Goal: Task Accomplishment & Management: Use online tool/utility

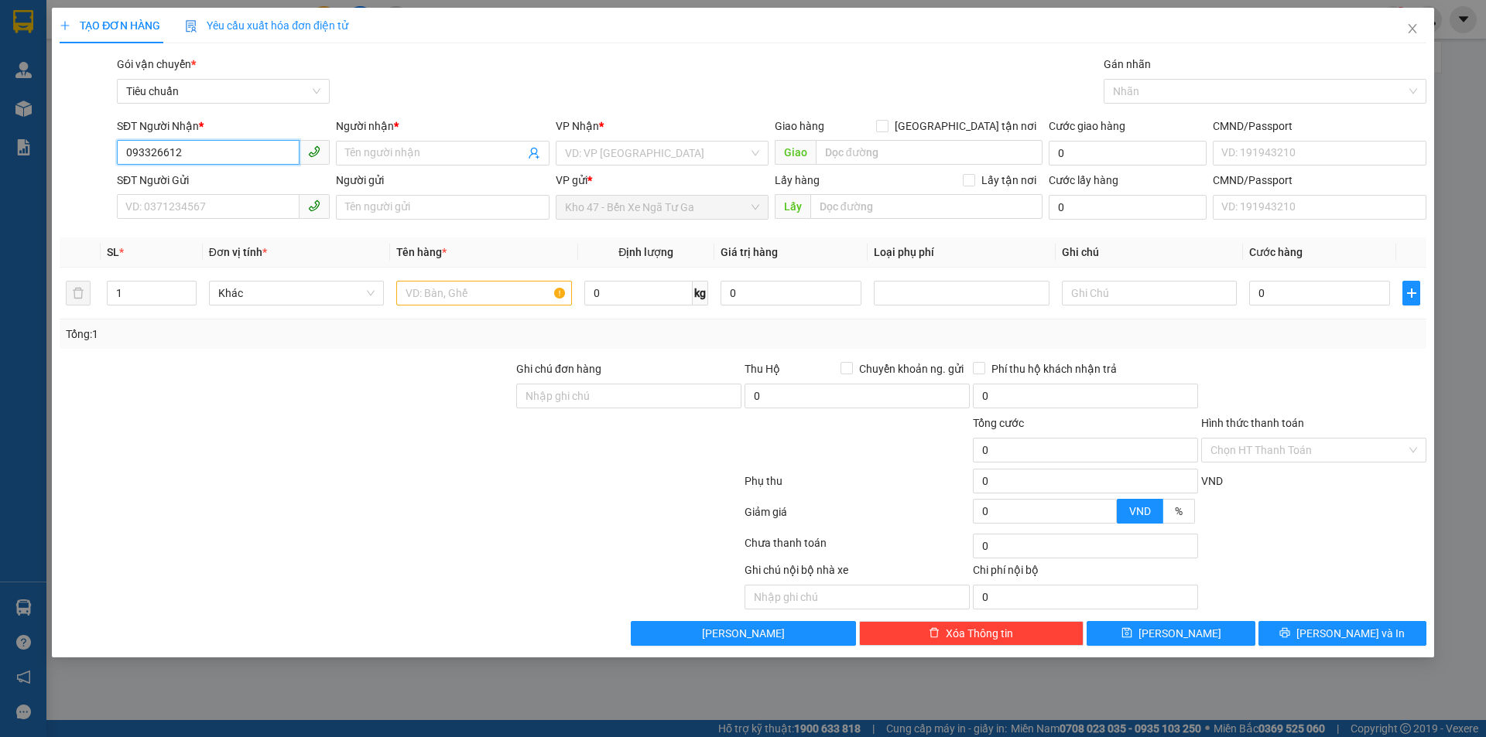
type input "0933266126"
click at [210, 150] on input "0933266126" at bounding box center [208, 152] width 183 height 25
click at [188, 217] on input "SĐT Người Gửi" at bounding box center [208, 206] width 183 height 25
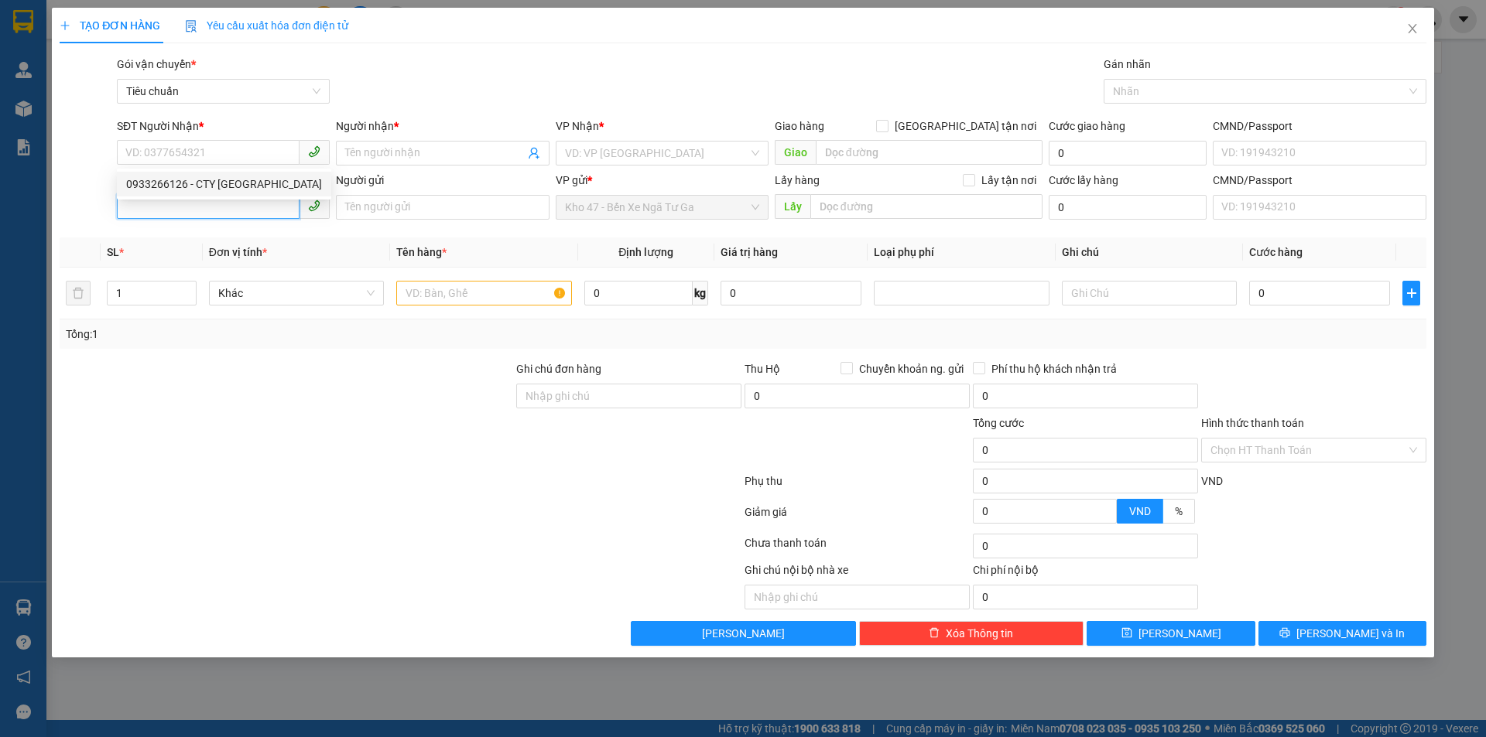
paste input "0933266126"
type input "0933266126"
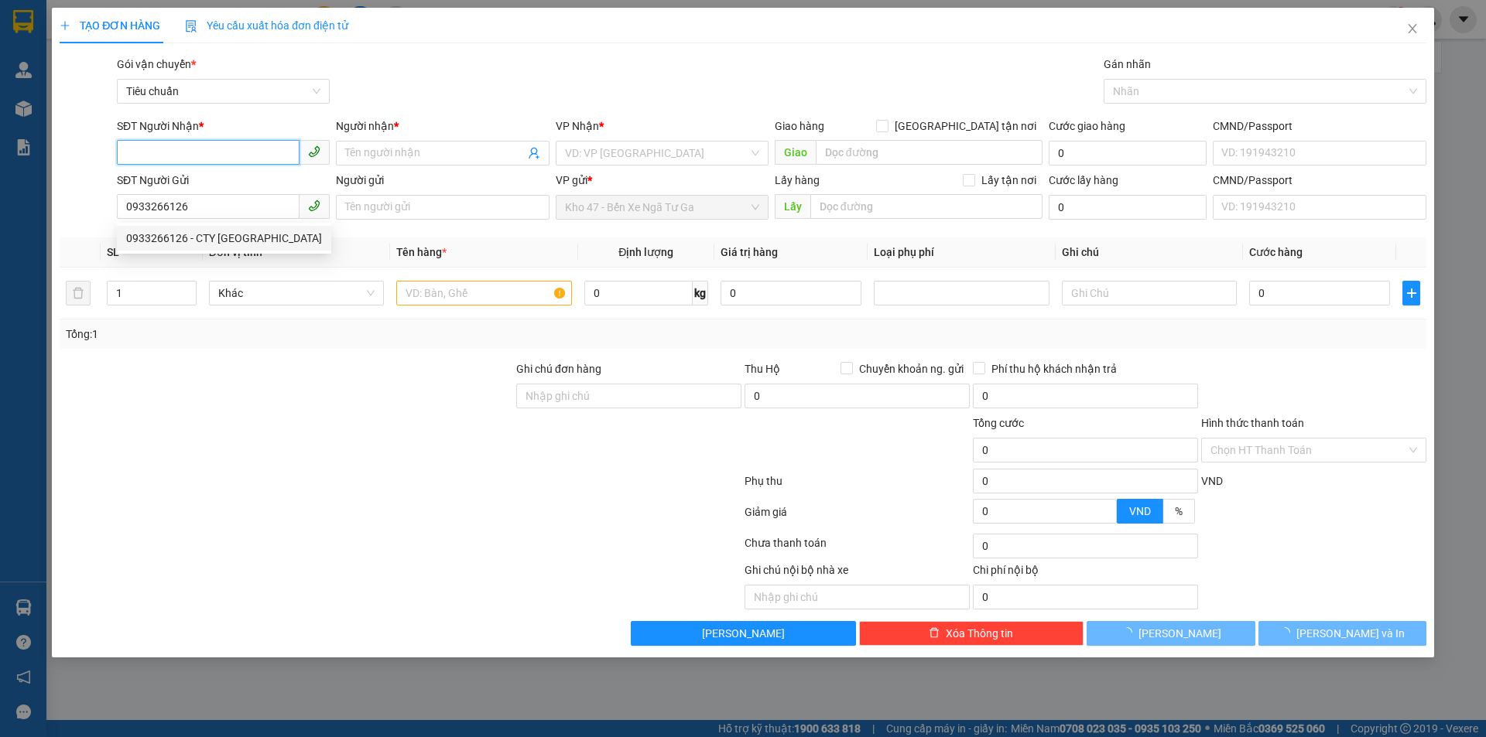
click at [189, 145] on input "SĐT Người Nhận *" at bounding box center [208, 152] width 183 height 25
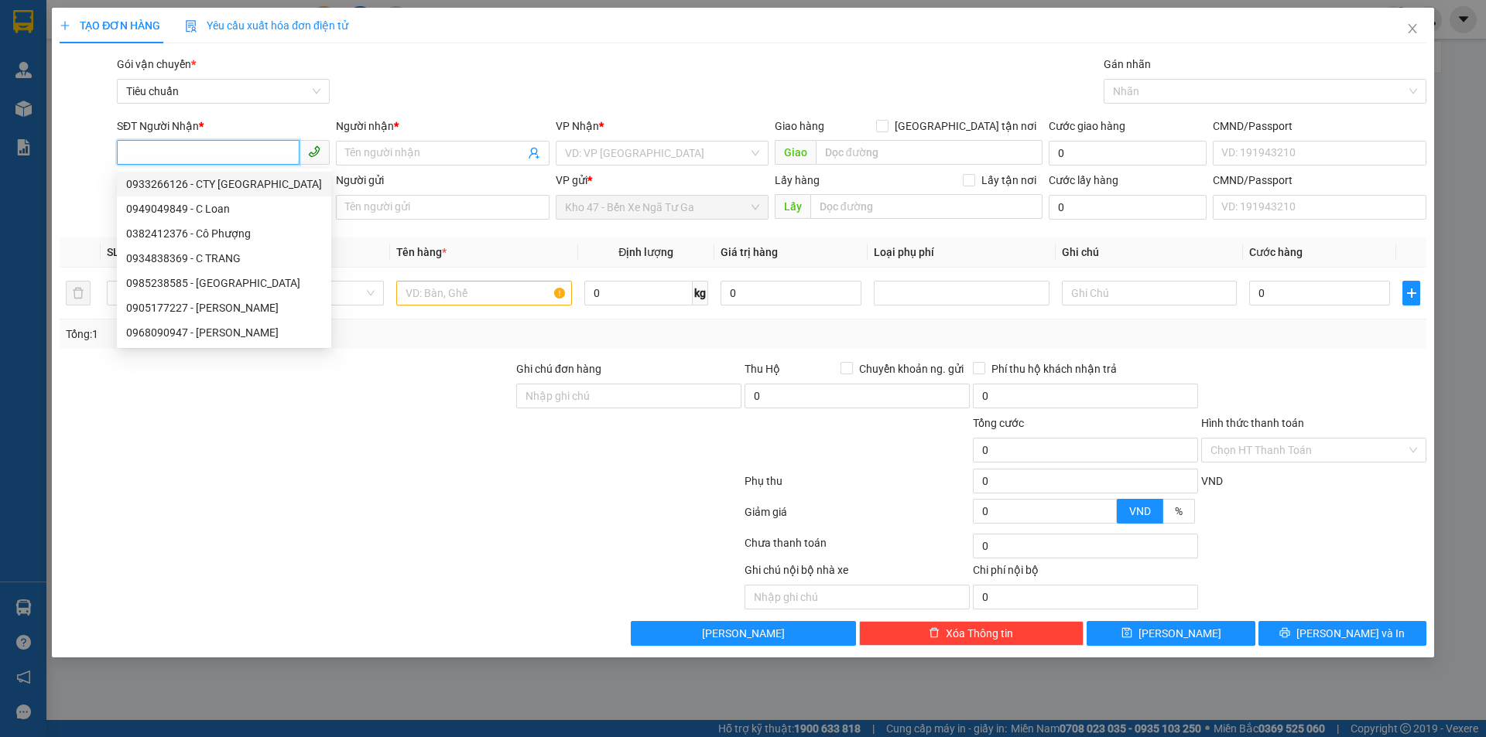
click at [182, 152] on input "SĐT Người Nhận *" at bounding box center [208, 152] width 183 height 25
click at [103, 183] on div at bounding box center [86, 199] width 57 height 54
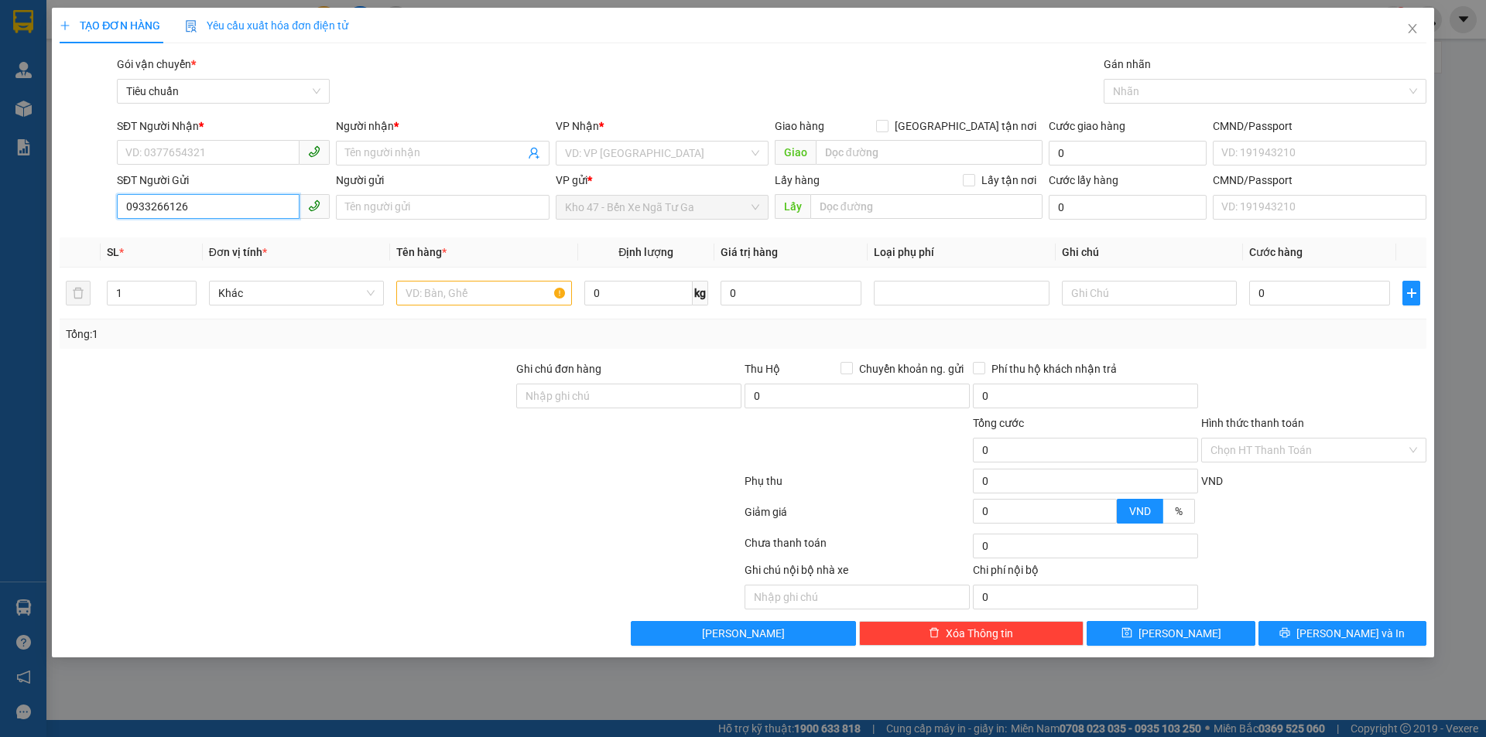
click at [199, 213] on input "0933266126" at bounding box center [208, 206] width 183 height 25
click at [227, 231] on div "0933266126 - CTY [GEOGRAPHIC_DATA]" at bounding box center [224, 238] width 196 height 17
type input "0933266126"
type input "CTY [GEOGRAPHIC_DATA]"
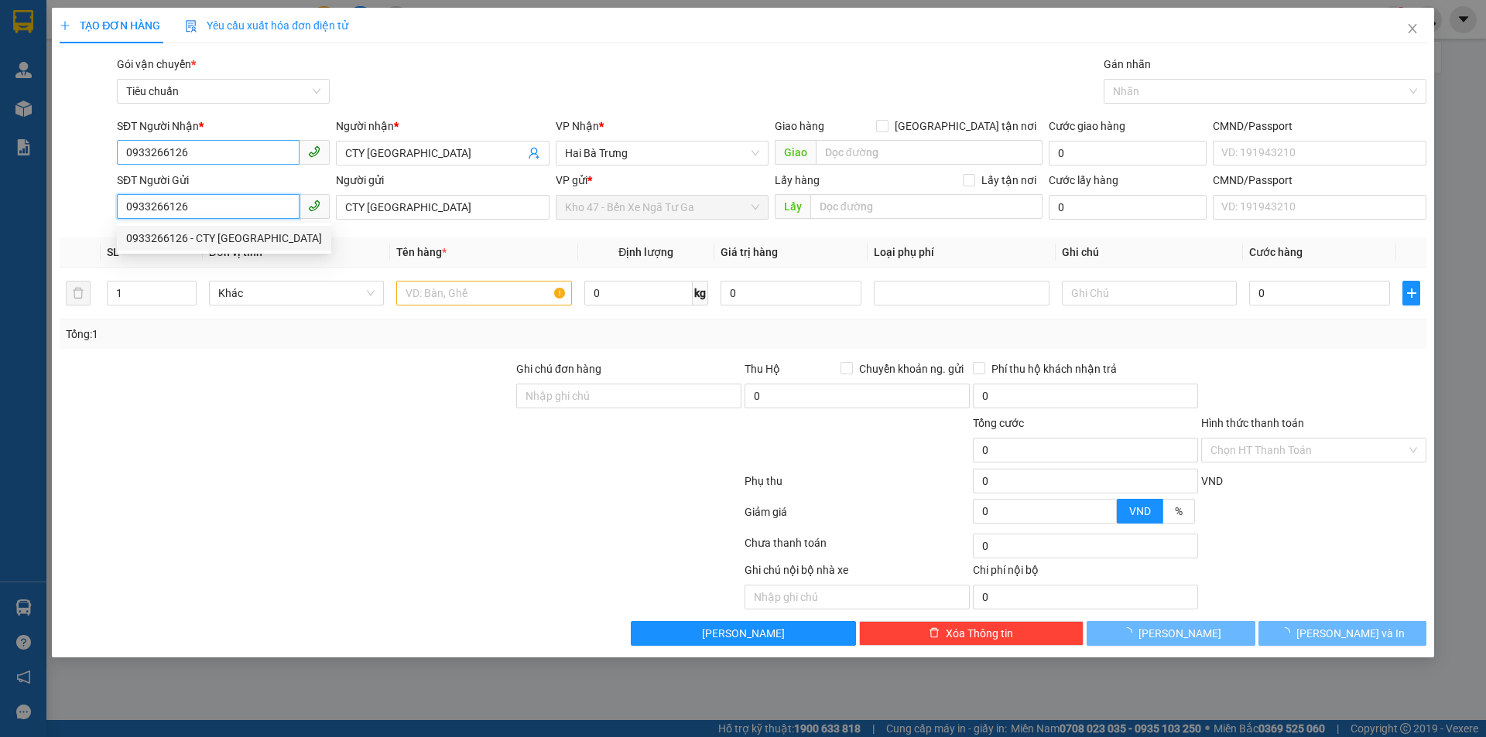
type input "30.000"
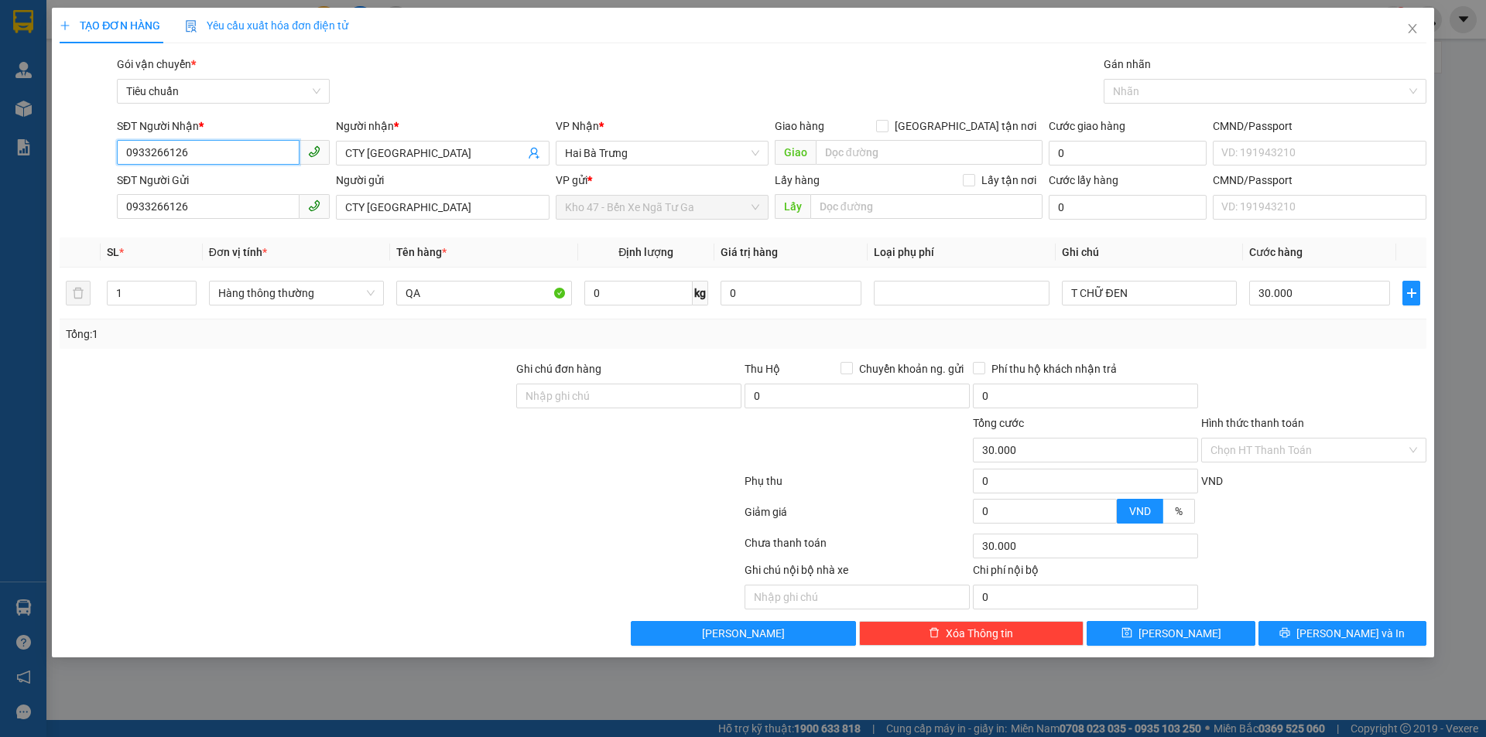
click at [217, 158] on input "0933266126" at bounding box center [208, 152] width 183 height 25
type input "0906594955"
type input "C TRÂM"
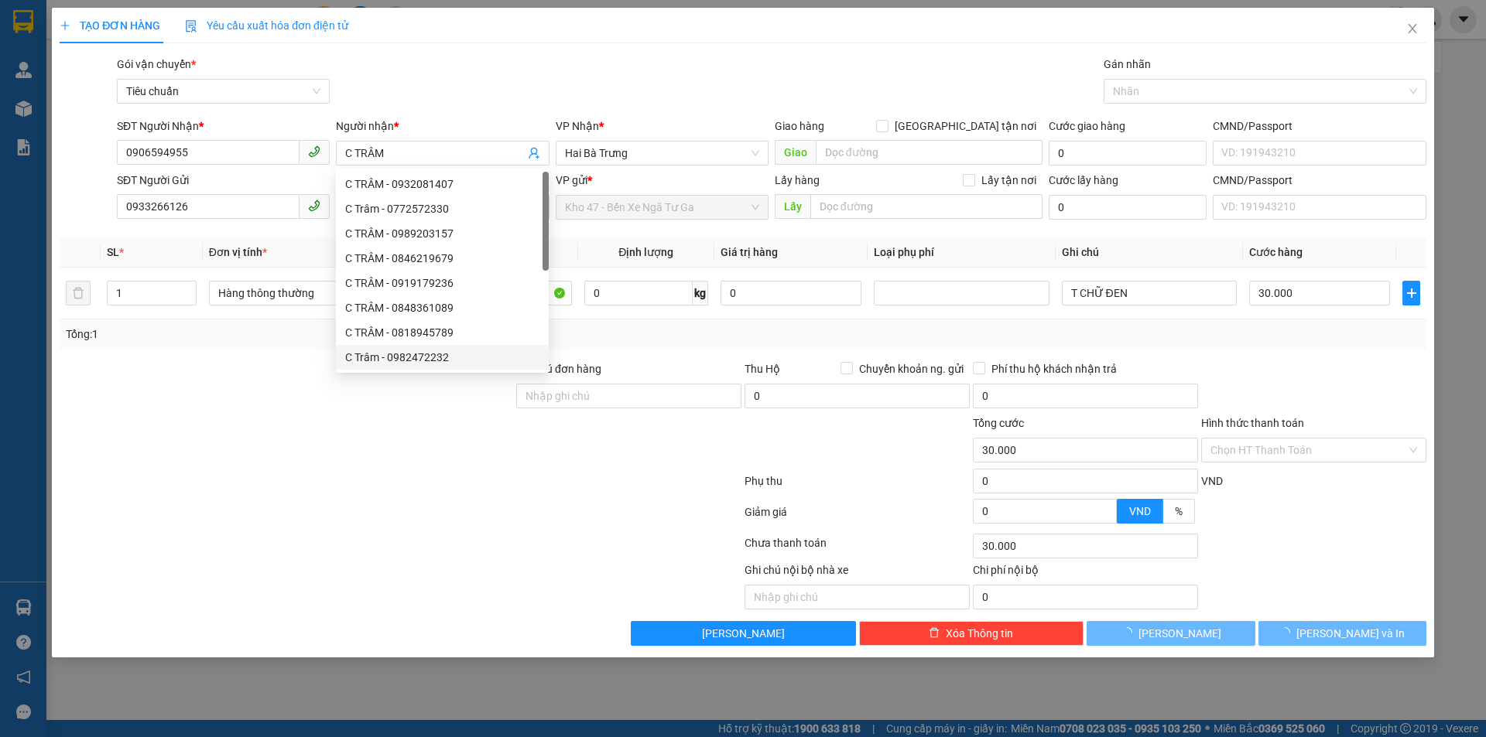
drag, startPoint x: 371, startPoint y: 396, endPoint x: 301, endPoint y: 292, distance: 124.9
click at [361, 380] on div at bounding box center [286, 388] width 457 height 54
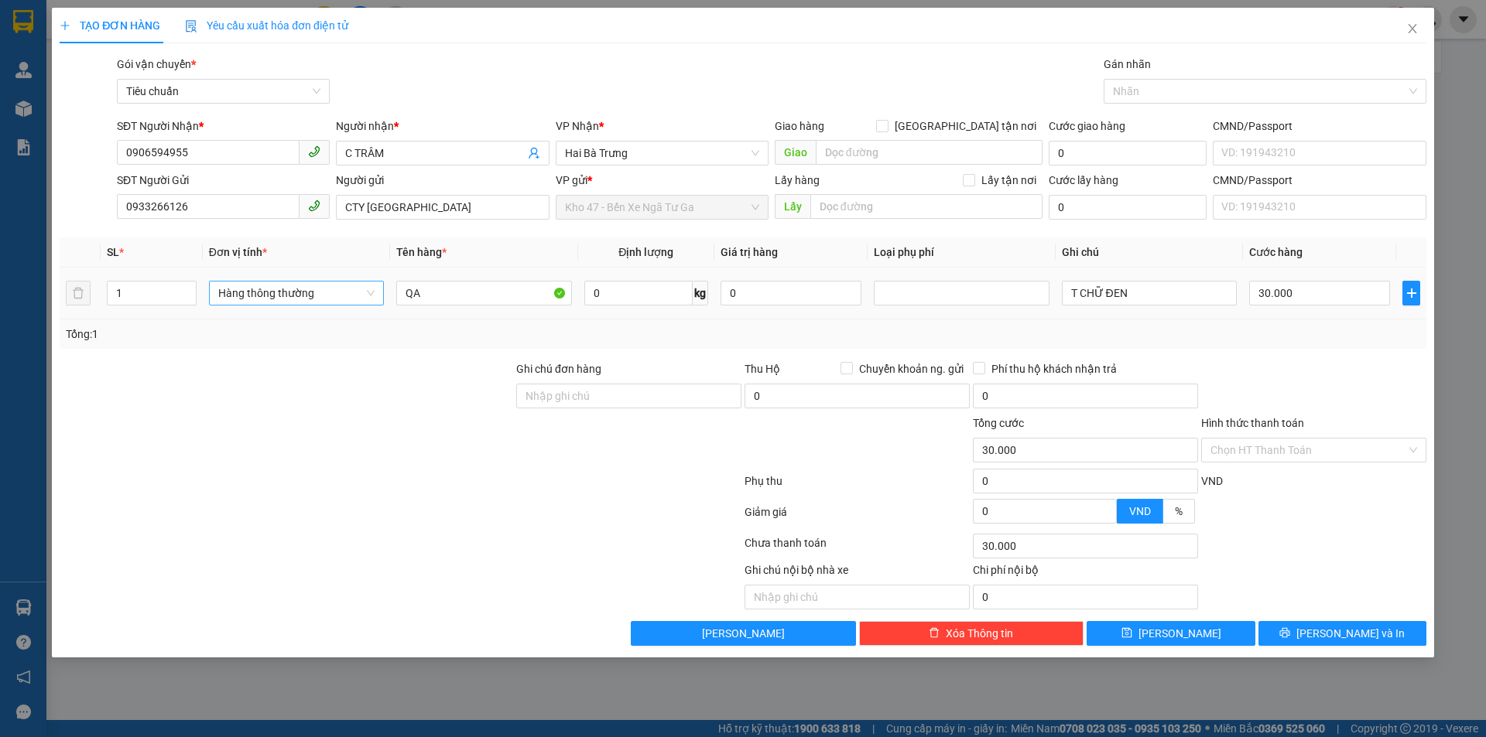
click at [284, 300] on span "Hàng thông thường" at bounding box center [296, 293] width 156 height 23
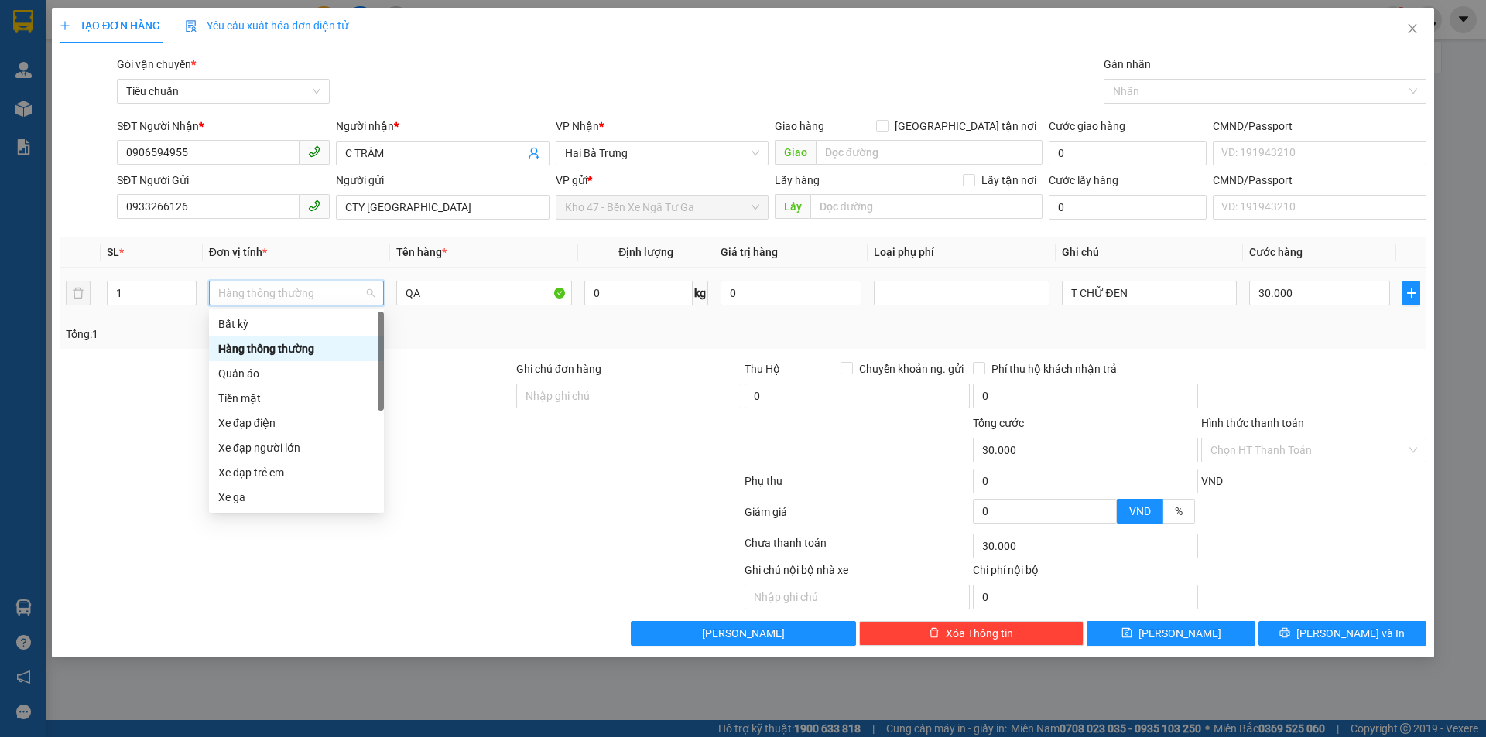
type input "Q"
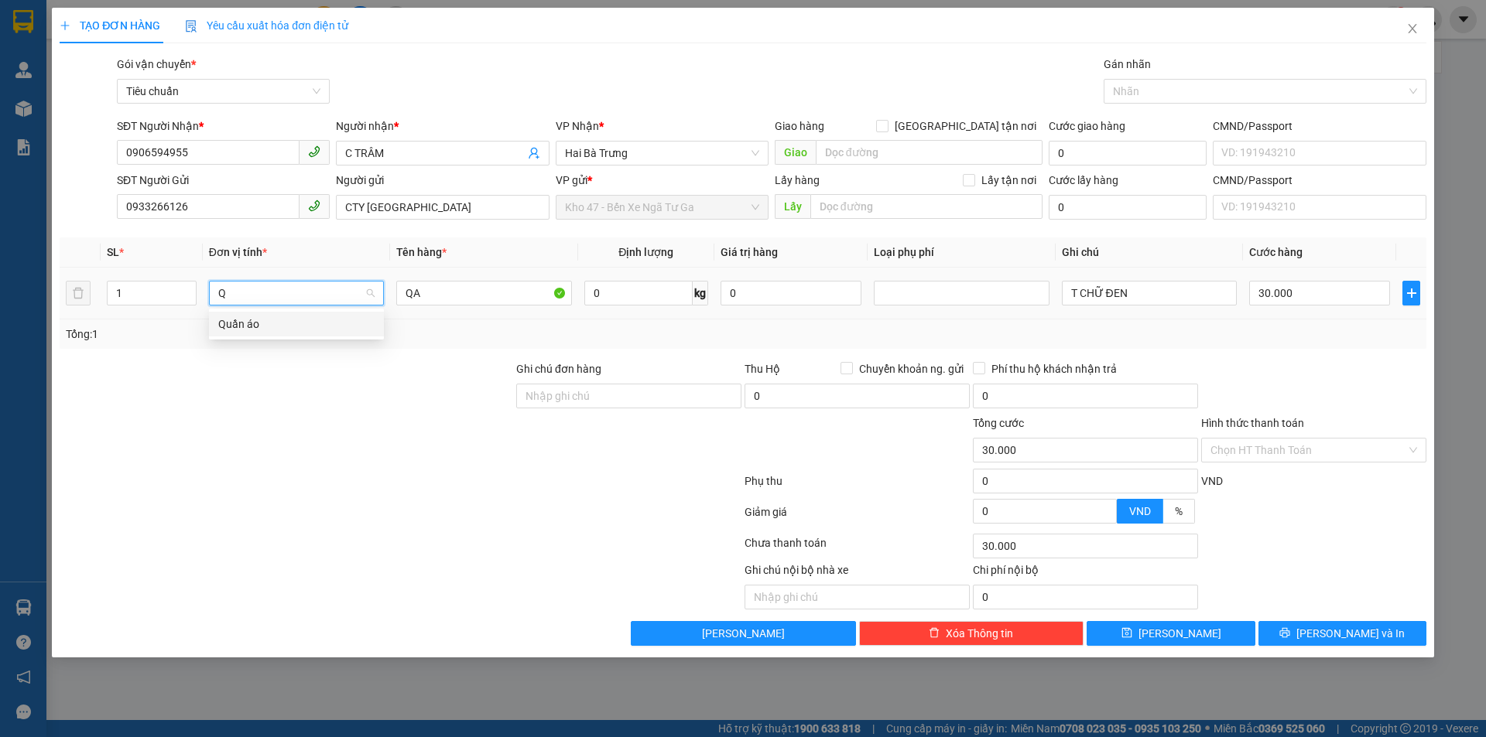
click at [274, 327] on div "Quần áo" at bounding box center [296, 324] width 156 height 17
drag, startPoint x: 379, startPoint y: 463, endPoint x: 657, endPoint y: 292, distance: 326.2
click at [380, 463] on div at bounding box center [286, 442] width 457 height 54
type input "0"
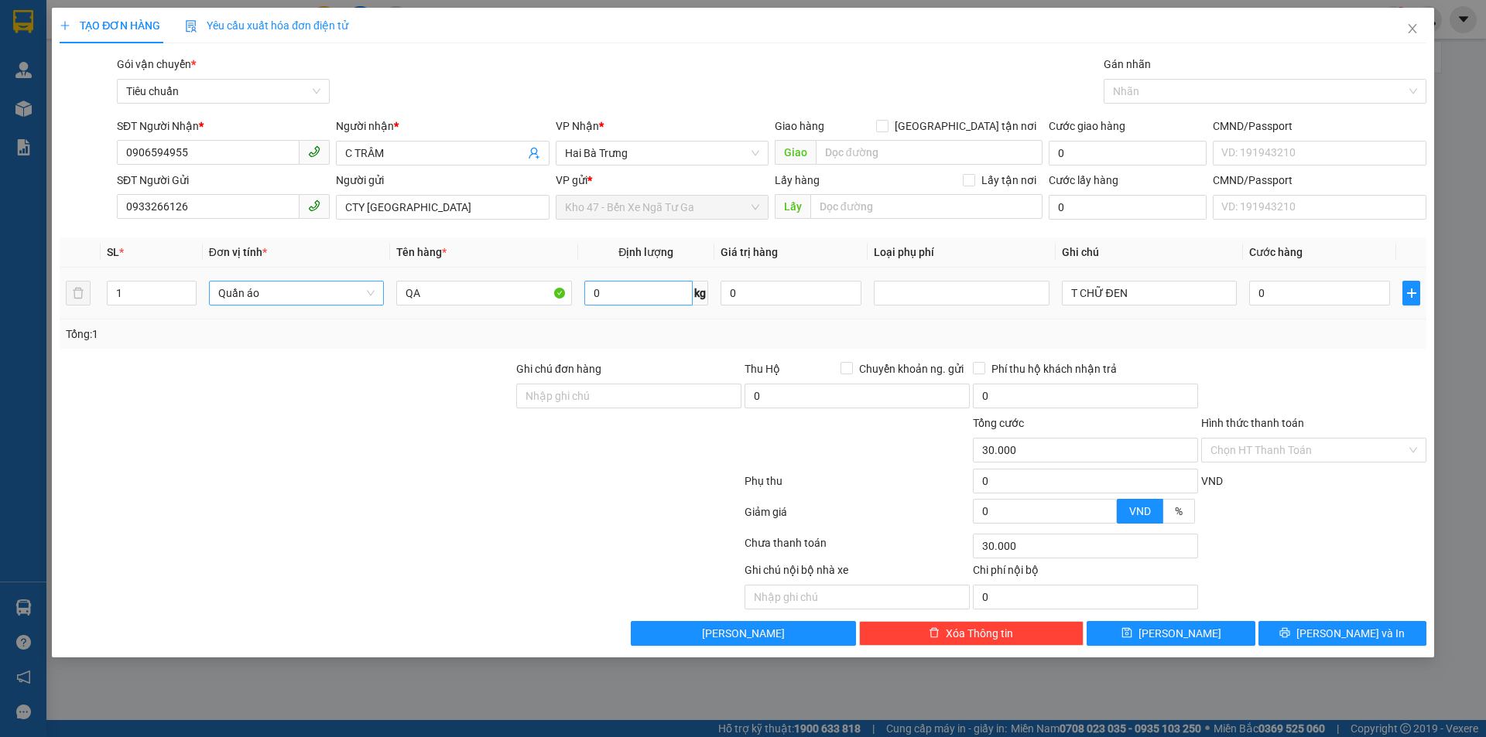
type input "0"
click at [654, 290] on input "0" at bounding box center [638, 293] width 108 height 25
click at [624, 152] on span "Hai Bà Trưng" at bounding box center [662, 153] width 194 height 23
type input "9"
type input "40.000"
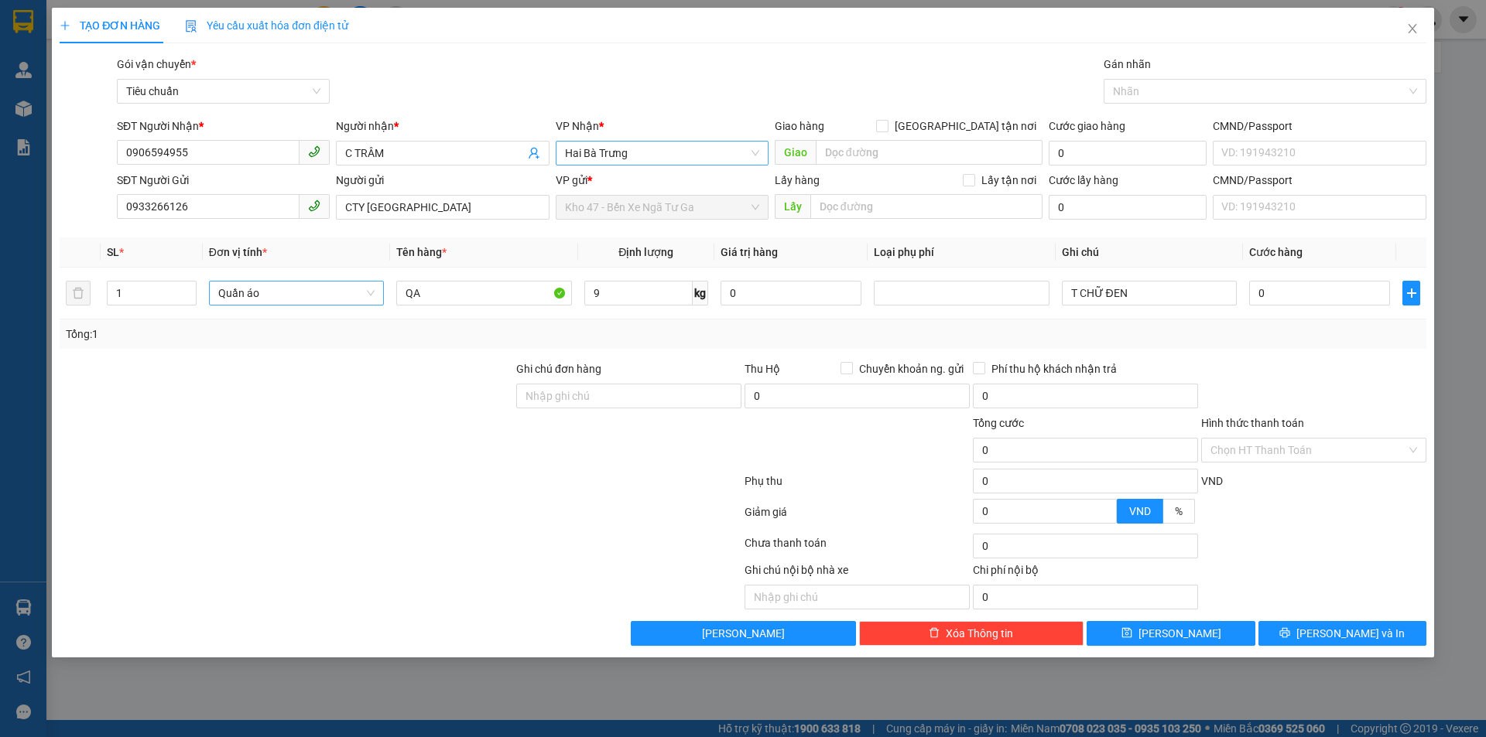
type input "40.000"
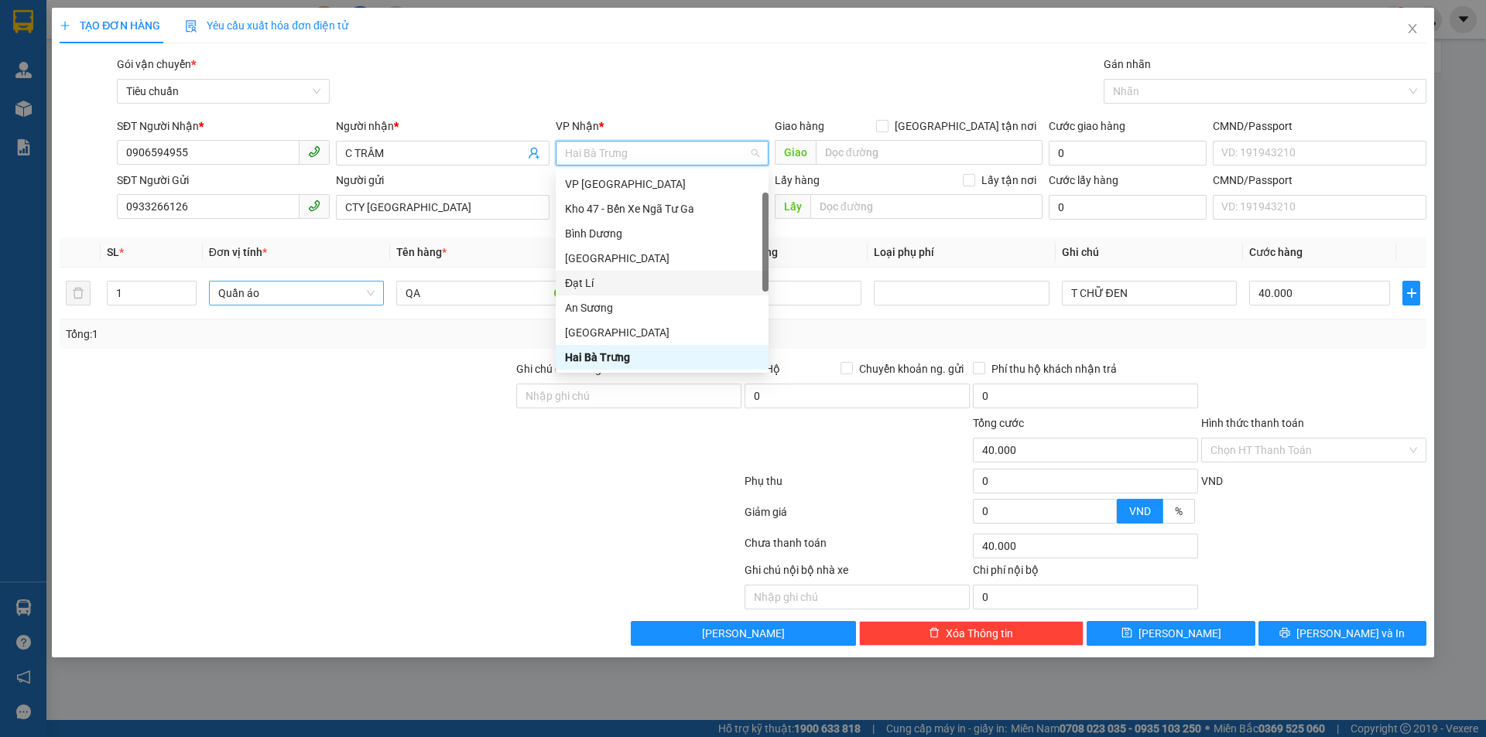
scroll to position [102, 0]
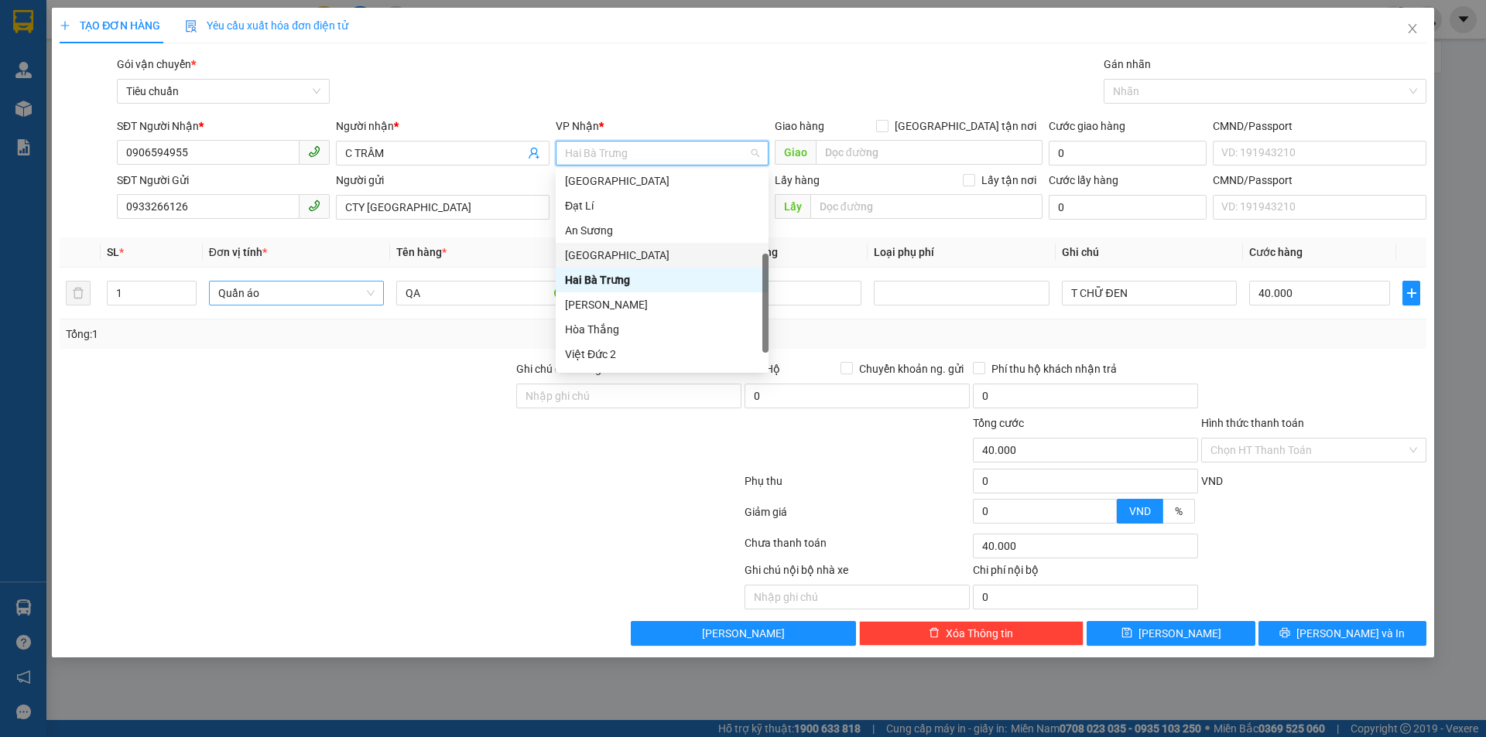
click at [645, 258] on div "[GEOGRAPHIC_DATA]" at bounding box center [662, 255] width 194 height 17
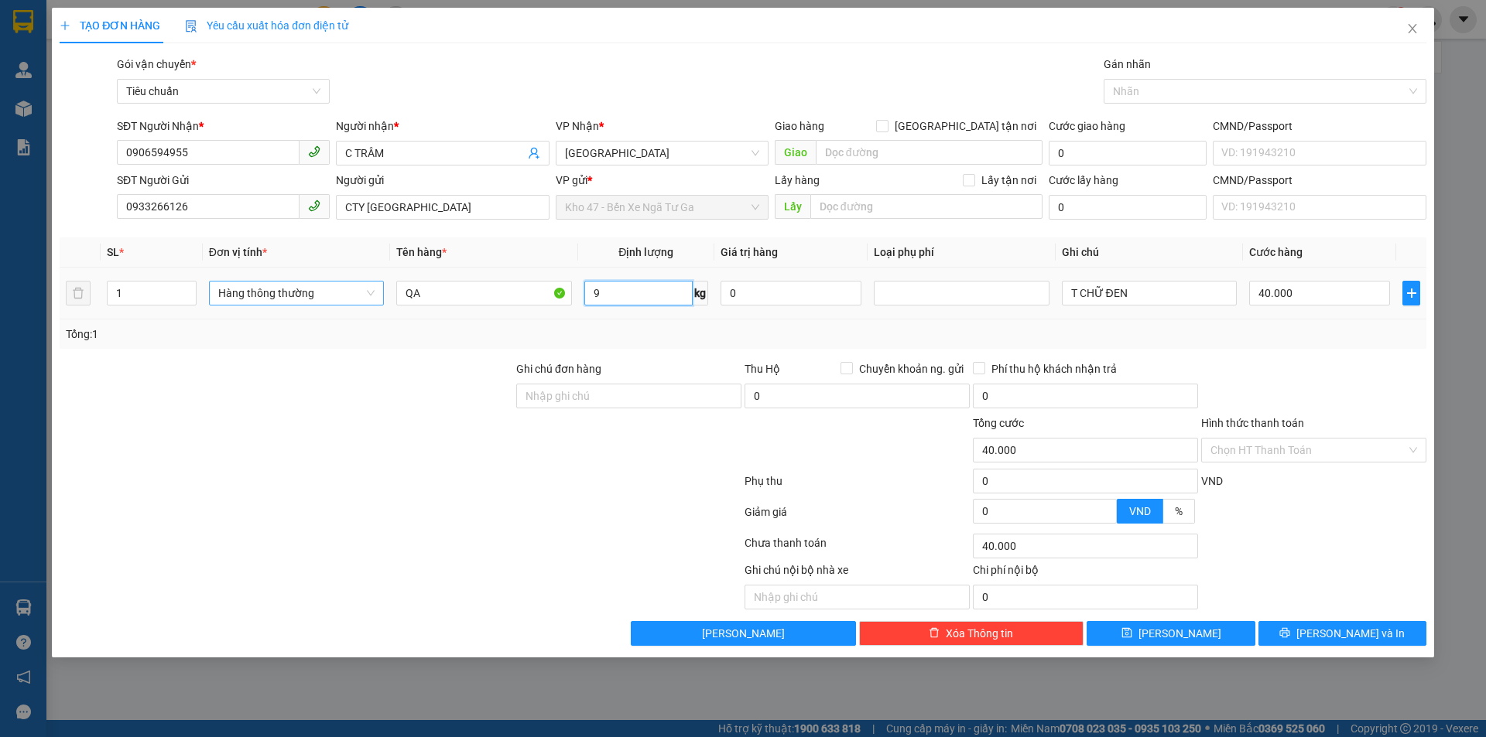
click at [634, 292] on input "9" at bounding box center [638, 293] width 108 height 25
type input "11"
click at [331, 309] on td "Hàng thông thường" at bounding box center [296, 294] width 187 height 52
click at [330, 303] on span "Hàng thông thường" at bounding box center [296, 293] width 156 height 23
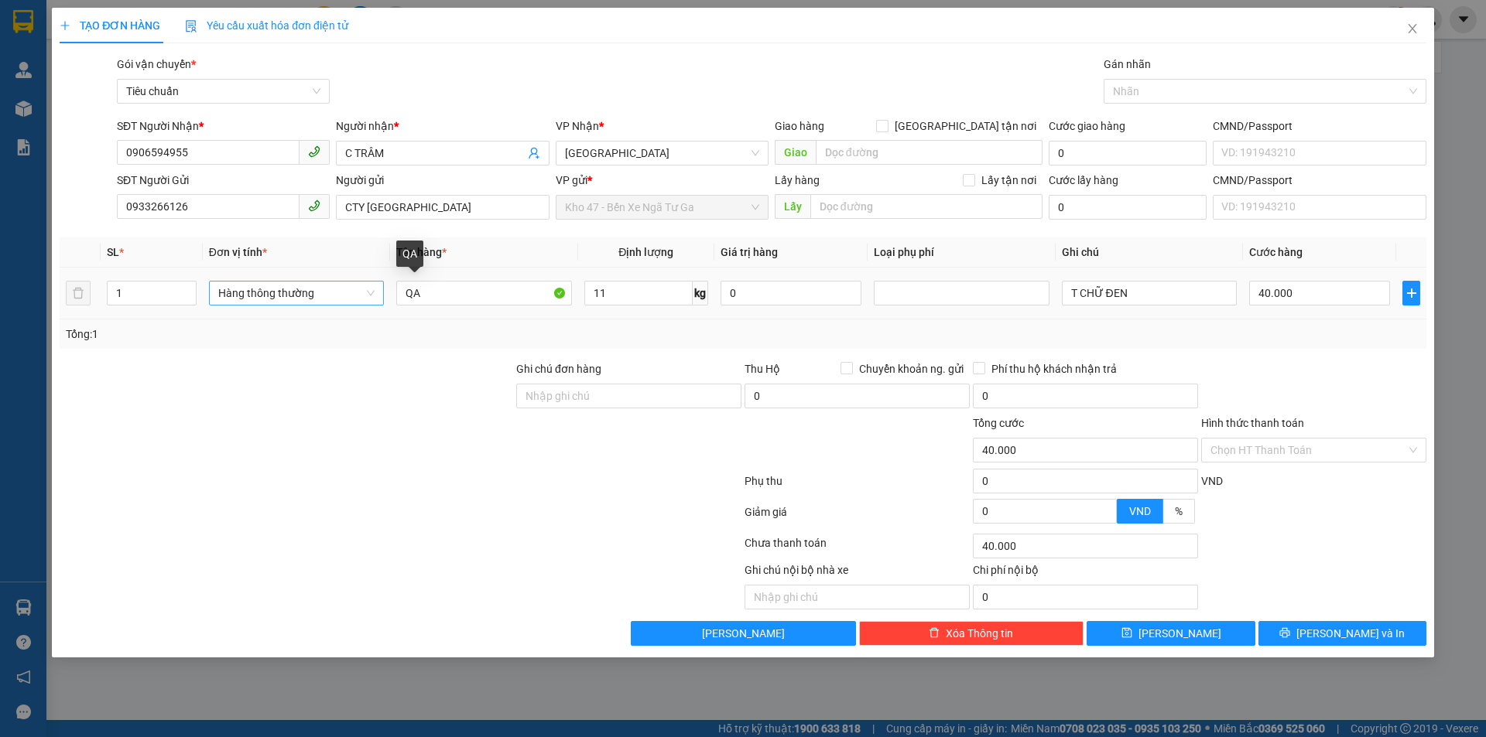
type input "50.000"
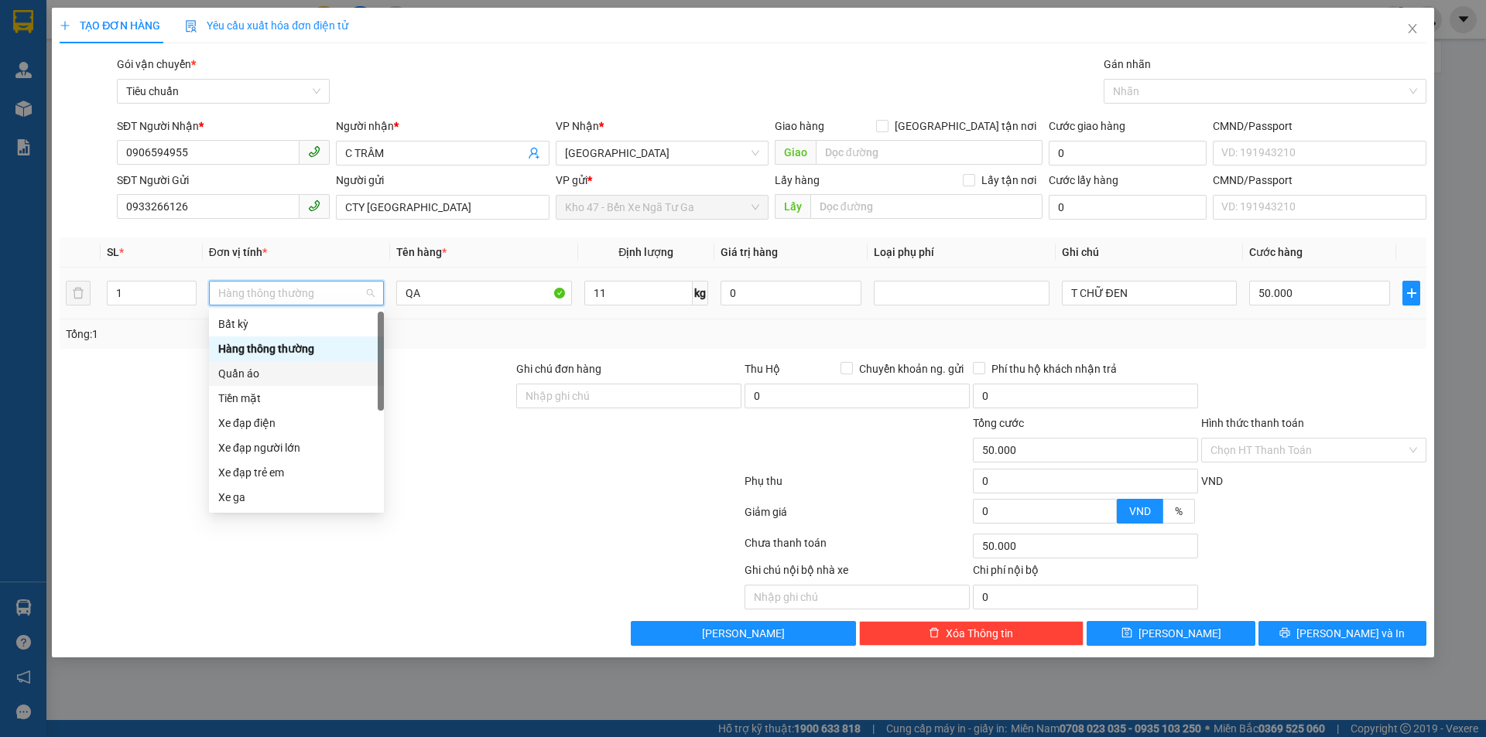
drag, startPoint x: 271, startPoint y: 371, endPoint x: 555, endPoint y: 354, distance: 284.4
click at [273, 371] on div "Quần áo" at bounding box center [296, 373] width 156 height 17
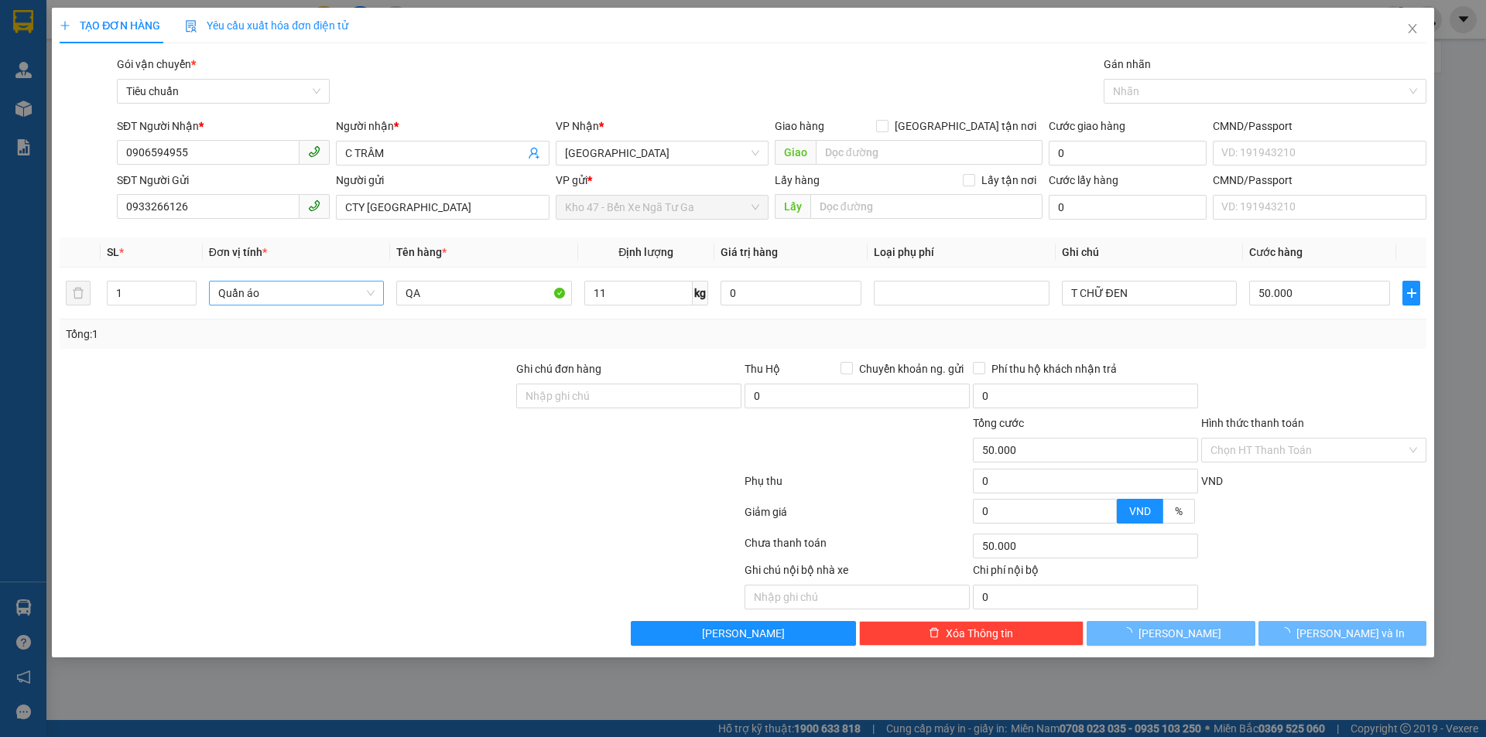
click at [555, 354] on div "Transit Pickup Surcharge Ids Transit Deliver Surcharge Ids Transit Deliver Surc…" at bounding box center [743, 351] width 1366 height 590
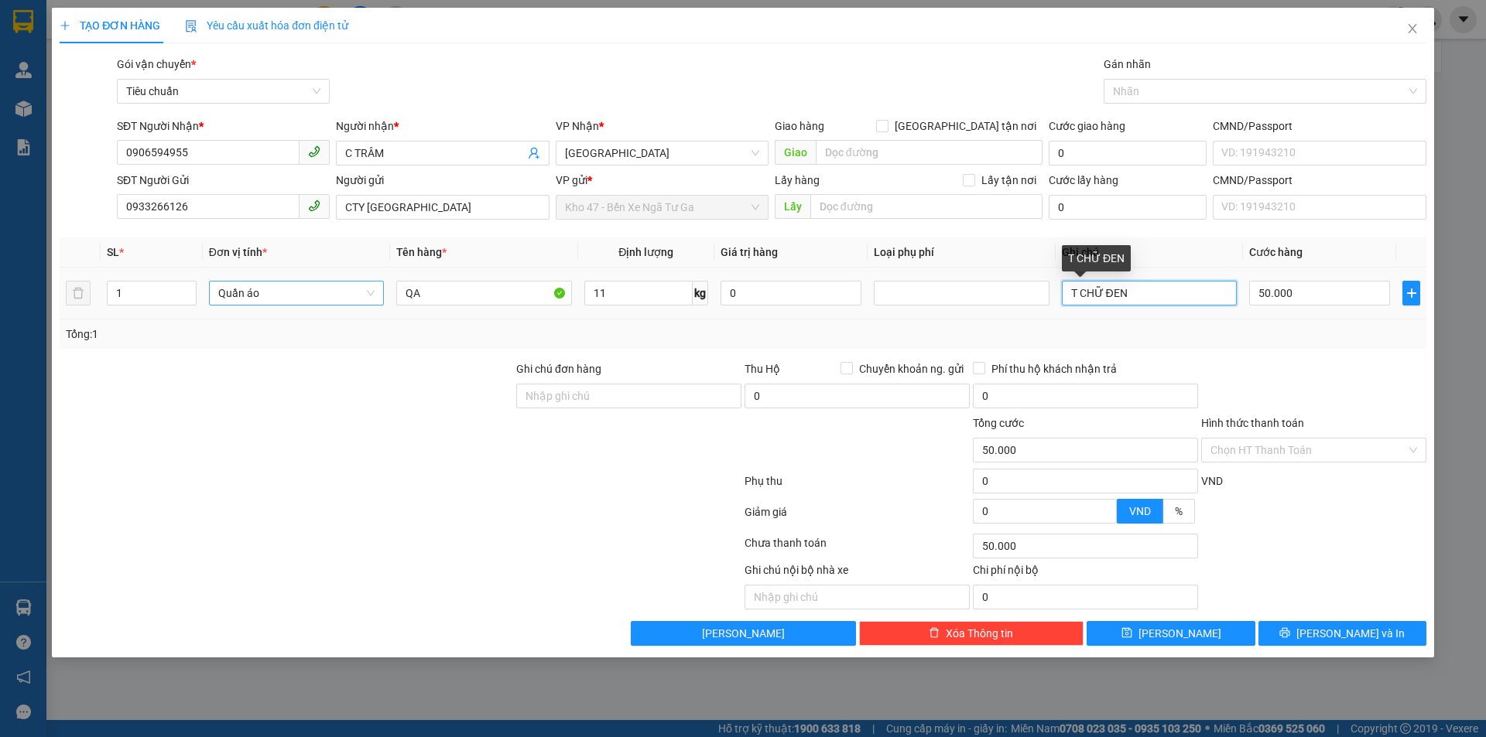
click at [1147, 289] on input "T CHỮ ĐEN" at bounding box center [1149, 293] width 175 height 25
type input "BỌC ĐEN"
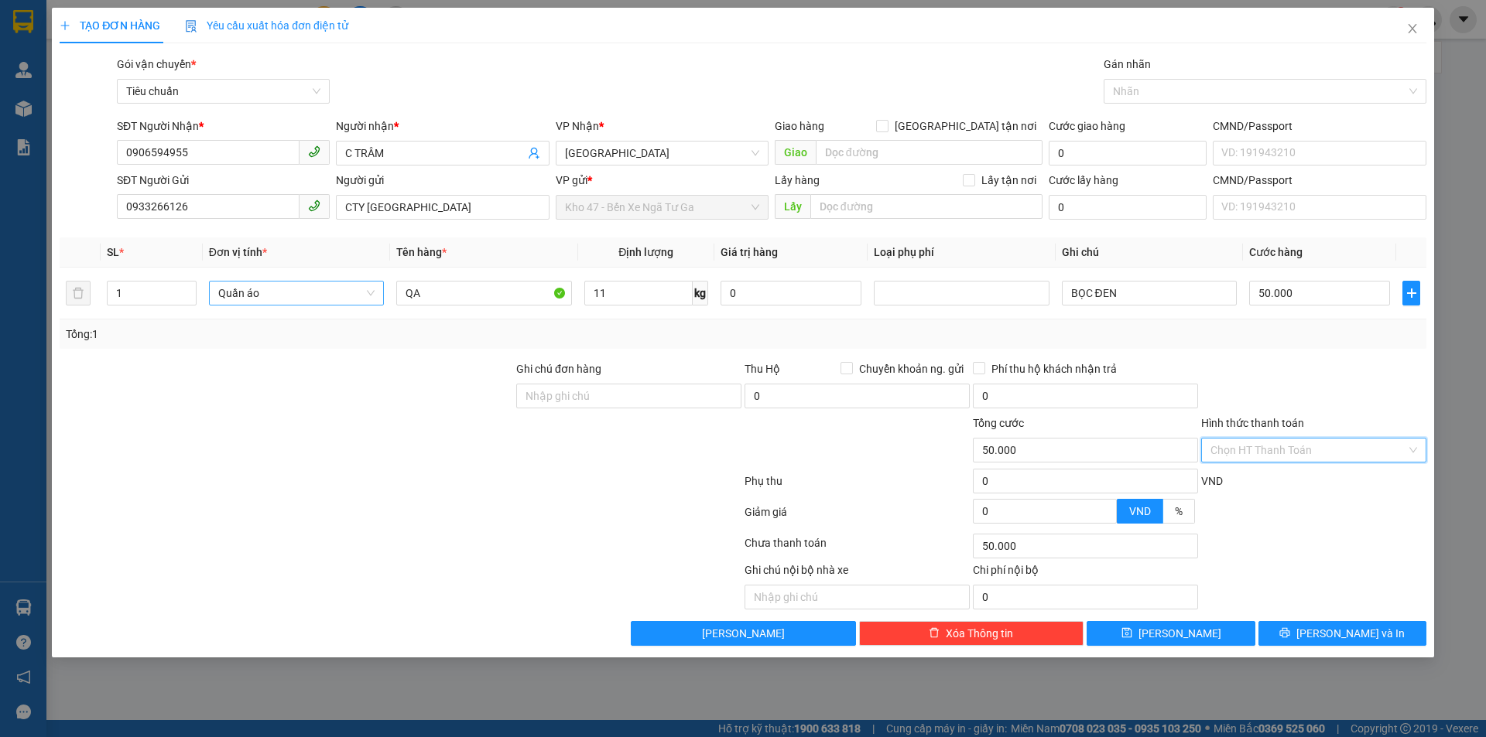
click at [1281, 439] on input "Hình thức thanh toán" at bounding box center [1308, 450] width 196 height 23
click at [1293, 480] on div "Tại văn phòng" at bounding box center [1313, 481] width 207 height 17
type input "0"
click at [1354, 639] on span "[PERSON_NAME] và In" at bounding box center [1350, 633] width 108 height 17
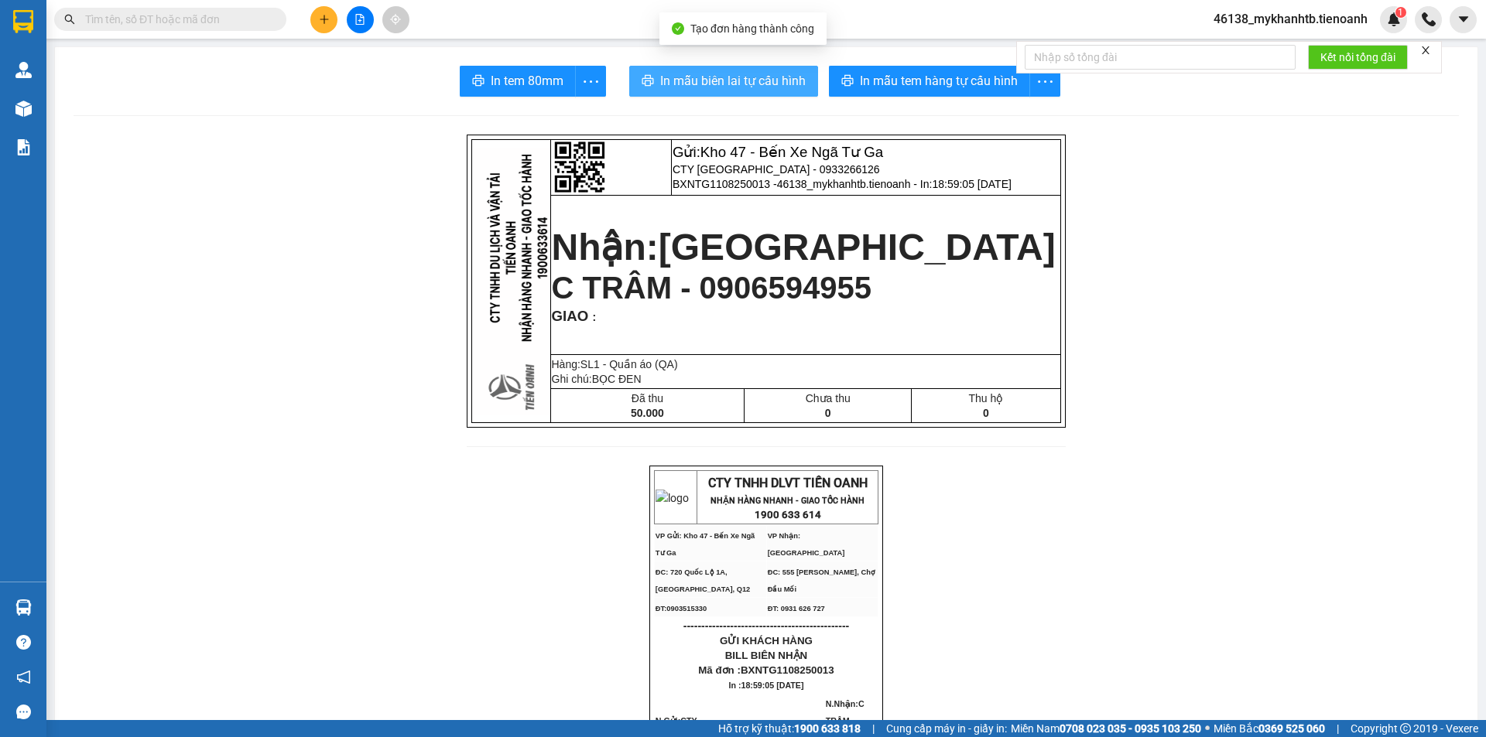
click at [696, 76] on span "In mẫu biên lai tự cấu hình" at bounding box center [732, 80] width 145 height 19
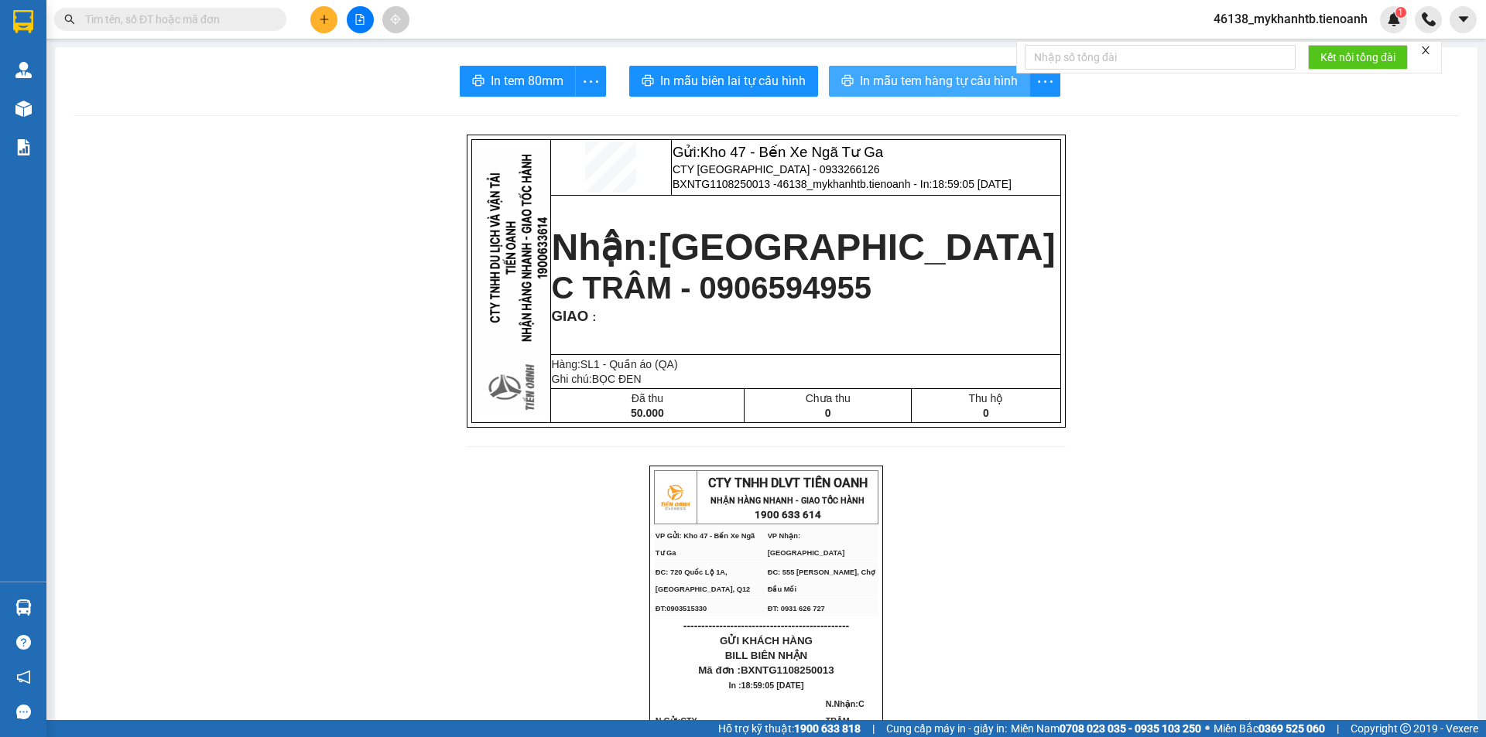
click at [911, 84] on span "In mẫu tem hàng tự cấu hình" at bounding box center [939, 80] width 158 height 19
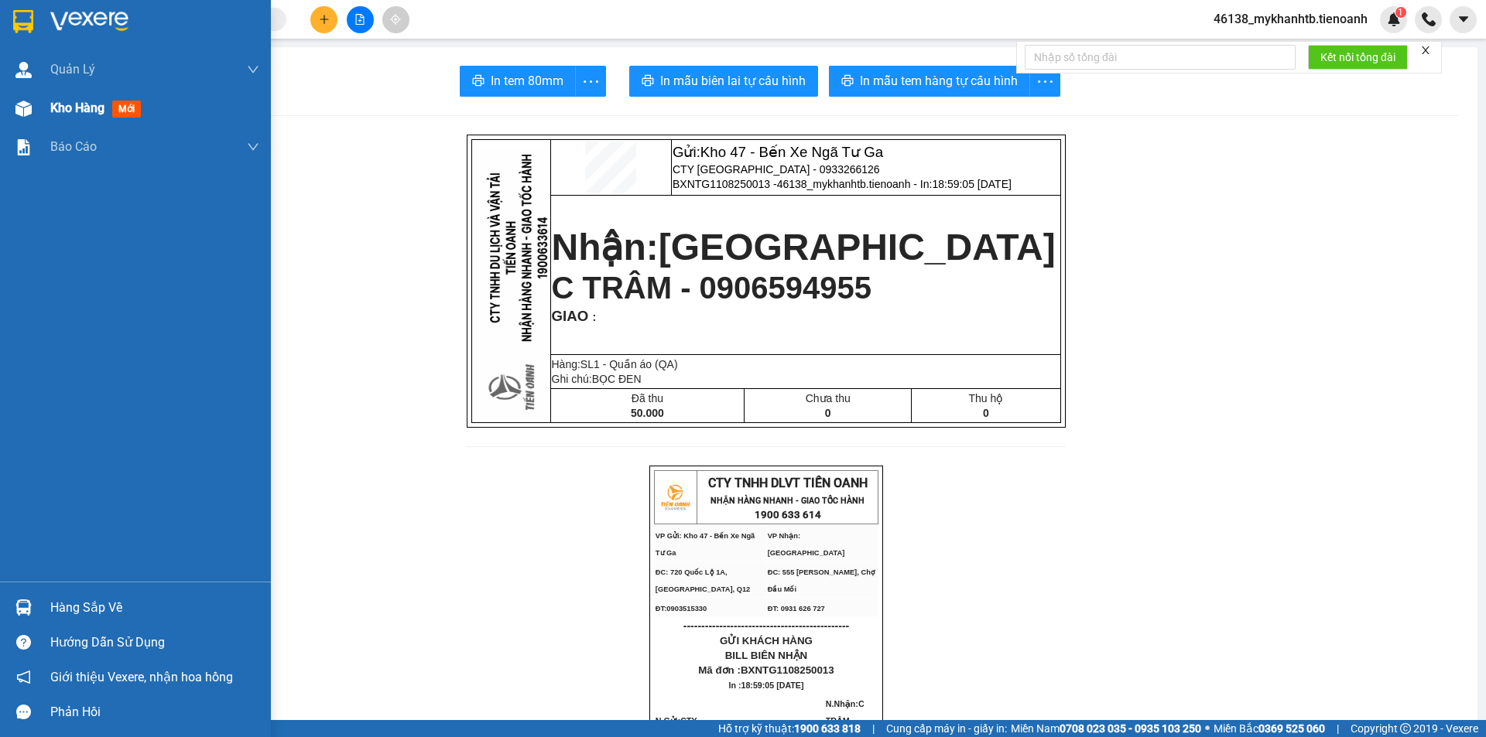
click at [36, 104] on div at bounding box center [23, 108] width 27 height 27
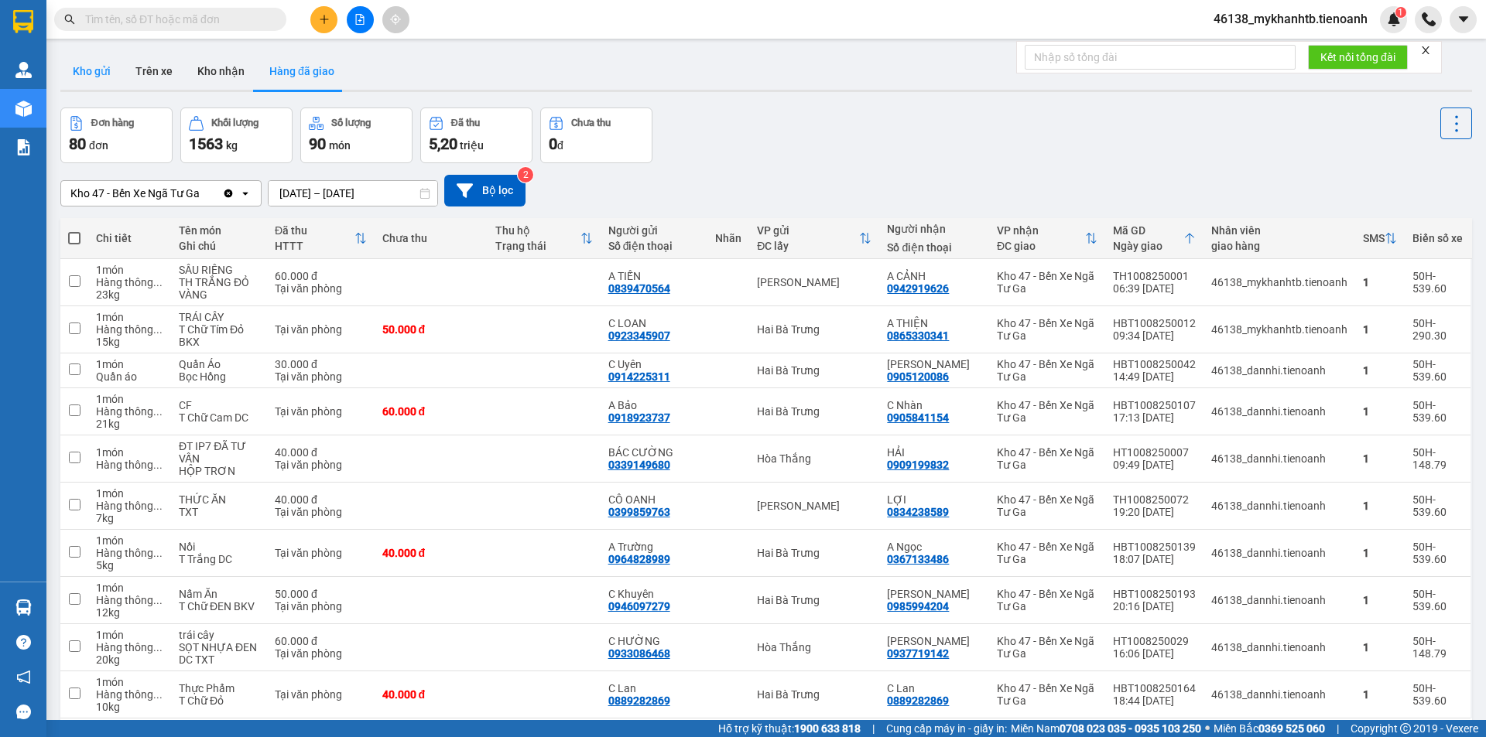
click at [96, 72] on button "Kho gửi" at bounding box center [91, 71] width 63 height 37
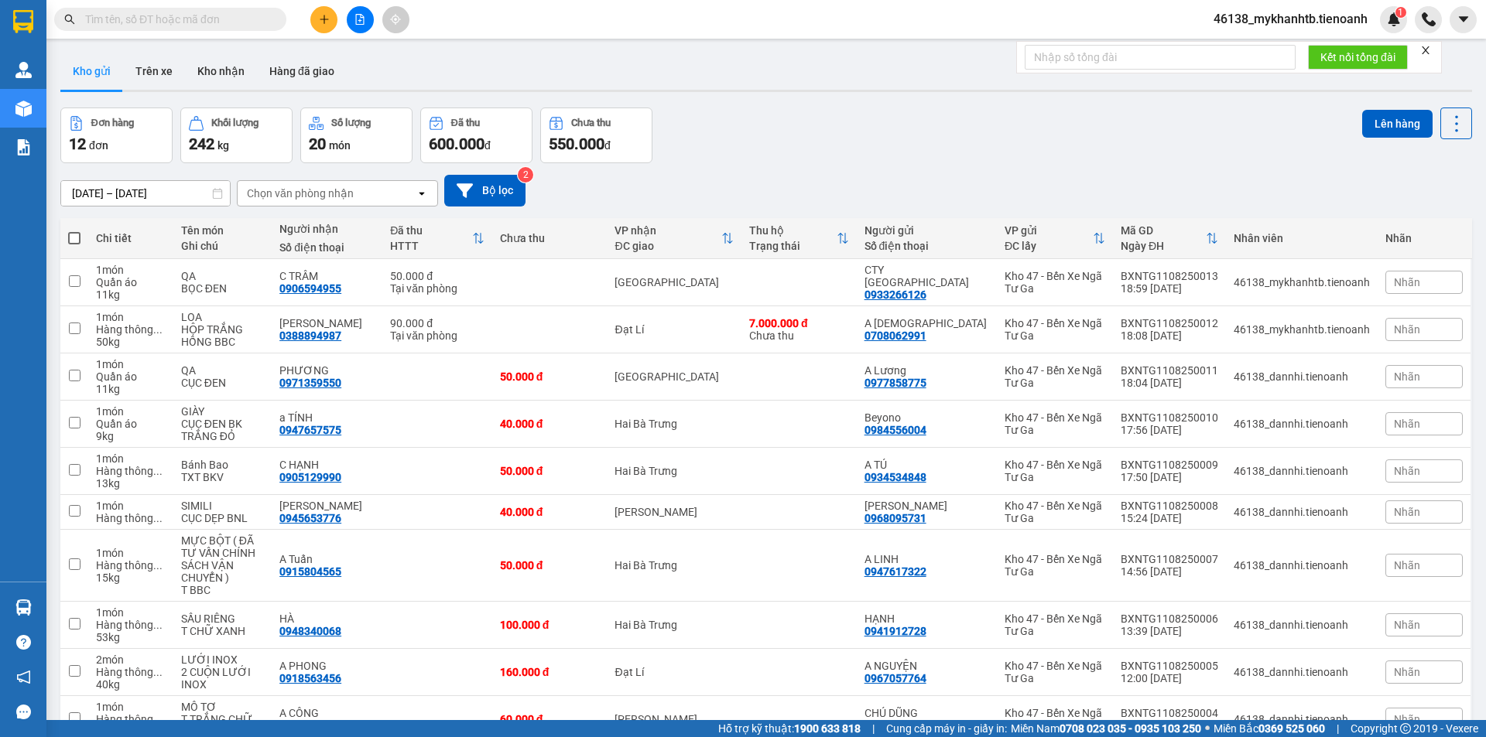
click at [315, 32] on div at bounding box center [360, 19] width 116 height 27
click at [327, 22] on icon "plus" at bounding box center [324, 19] width 11 height 11
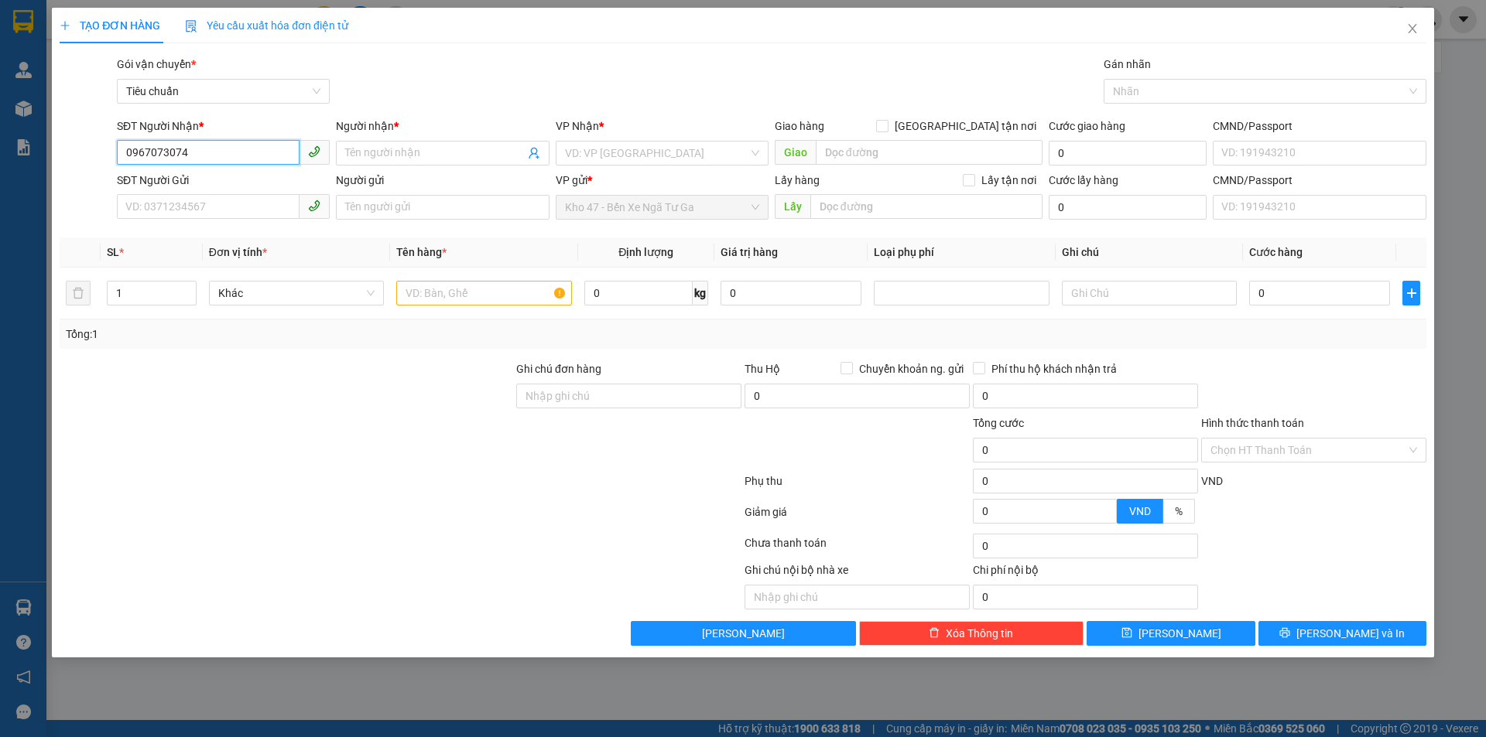
type input "0967073074"
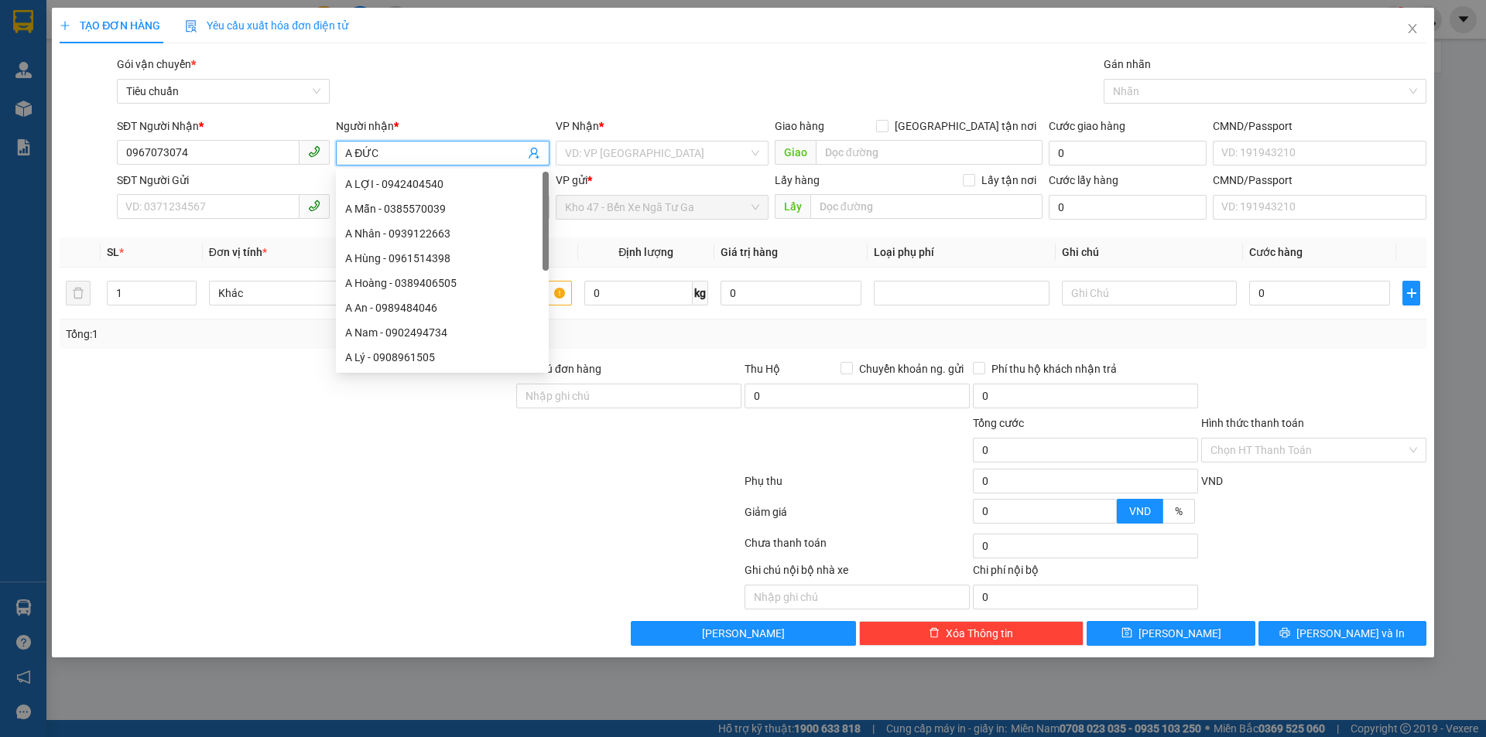
type input "A ĐỨC"
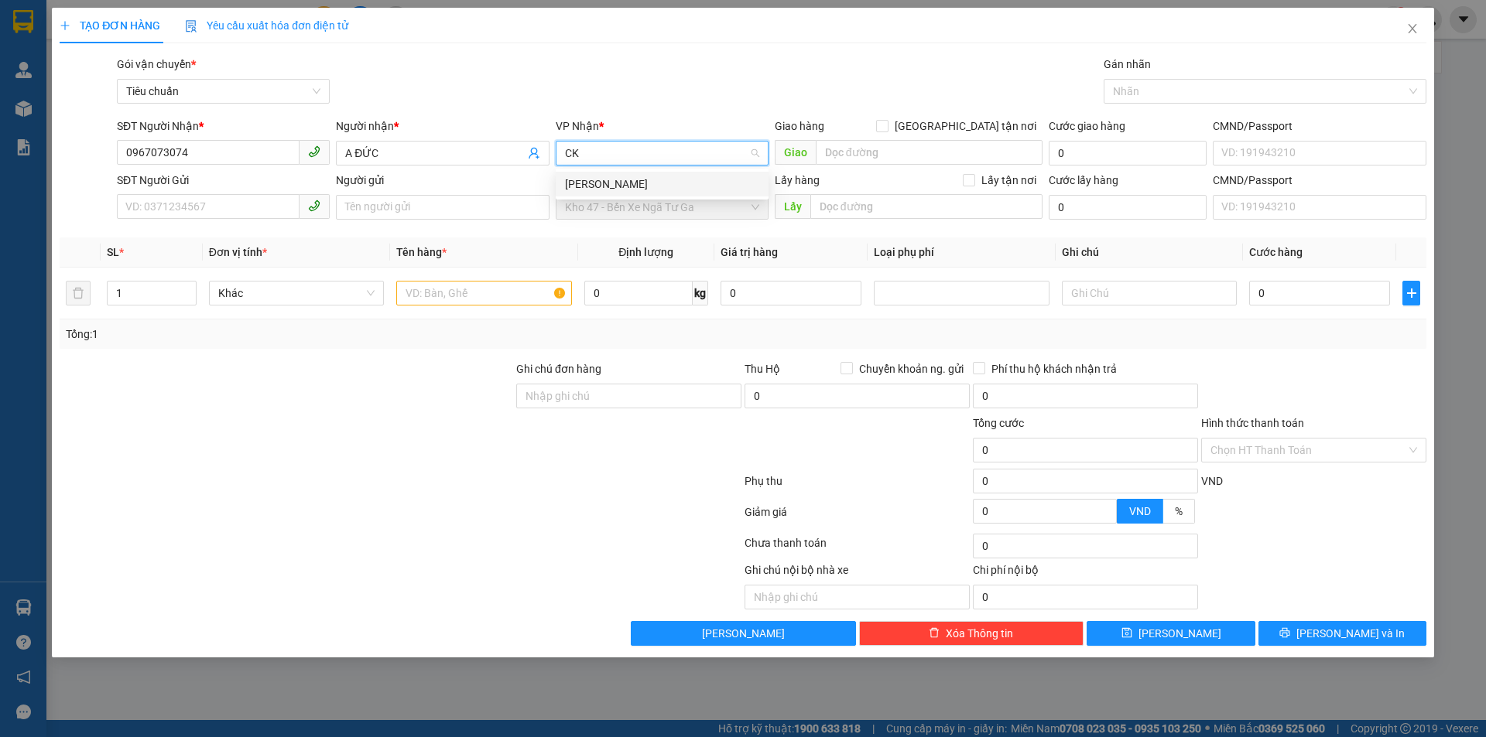
type input "CK"
click at [648, 197] on body "Kết quả tìm kiếm ( 0 ) Bộ lọc No Data 46138_mykhanhtb.tienoanh 1 Quản [PERSON_N…" at bounding box center [743, 368] width 1486 height 737
click at [644, 151] on input "search" at bounding box center [656, 153] width 183 height 23
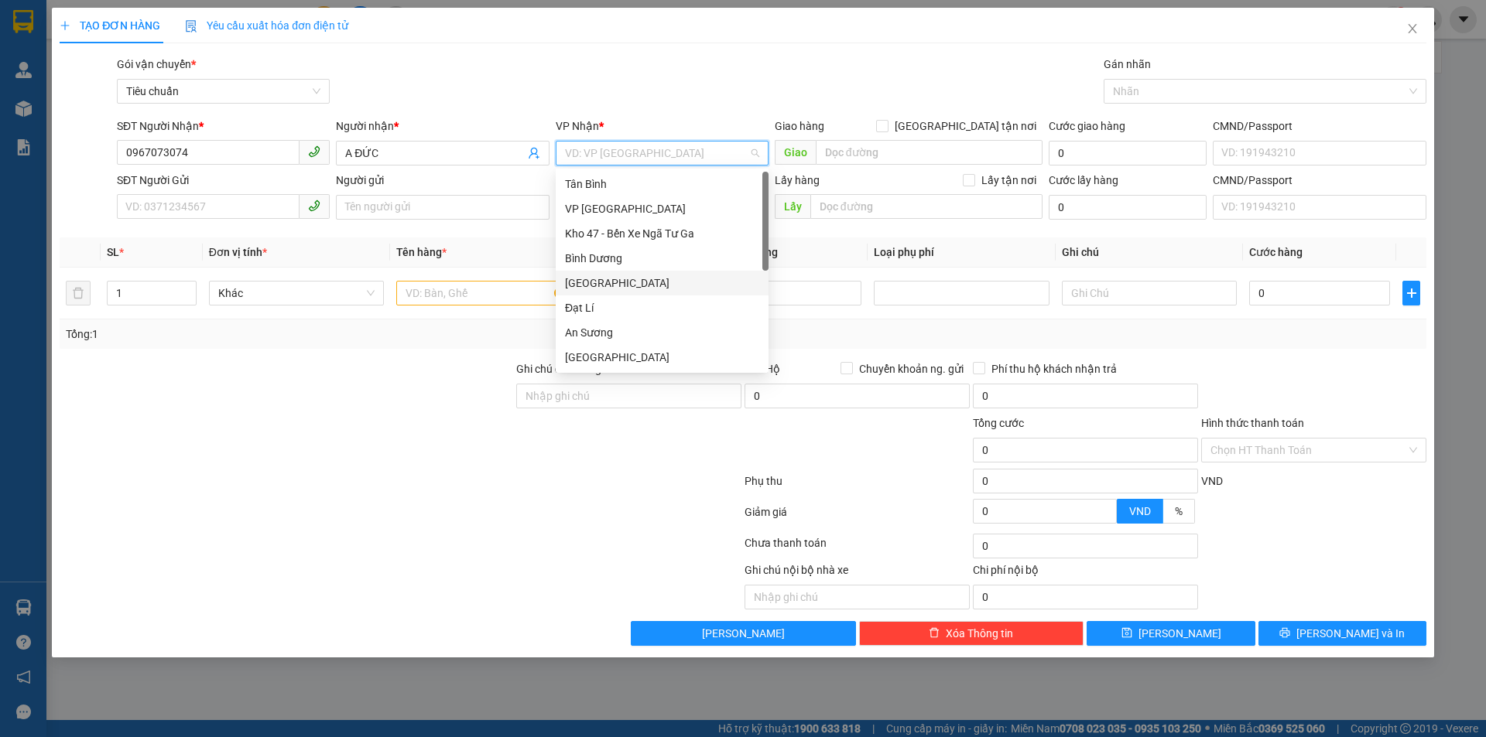
type input "C"
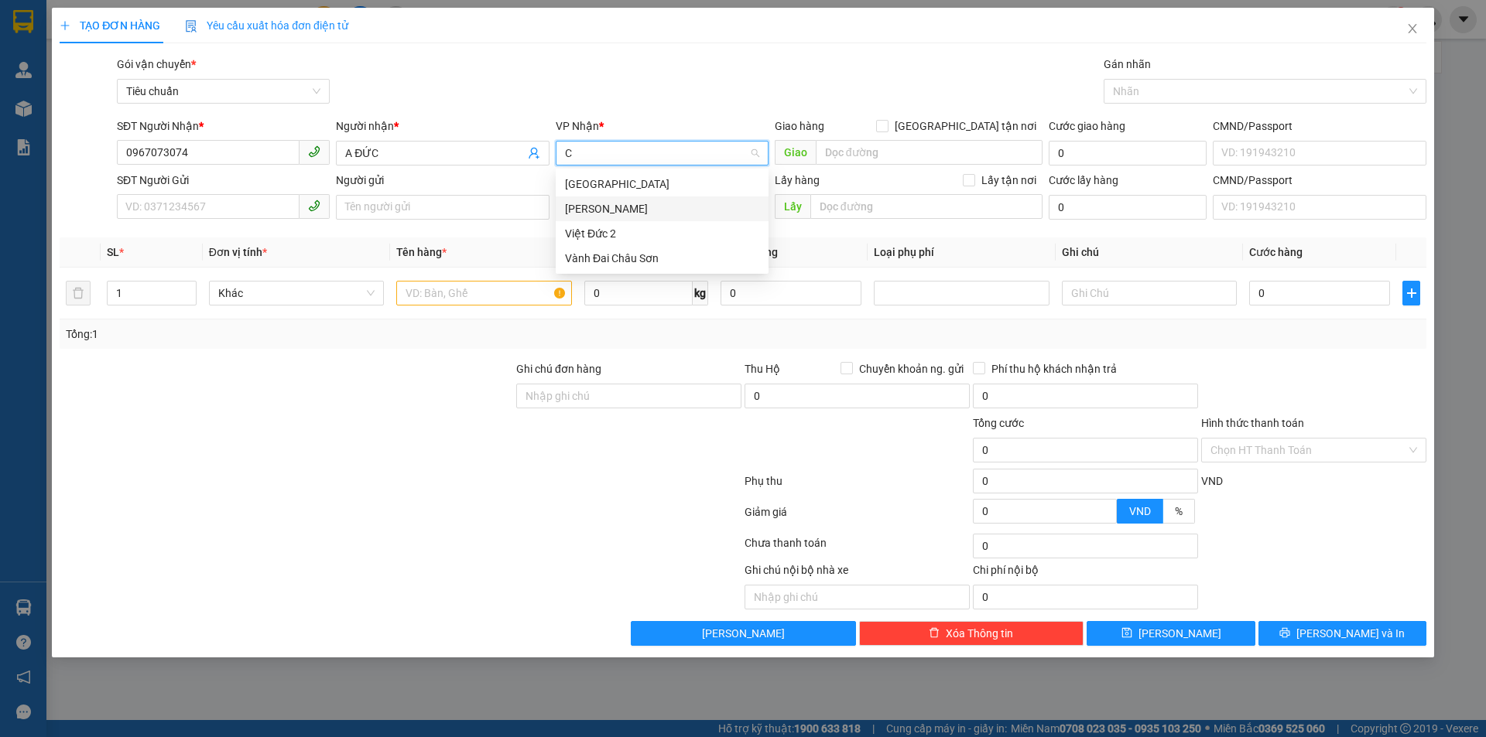
click at [610, 215] on div "[PERSON_NAME]" at bounding box center [662, 208] width 194 height 17
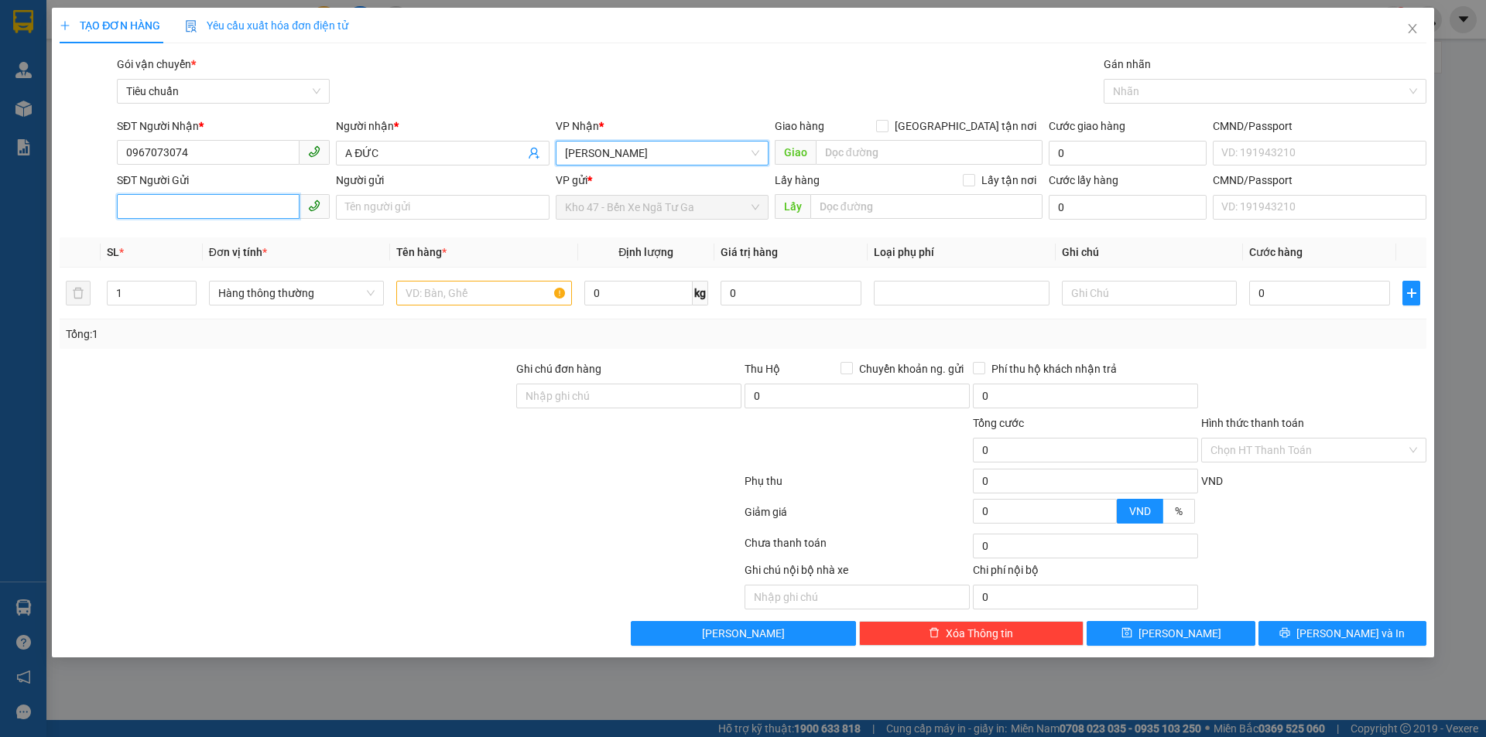
click at [251, 214] on input "SĐT Người Gửi" at bounding box center [208, 206] width 183 height 25
type input "0898004444"
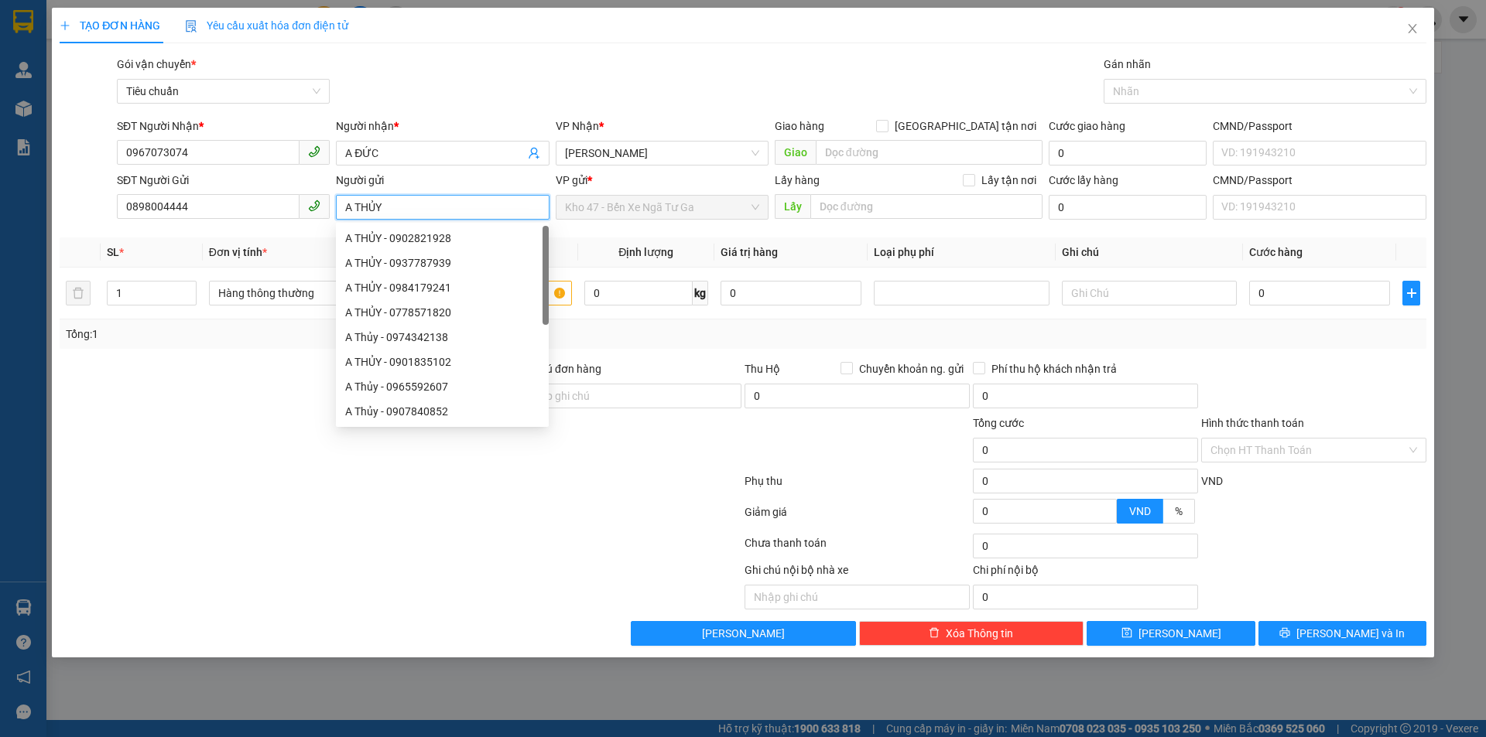
type input "A THỦY"
drag, startPoint x: 197, startPoint y: 463, endPoint x: 291, endPoint y: 380, distance: 125.0
click at [199, 462] on div at bounding box center [286, 442] width 457 height 54
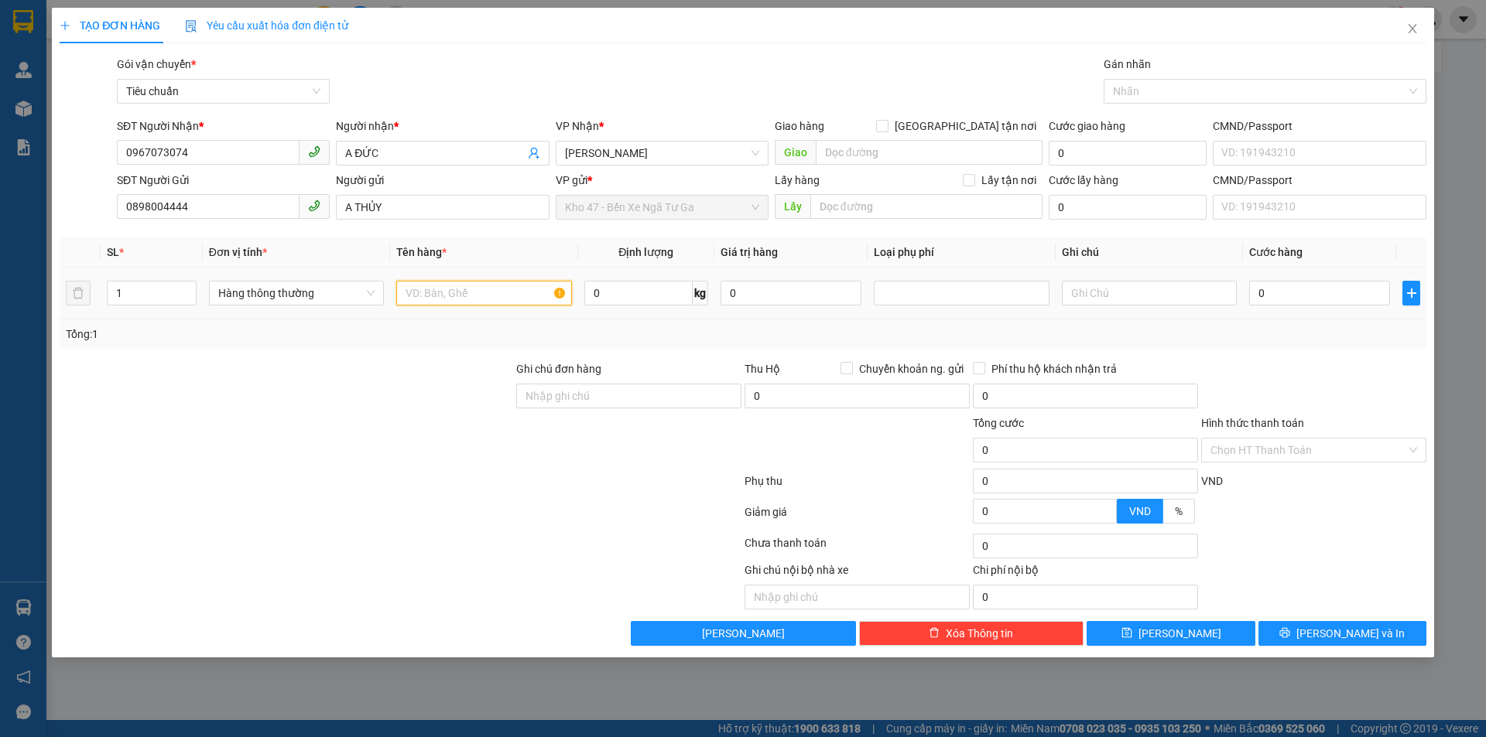
click at [476, 294] on input "text" at bounding box center [483, 293] width 175 height 25
type input "M"
type input "MÁY HÀN"
click at [1130, 286] on input "text" at bounding box center [1149, 293] width 175 height 25
type input "MÁY BBC"
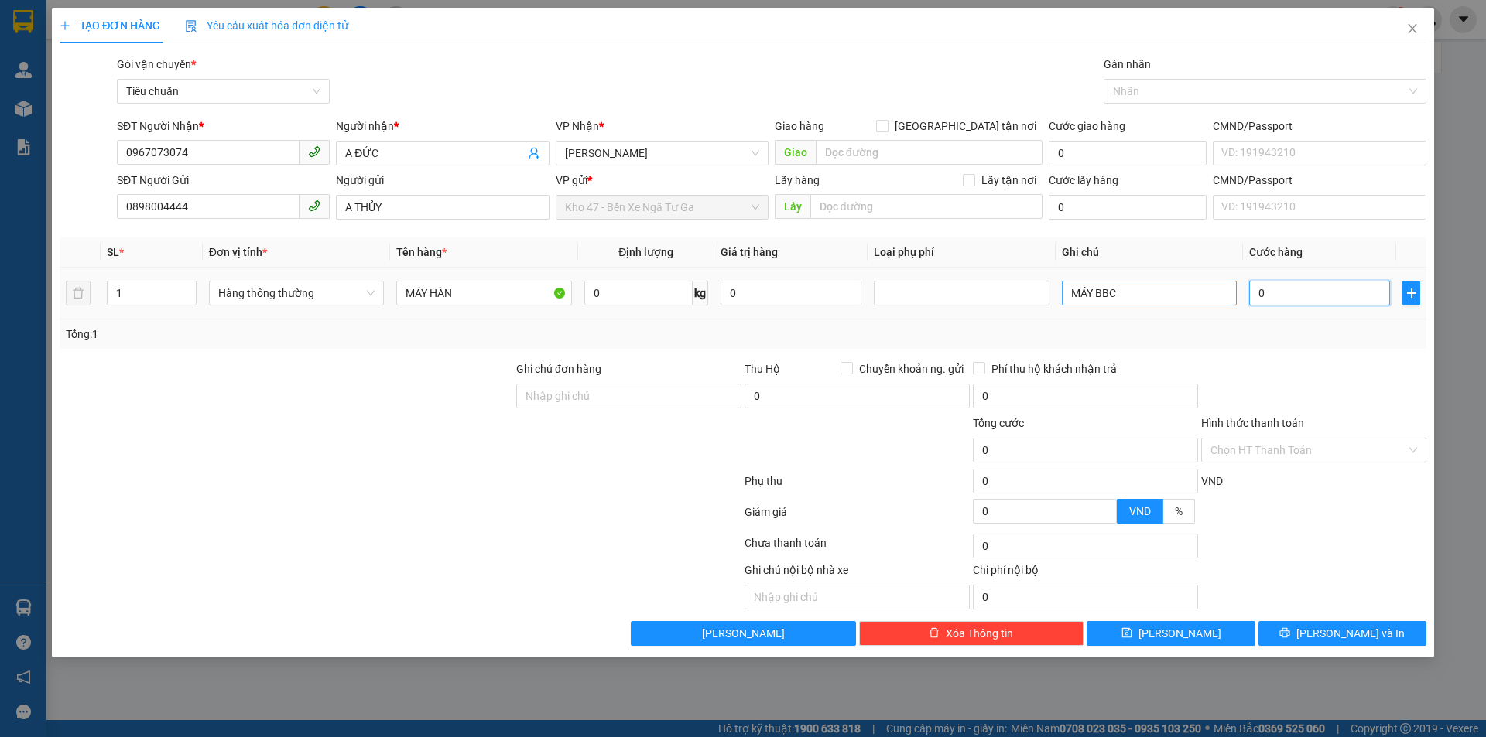
type input "1"
type input "10"
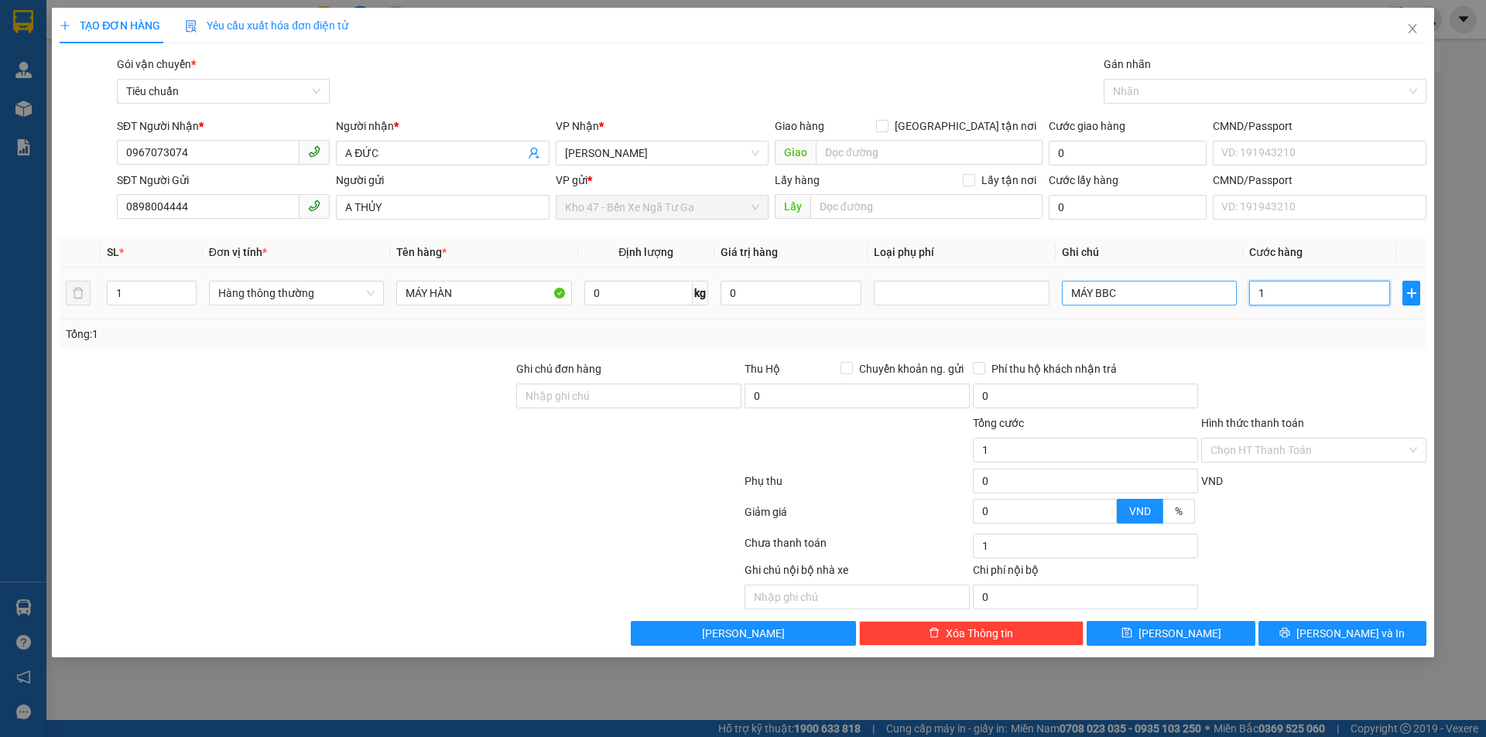
type input "10"
type input "100"
type input "100.000"
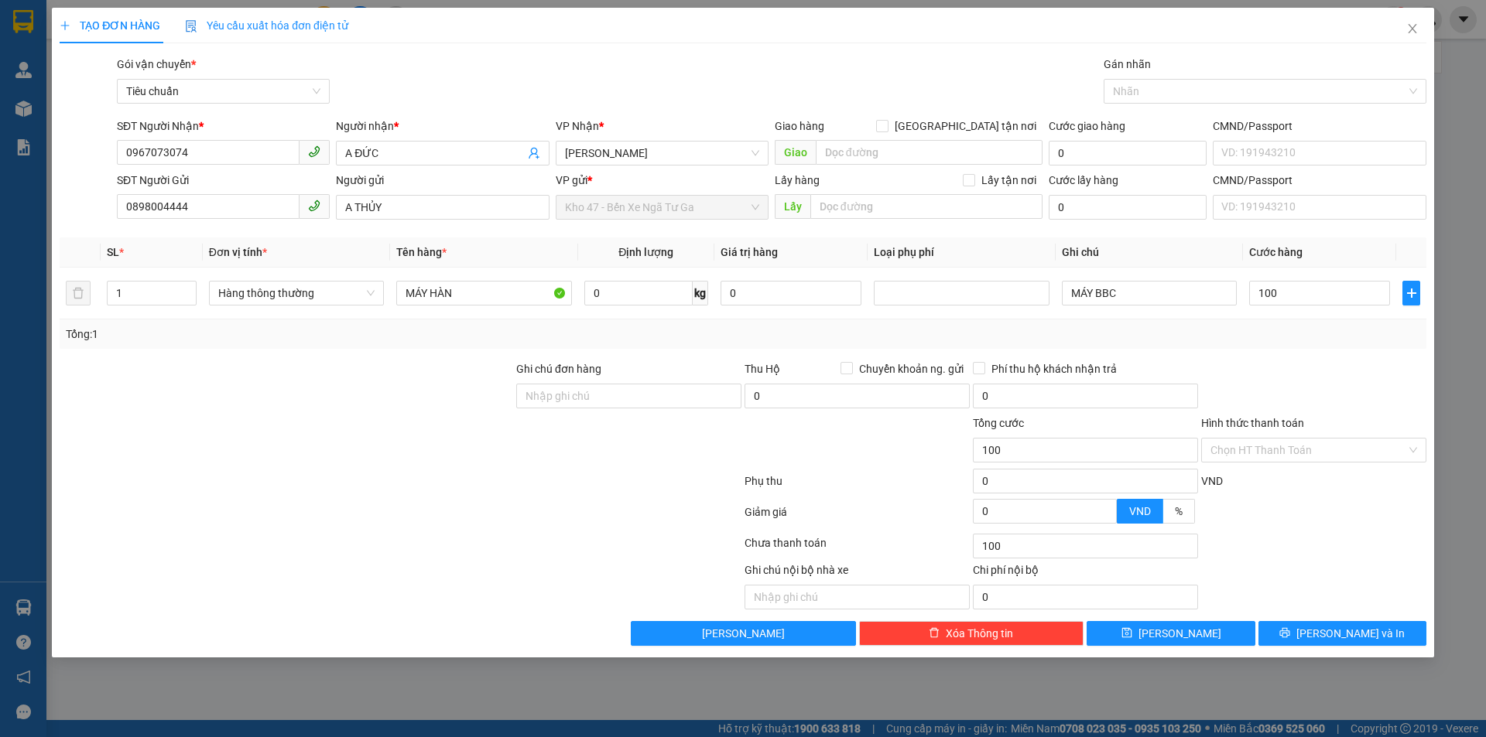
type input "100.000"
drag, startPoint x: 1441, startPoint y: 343, endPoint x: 1367, endPoint y: 434, distance: 117.7
click at [1441, 344] on div "TẠO ĐƠN HÀNG Yêu cầu xuất hóa đơn điện tử Transit Pickup Surcharge Ids Transit …" at bounding box center [743, 368] width 1486 height 737
click at [1346, 640] on span "[PERSON_NAME] và In" at bounding box center [1350, 633] width 108 height 17
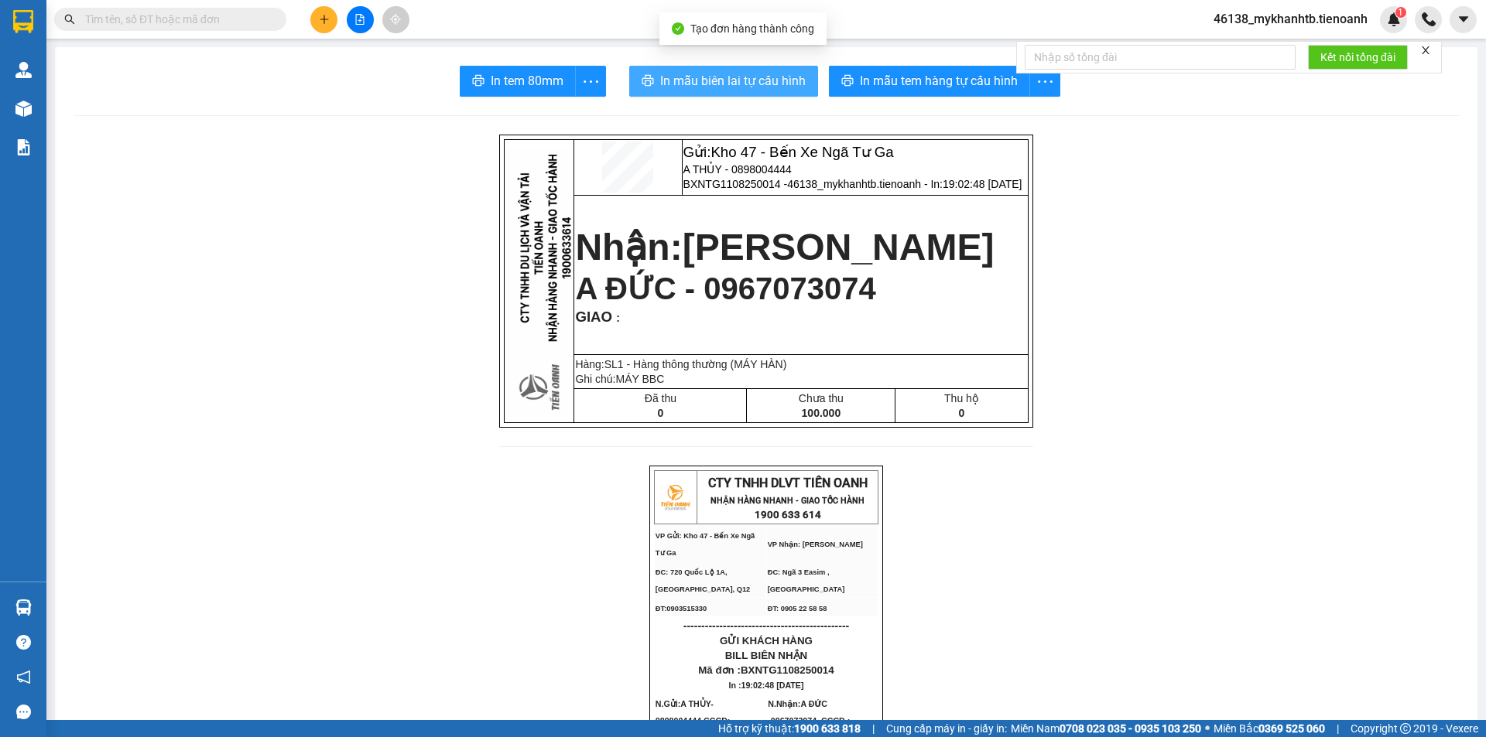
click at [660, 82] on span "In mẫu biên lai tự cấu hình" at bounding box center [732, 80] width 145 height 19
click at [980, 70] on button "In mẫu tem hàng tự cấu hình" at bounding box center [929, 81] width 201 height 31
click at [176, 25] on input "text" at bounding box center [176, 19] width 183 height 17
type input "0"
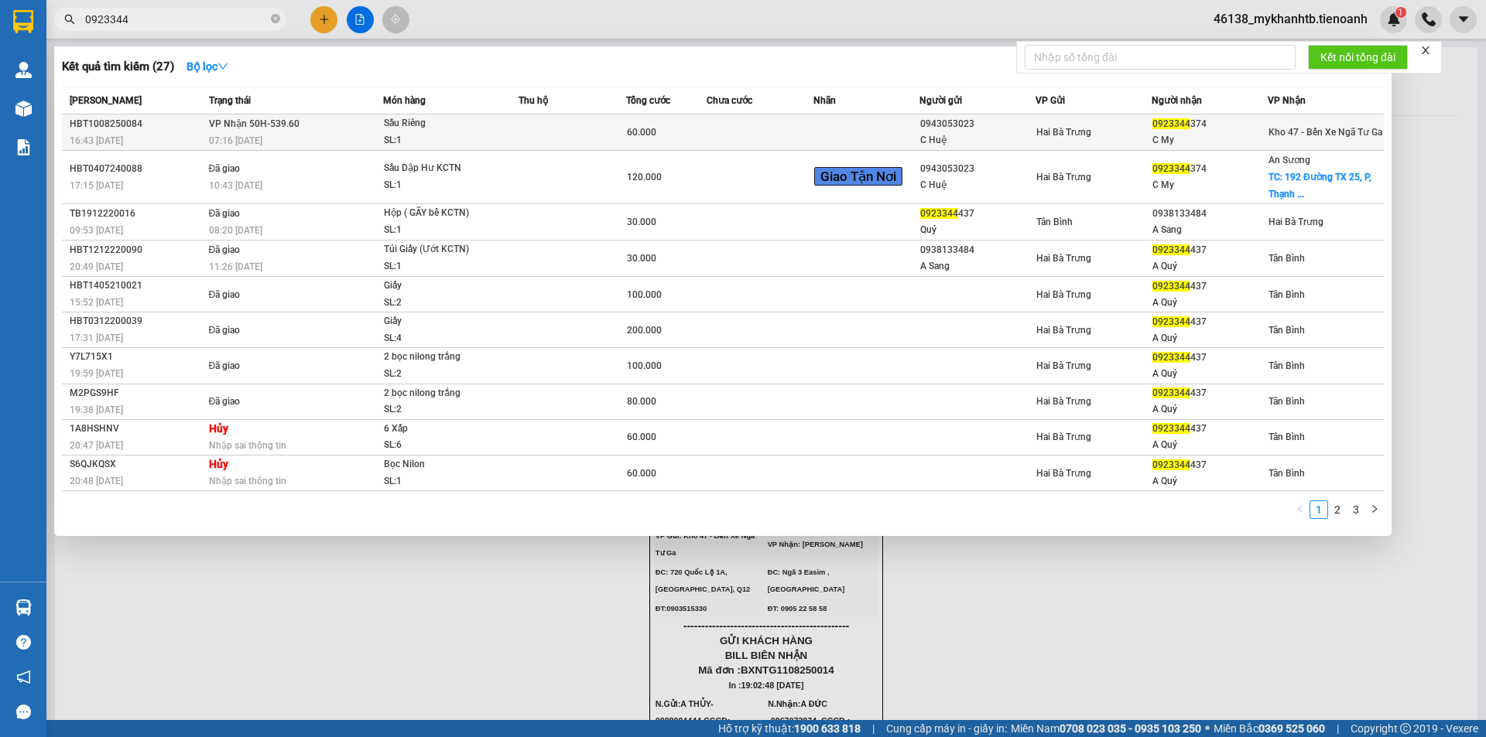
type input "0923344"
click at [773, 137] on td at bounding box center [759, 133] width 107 height 36
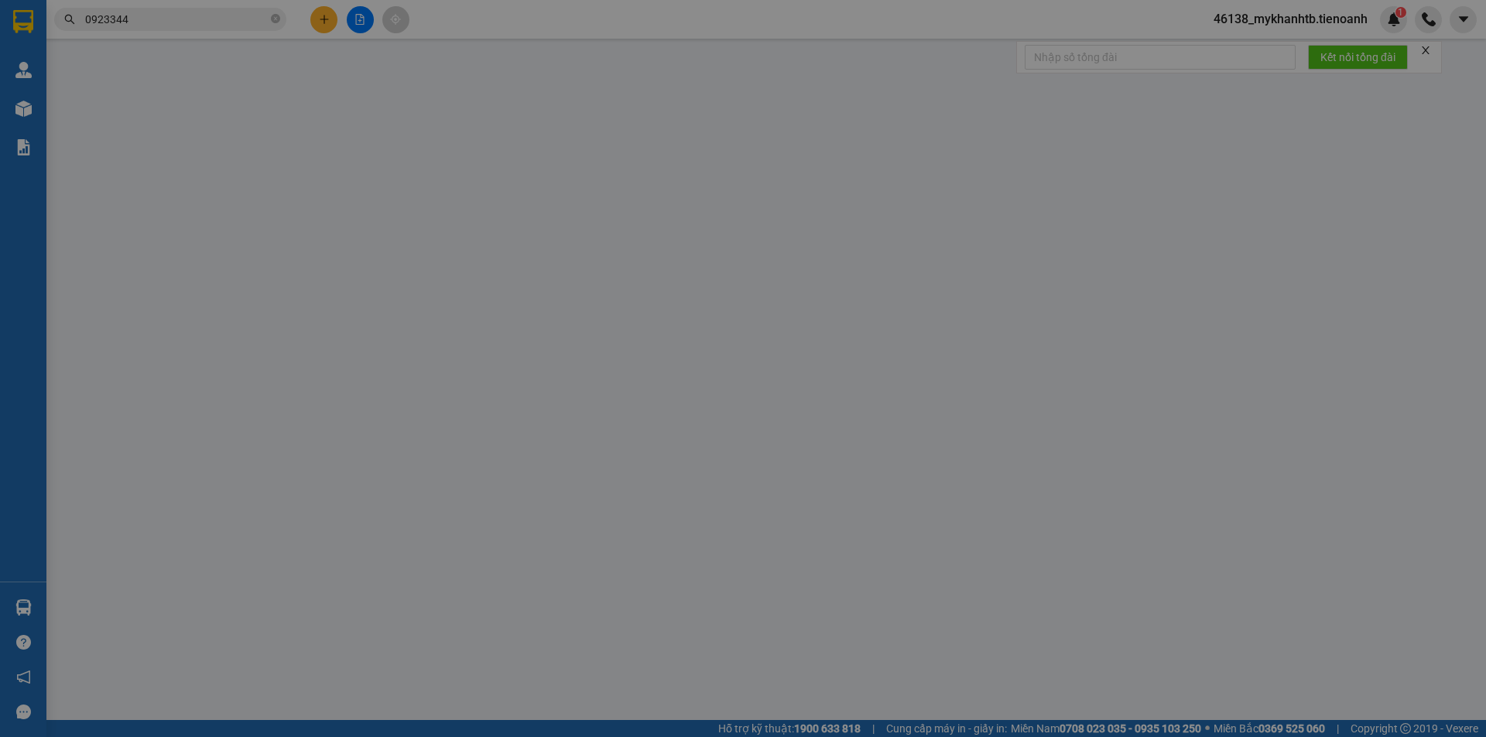
type input "0923344374"
type input "C My"
type input "0943053023"
type input "C Huệ"
type input "040175017255"
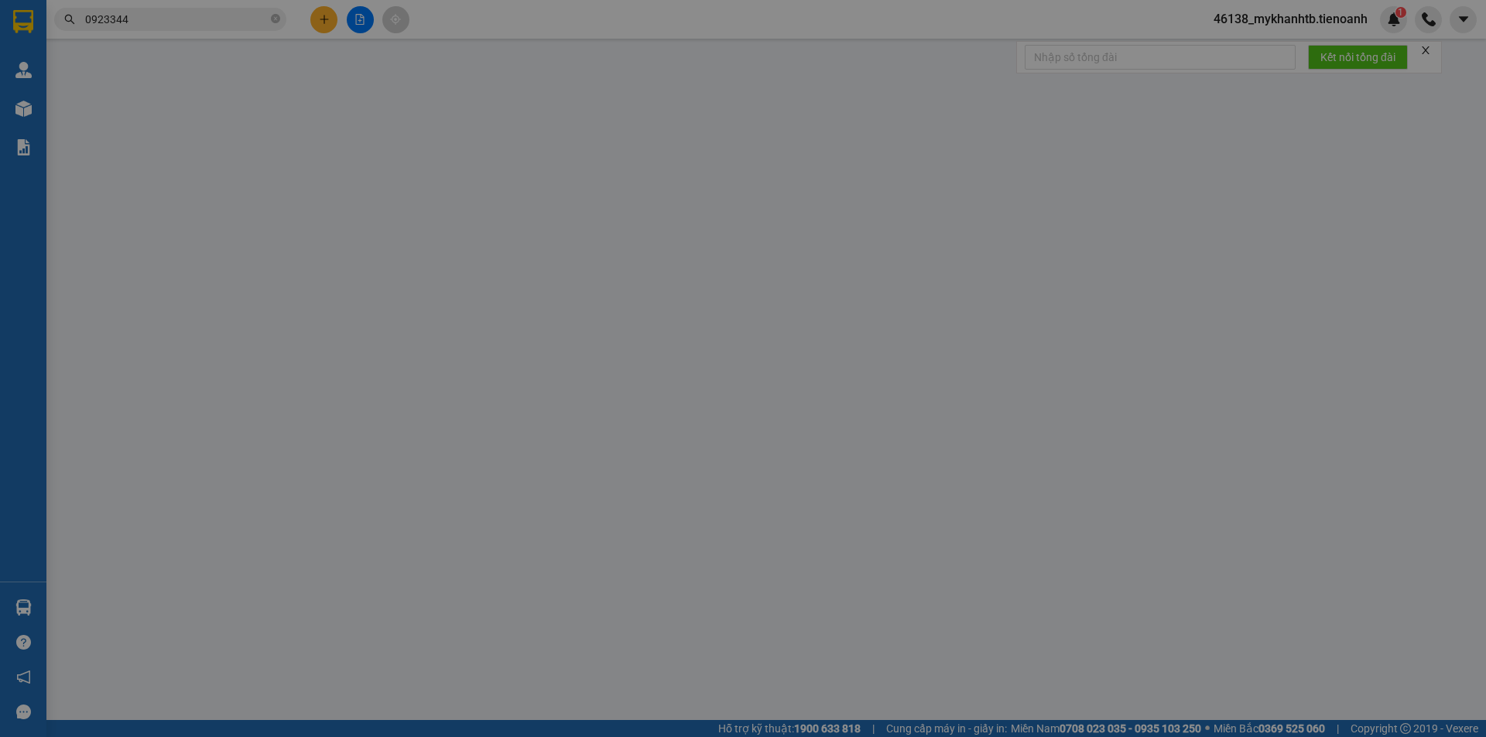
type input "60.000"
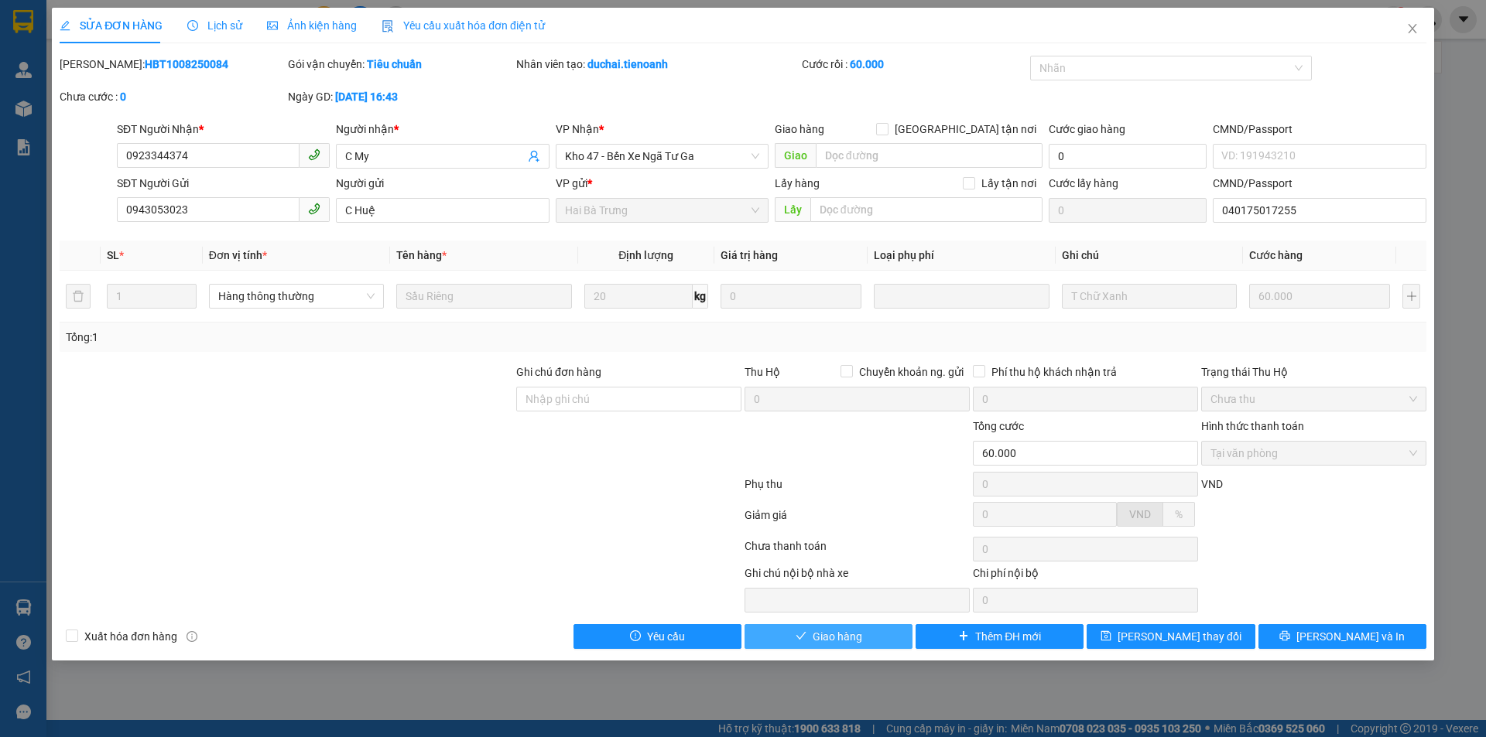
click at [816, 643] on span "Giao hàng" at bounding box center [837, 636] width 50 height 17
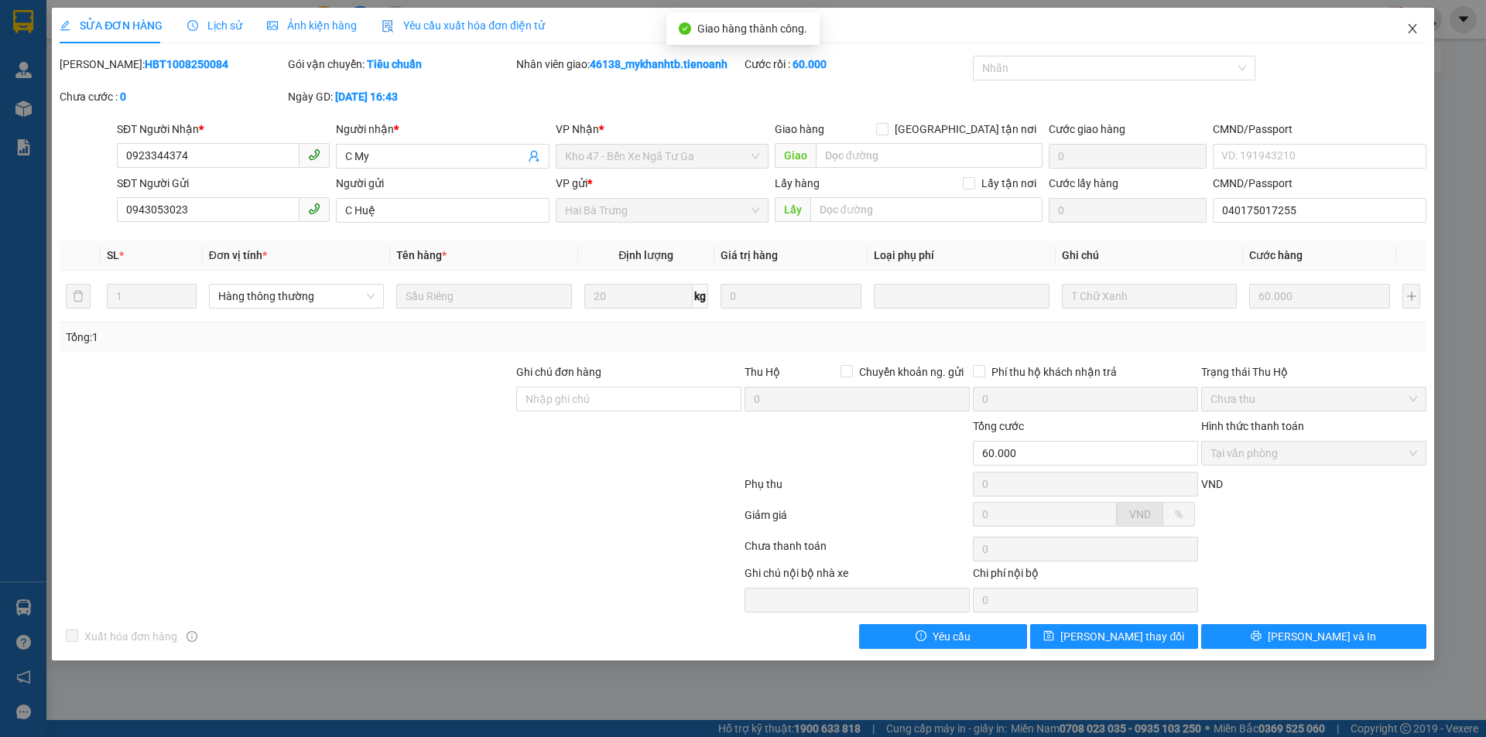
click at [1407, 27] on icon "close" at bounding box center [1412, 28] width 12 height 12
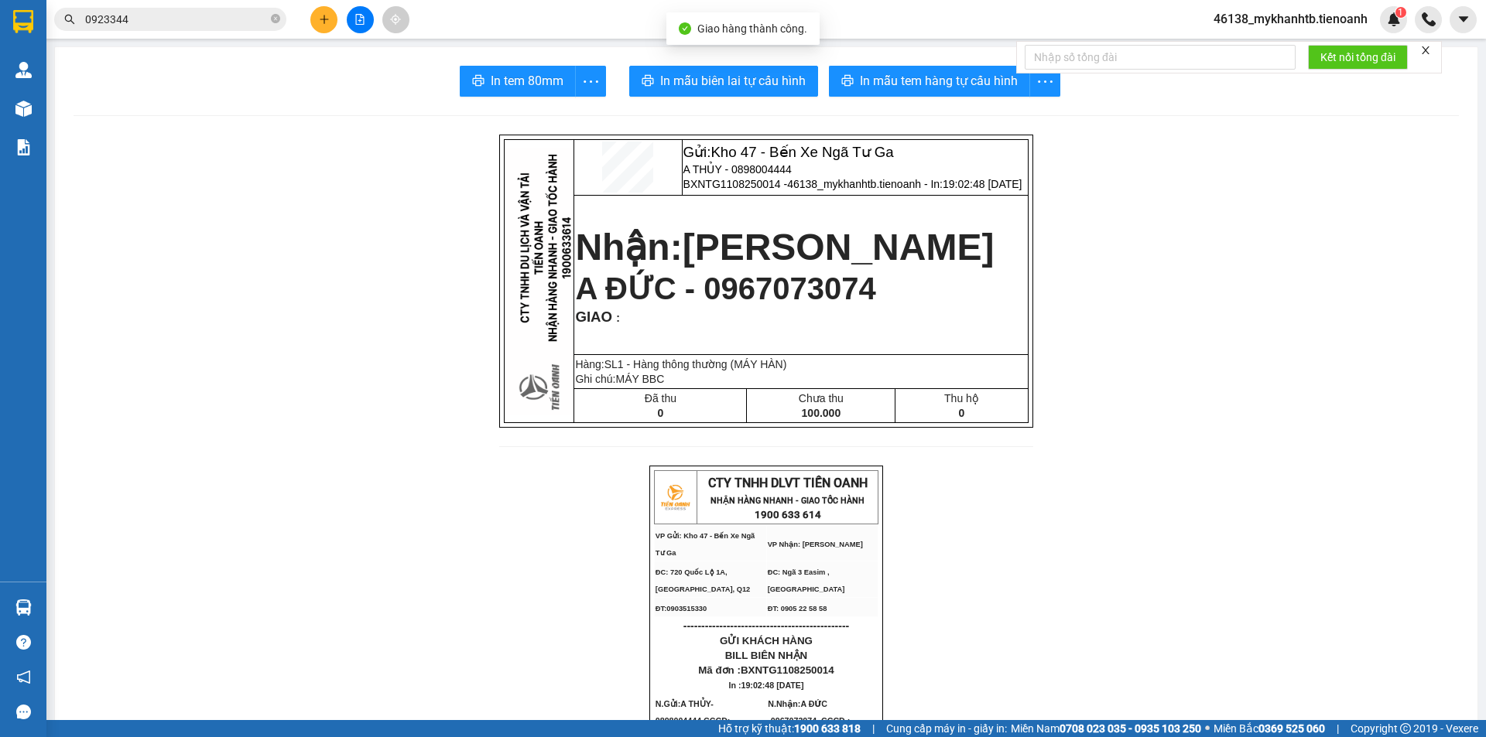
click at [225, 16] on input "0923344" at bounding box center [176, 19] width 183 height 17
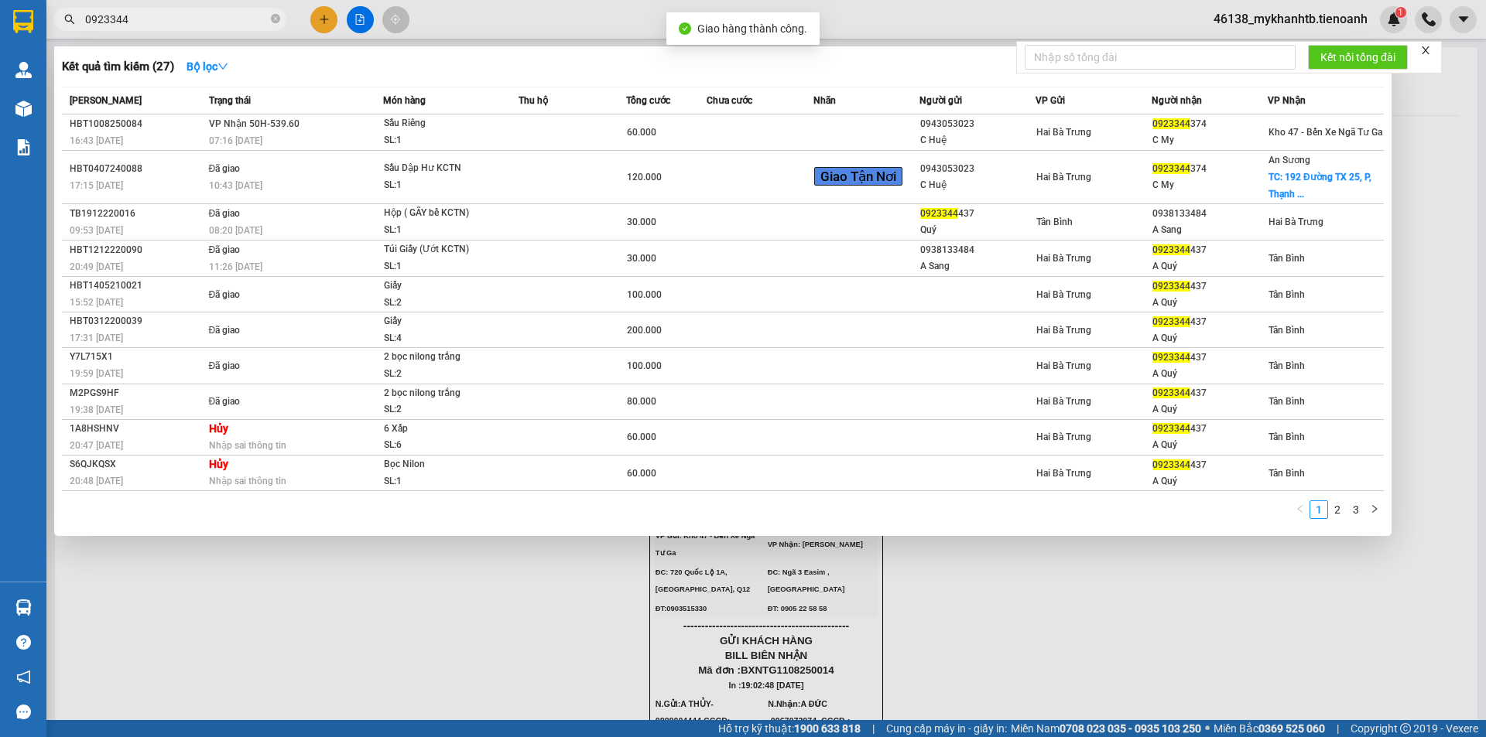
click at [225, 16] on input "0923344" at bounding box center [176, 19] width 183 height 17
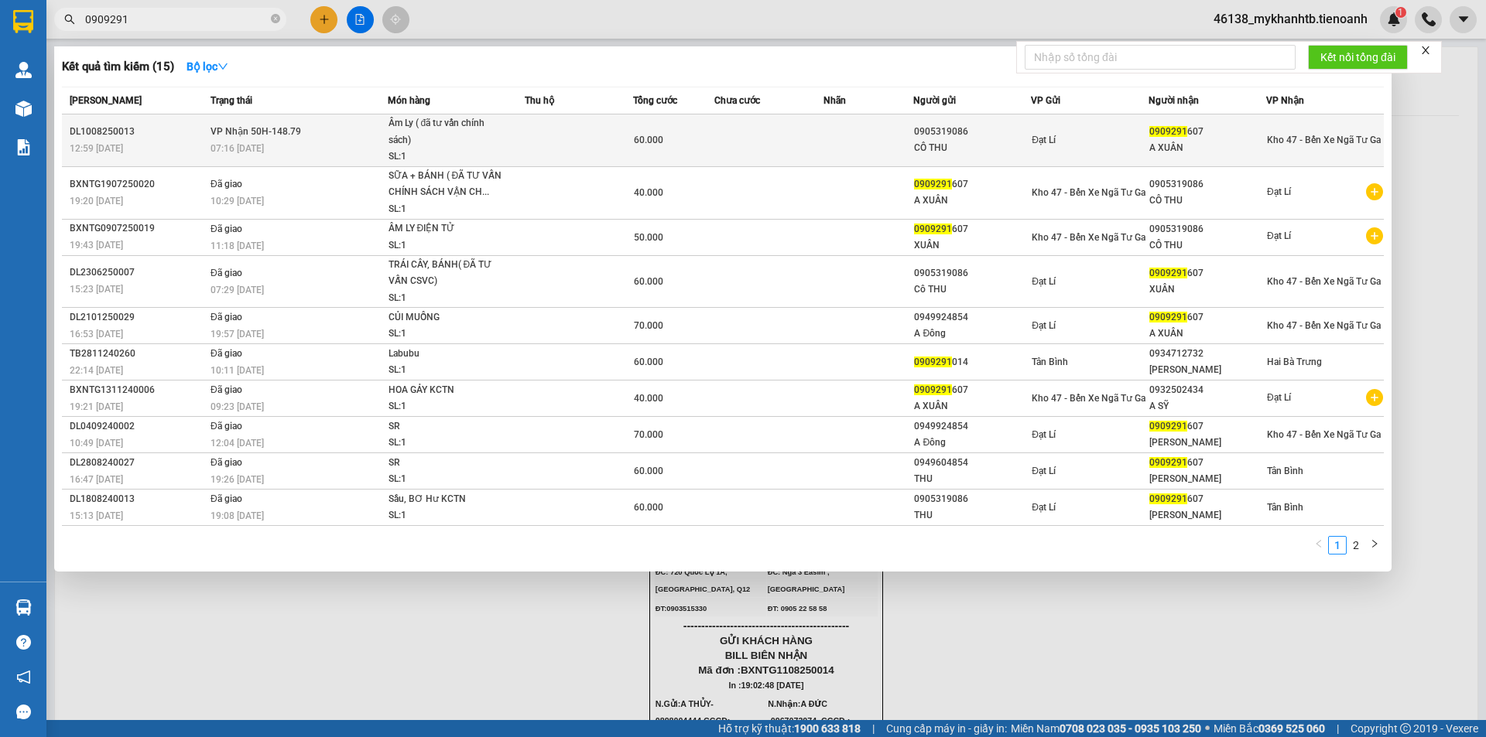
click at [527, 147] on td at bounding box center [579, 141] width 108 height 53
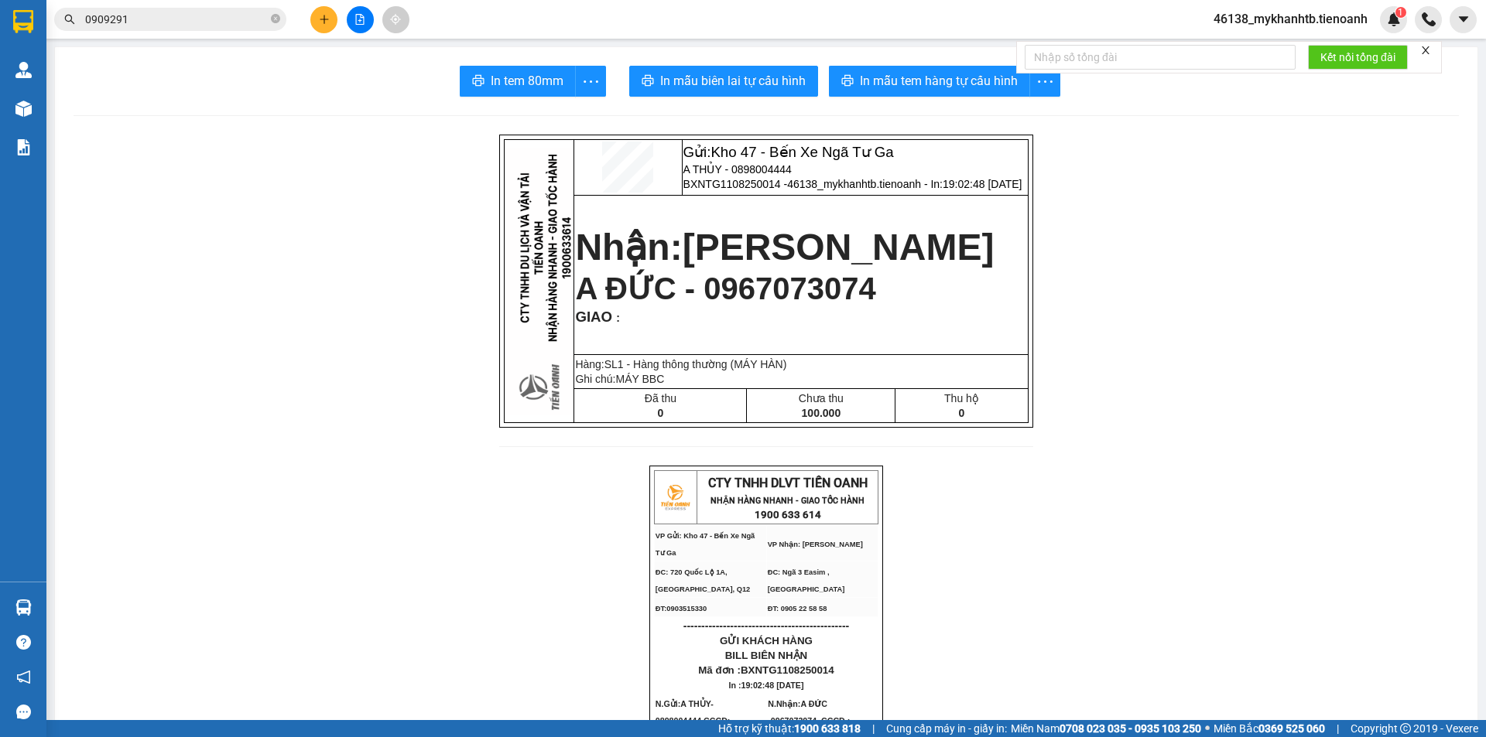
click at [138, 22] on input "0909291" at bounding box center [176, 19] width 183 height 17
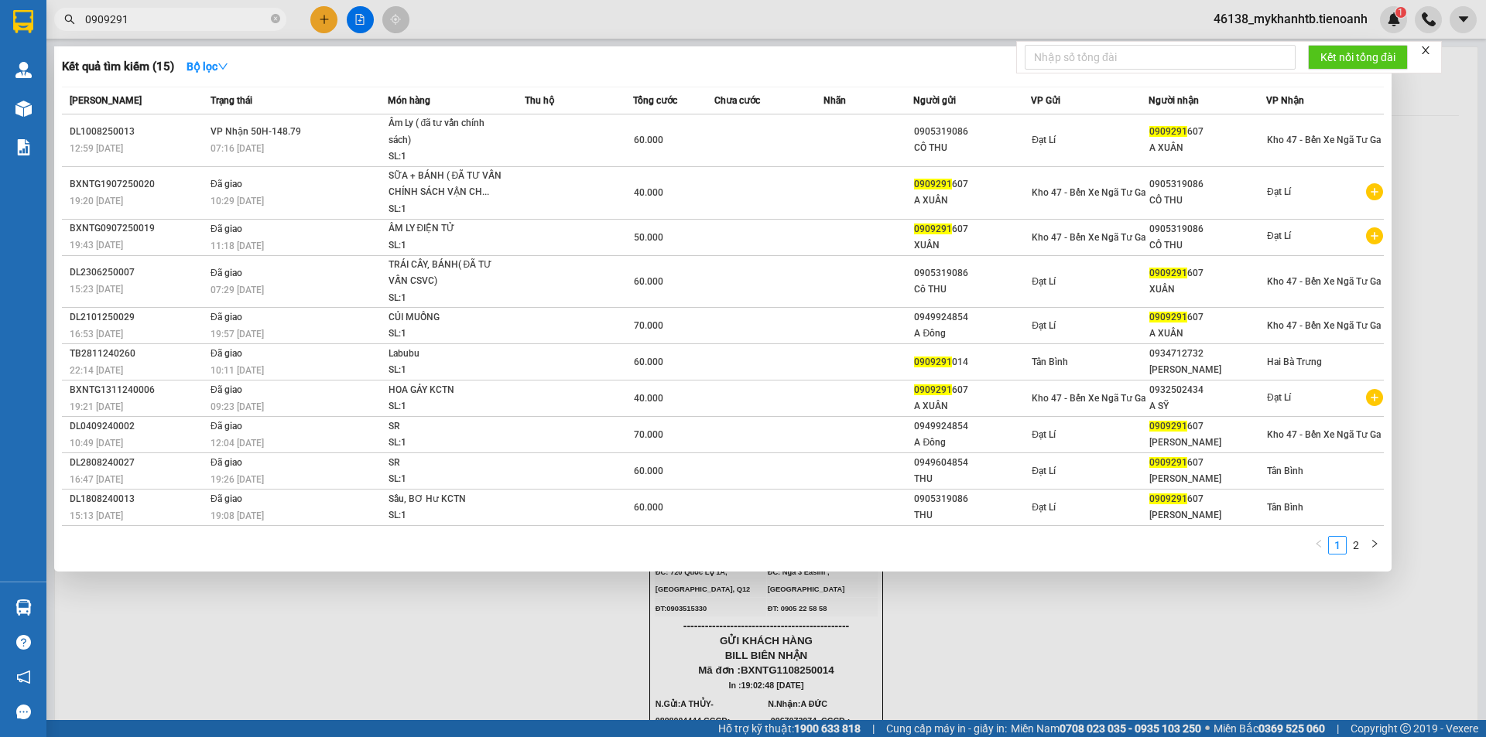
click at [138, 22] on input "0909291" at bounding box center [176, 19] width 183 height 17
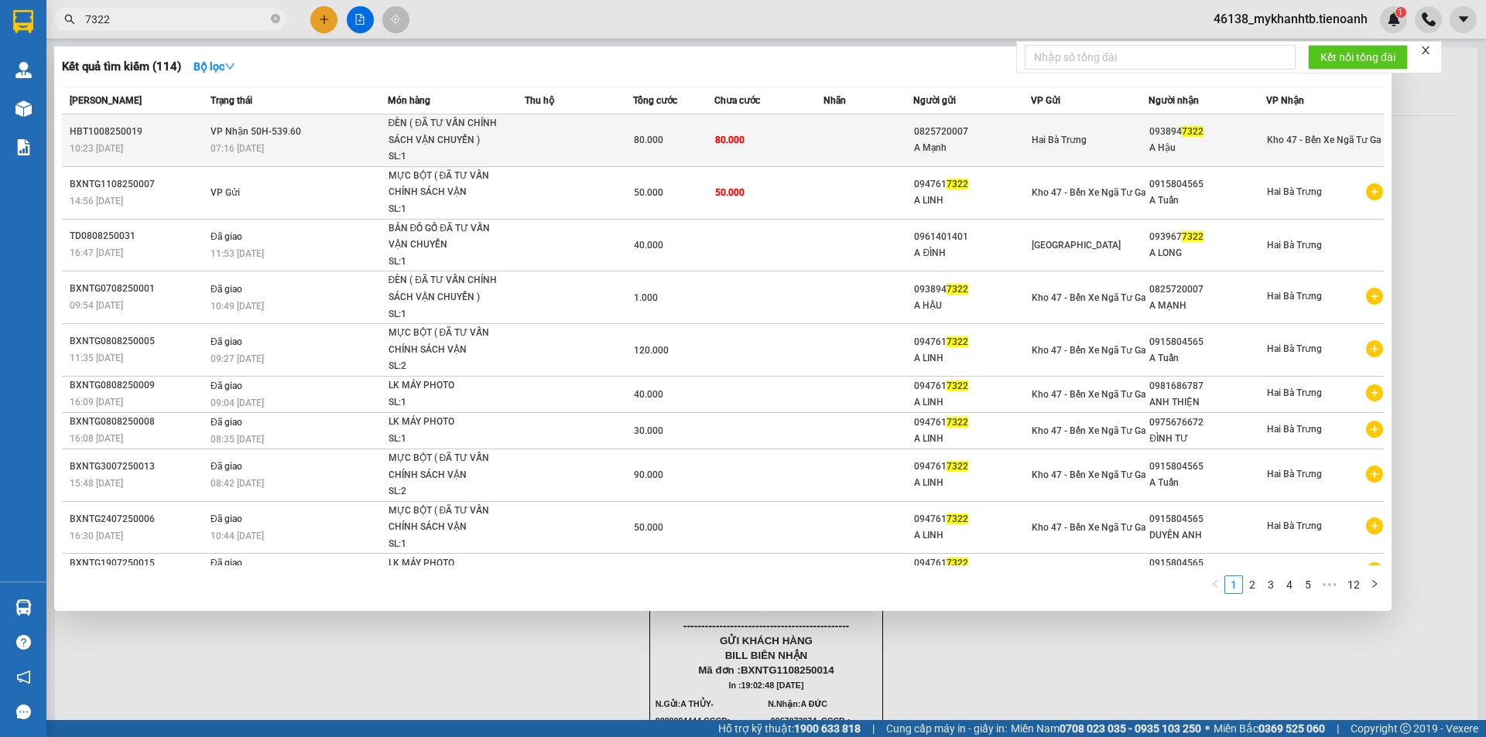
type input "7322"
click at [405, 137] on div "ĐÈN ( ĐÃ TƯ VẤN CHÍNH SÁCH VẬN CHUYỂN )" at bounding box center [446, 131] width 116 height 33
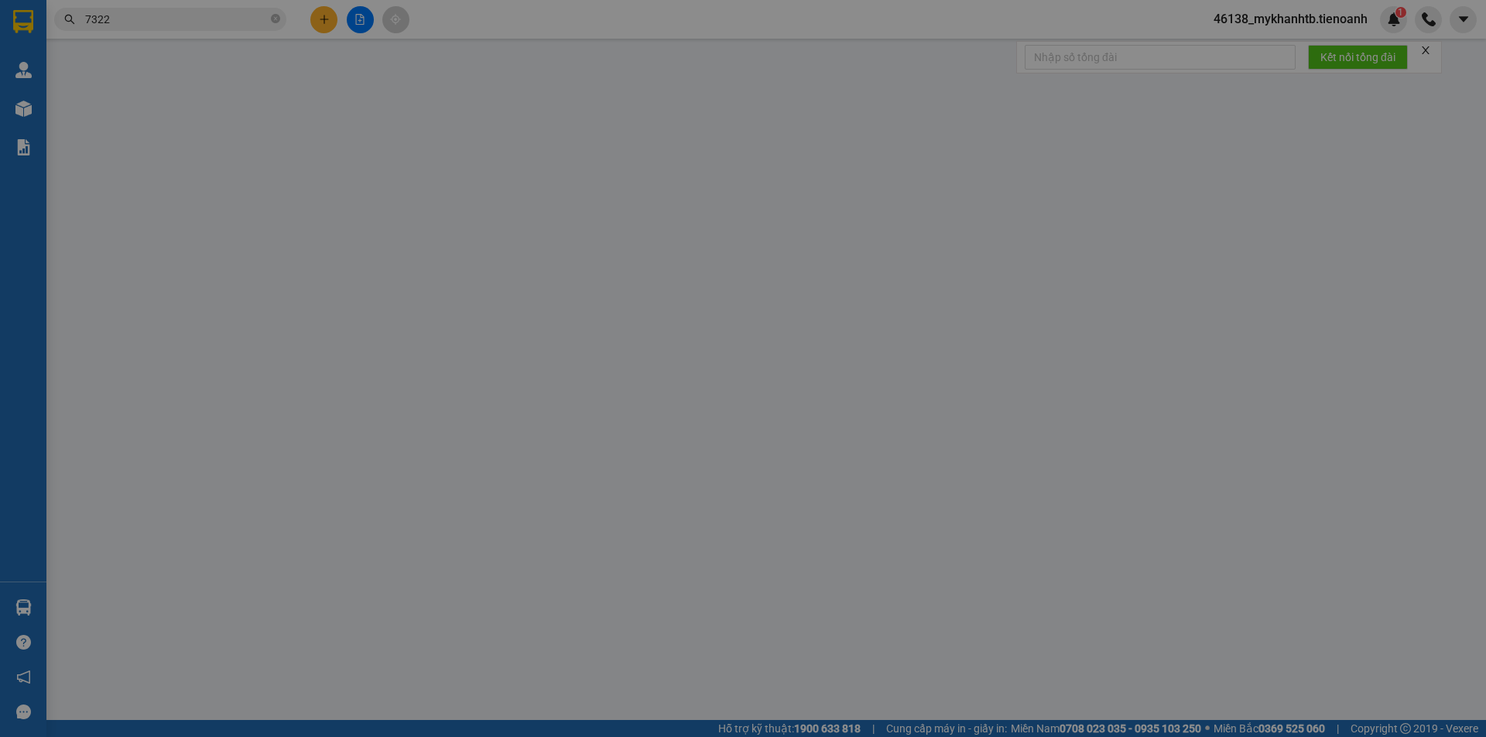
type input "0938947322"
type input "A Hậu"
type input "0825720007"
type input "A Mạnh"
type input "Cước 2 chiều"
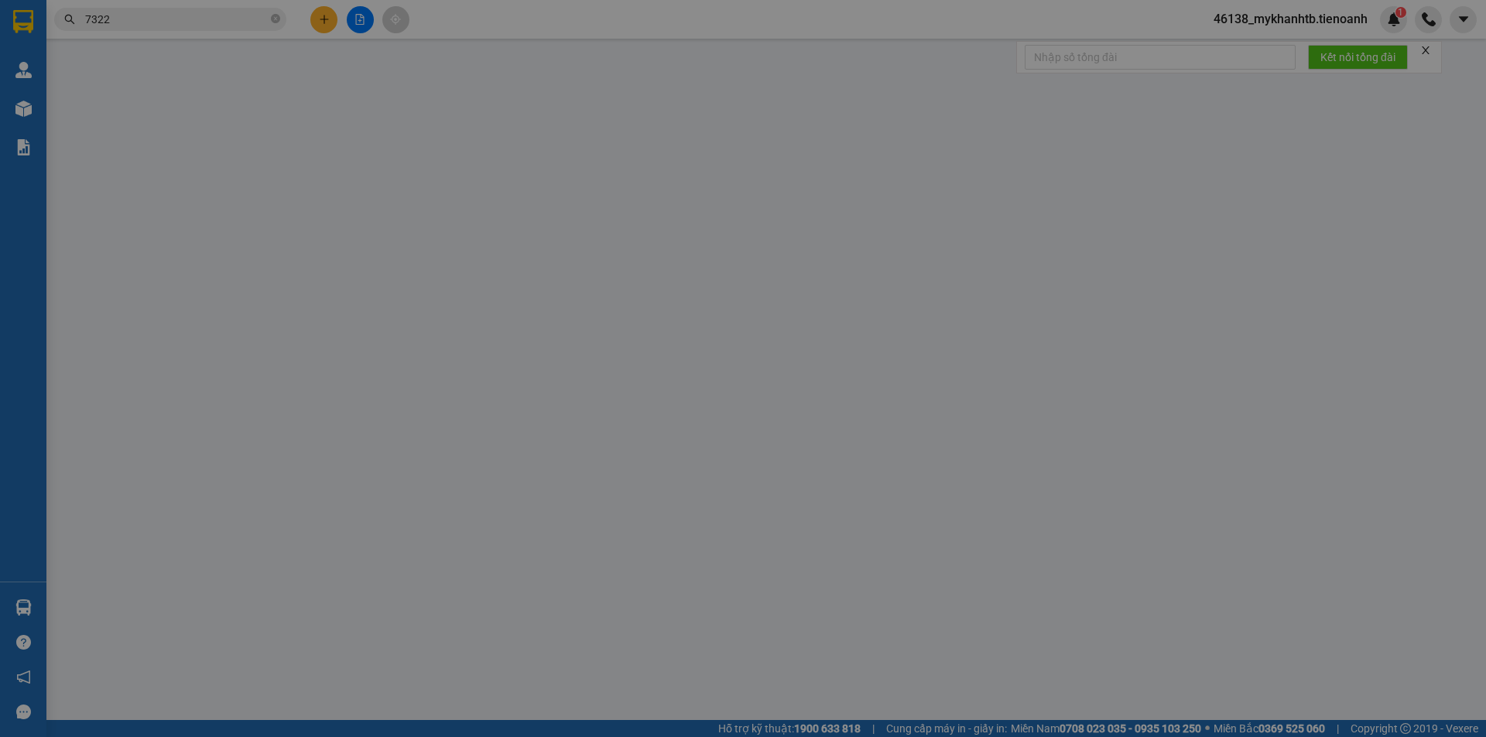
type input "80.000"
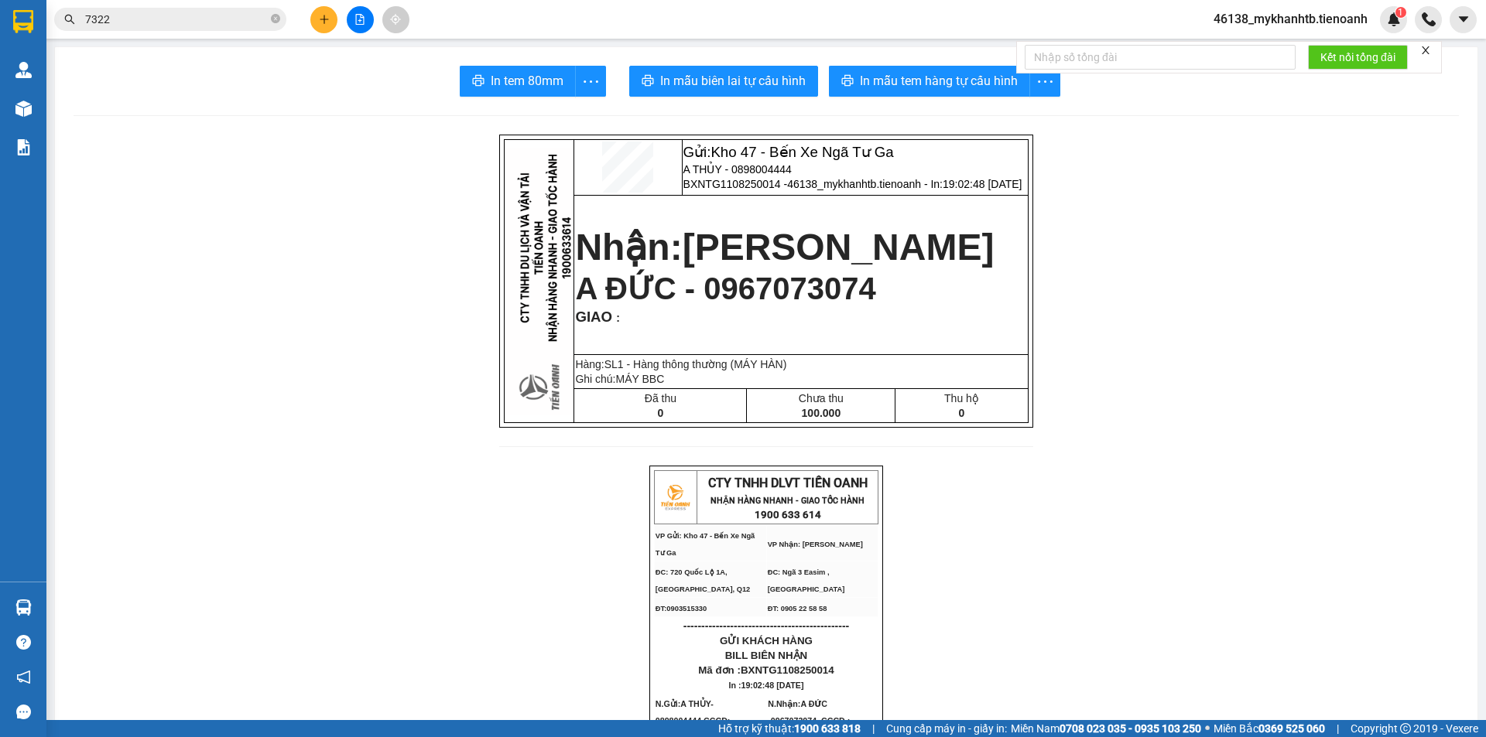
click at [220, 22] on input "7322" at bounding box center [176, 19] width 183 height 17
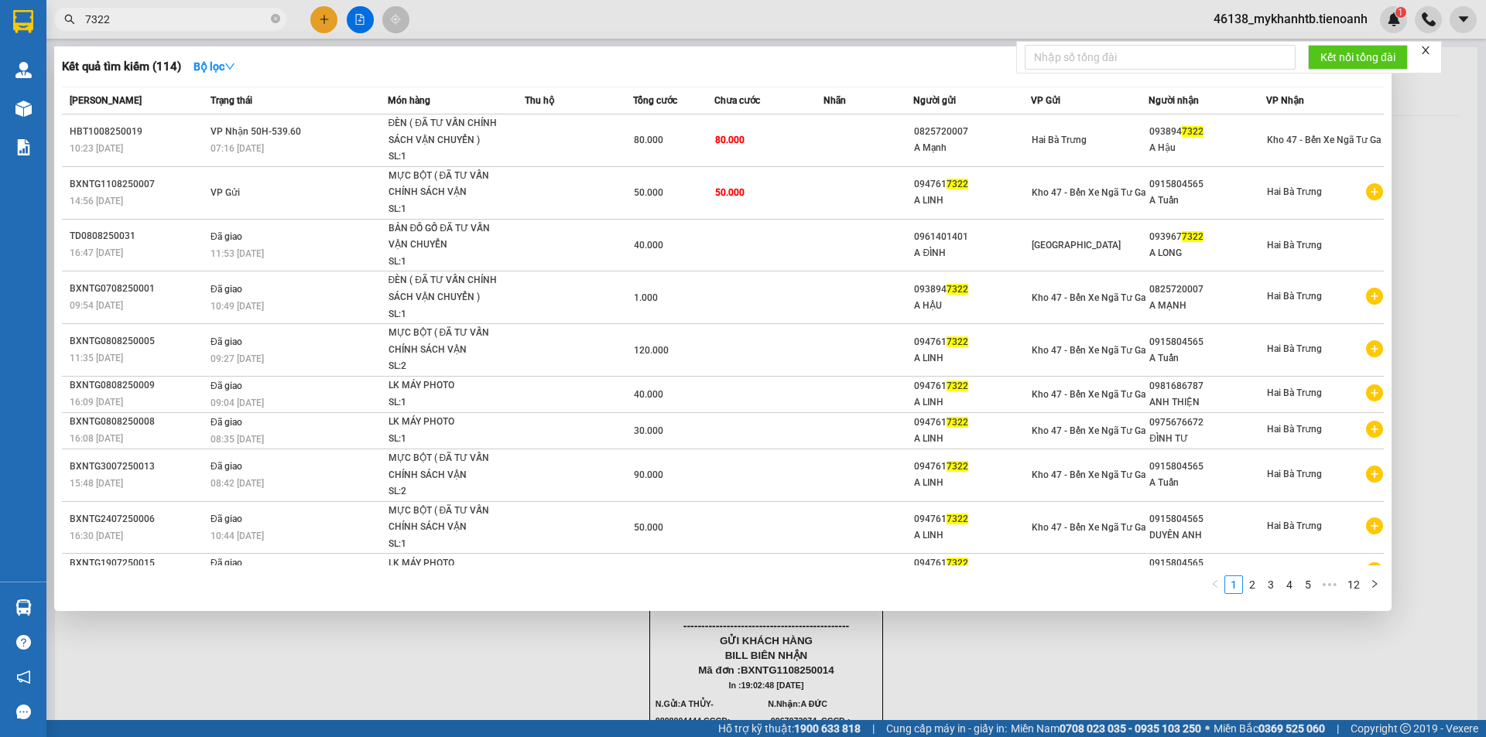
click at [220, 22] on input "7322" at bounding box center [176, 19] width 183 height 17
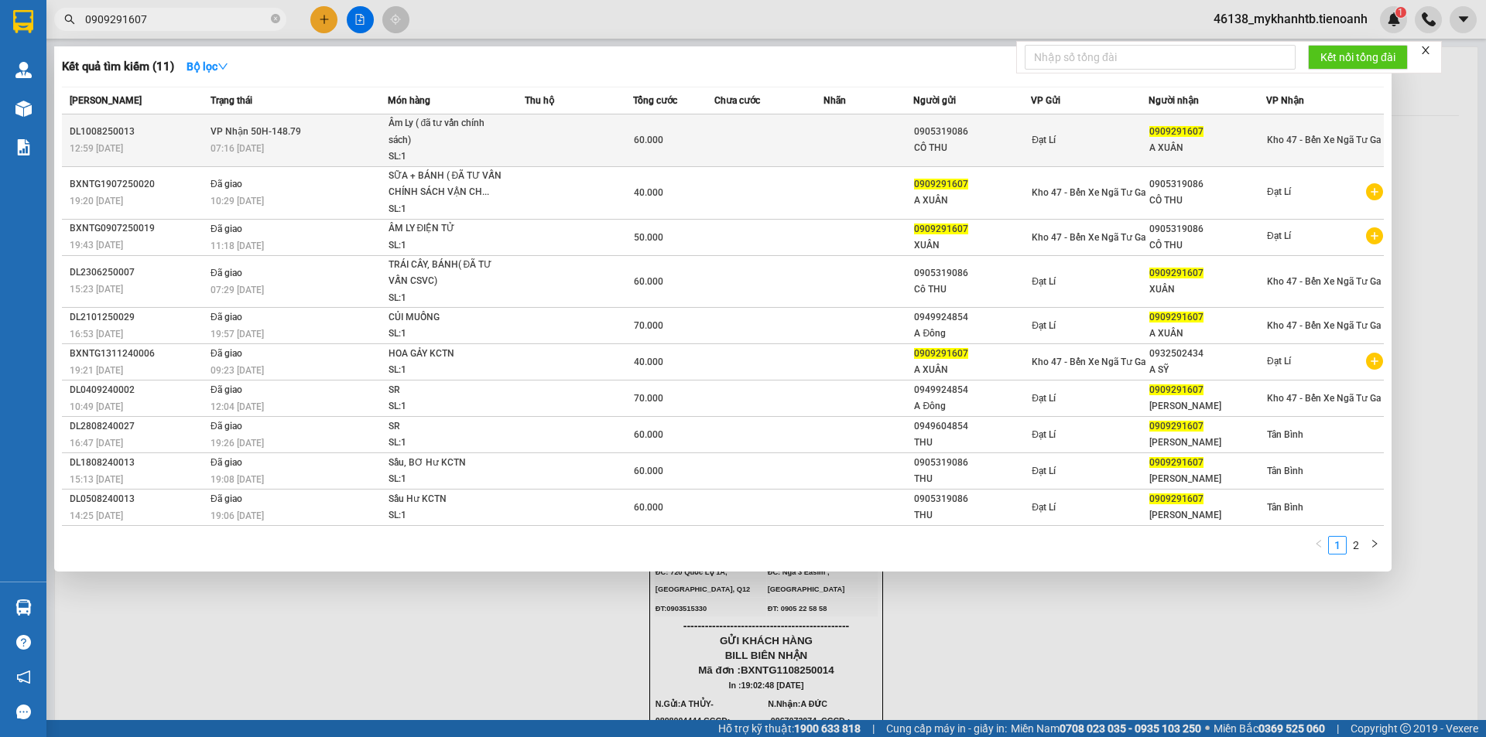
type input "0909291607"
click at [631, 138] on td at bounding box center [579, 141] width 108 height 53
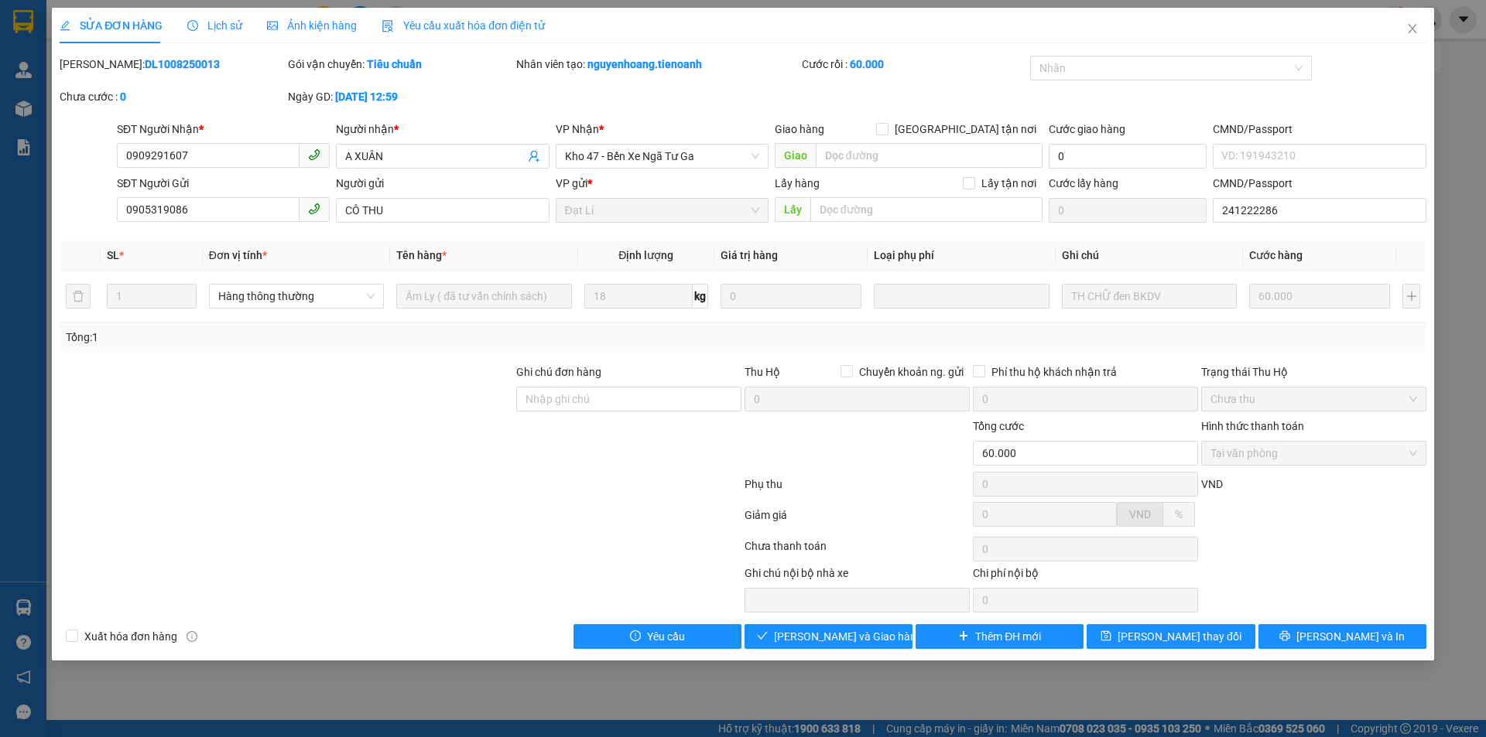
click at [362, 610] on div at bounding box center [257, 589] width 399 height 48
click at [1417, 36] on span "Close" at bounding box center [1411, 29] width 43 height 43
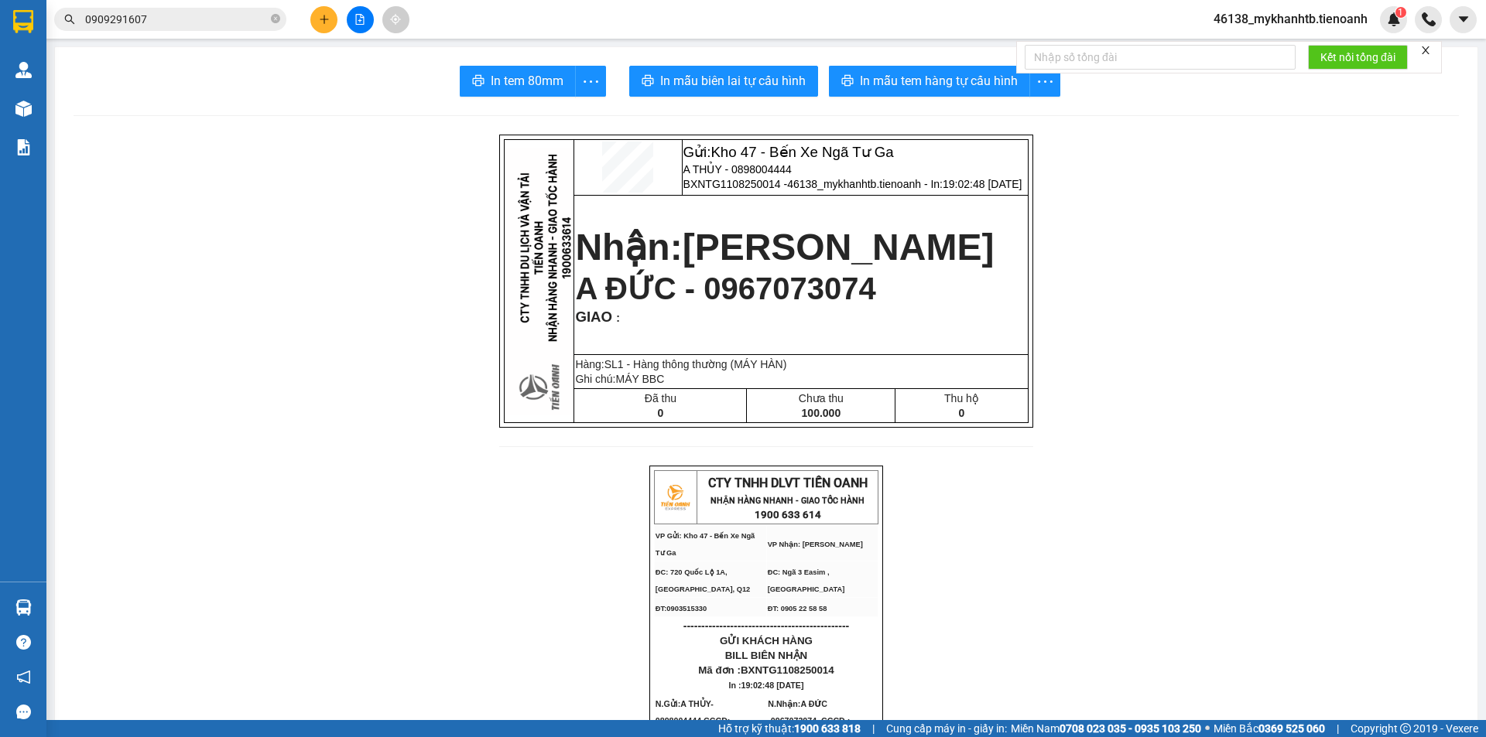
click at [1425, 52] on icon "close" at bounding box center [1425, 50] width 8 height 8
click at [1393, 26] on img at bounding box center [1394, 19] width 14 height 14
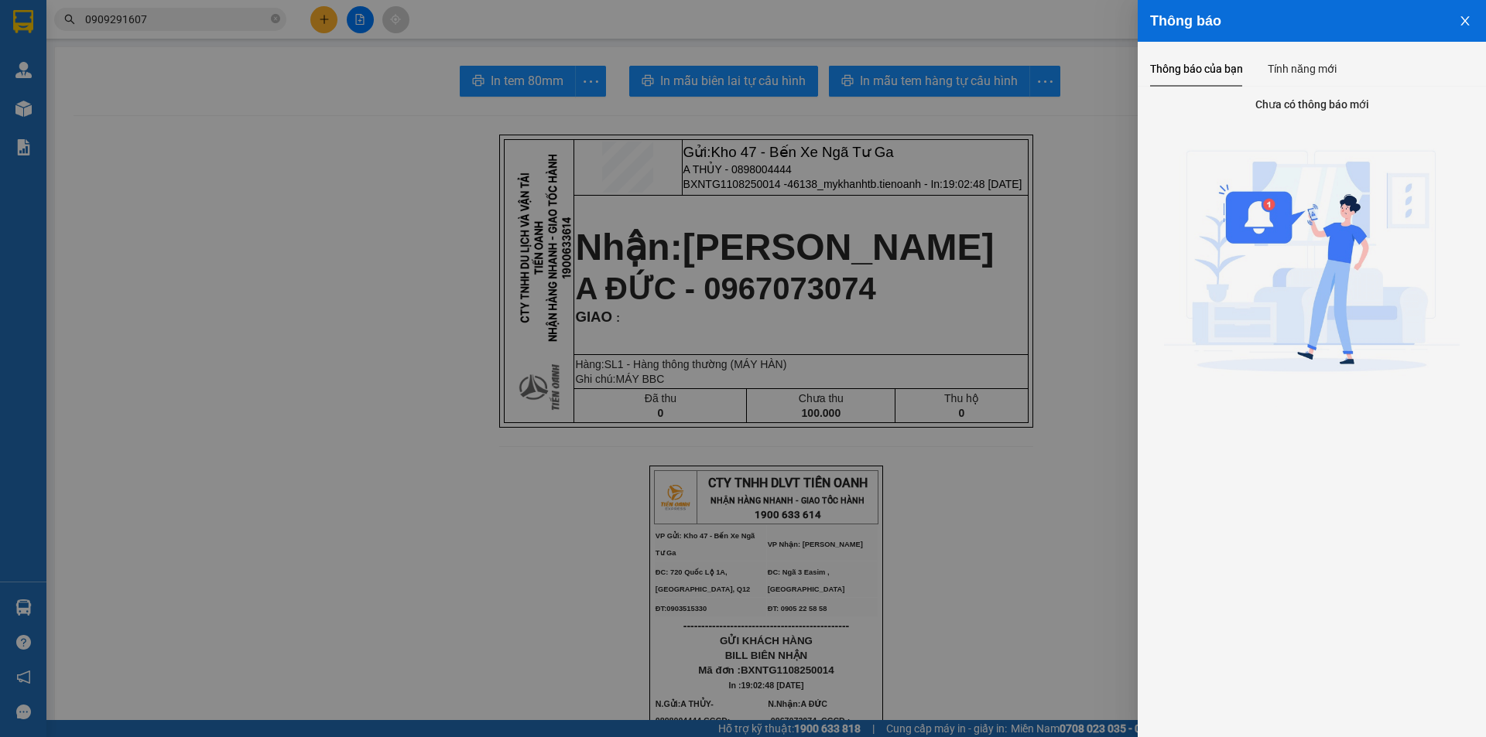
click at [1093, 186] on div at bounding box center [743, 368] width 1486 height 737
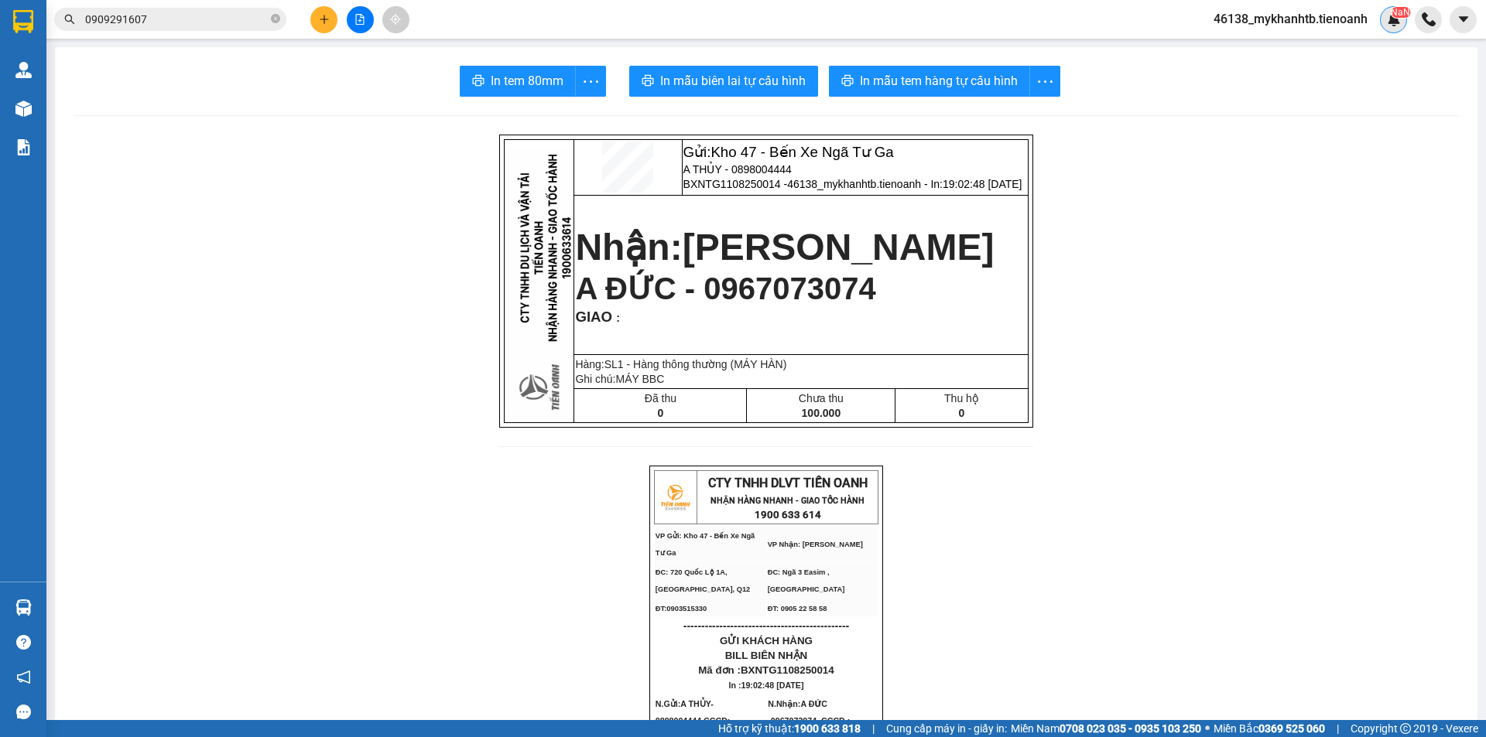
click at [1388, 20] on img at bounding box center [1394, 19] width 14 height 14
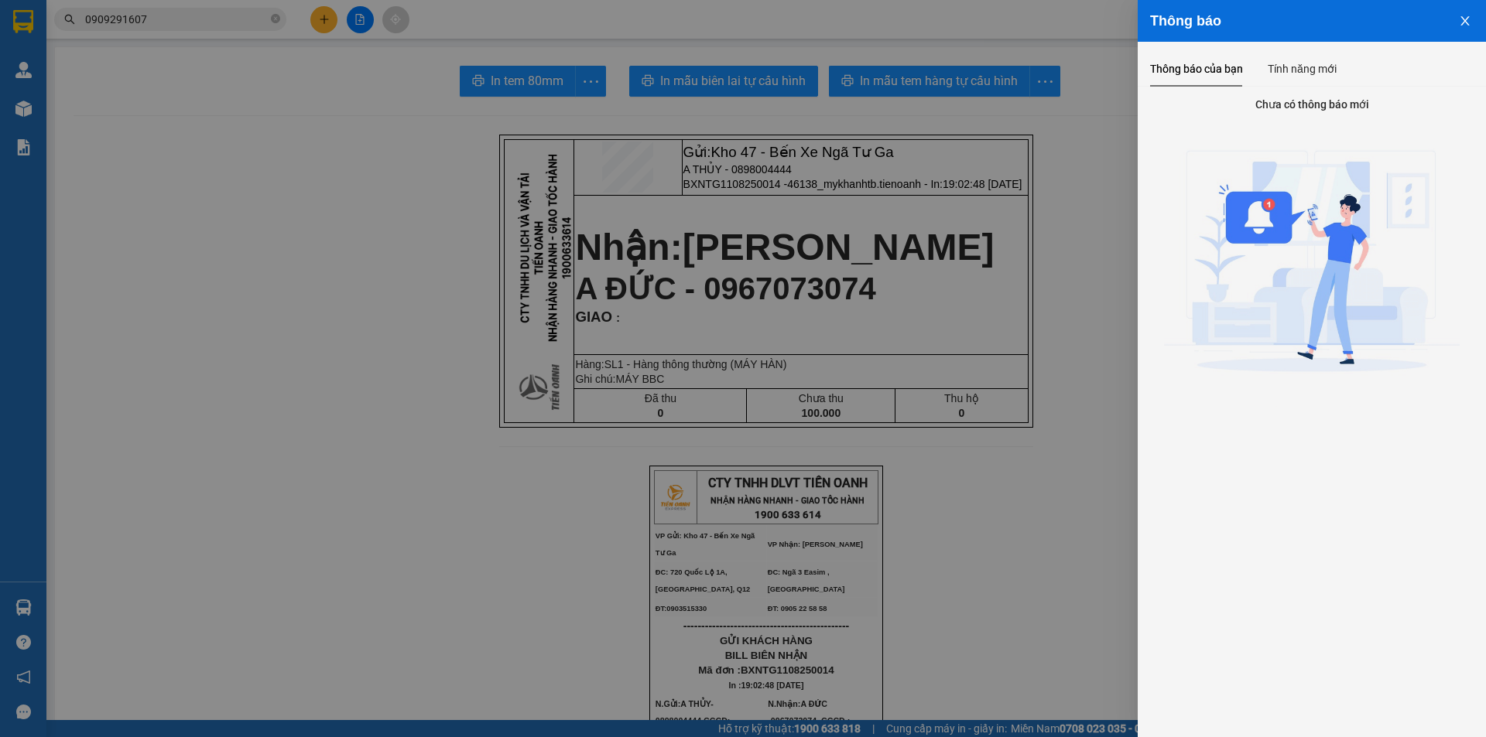
click at [1110, 156] on div at bounding box center [743, 368] width 1486 height 737
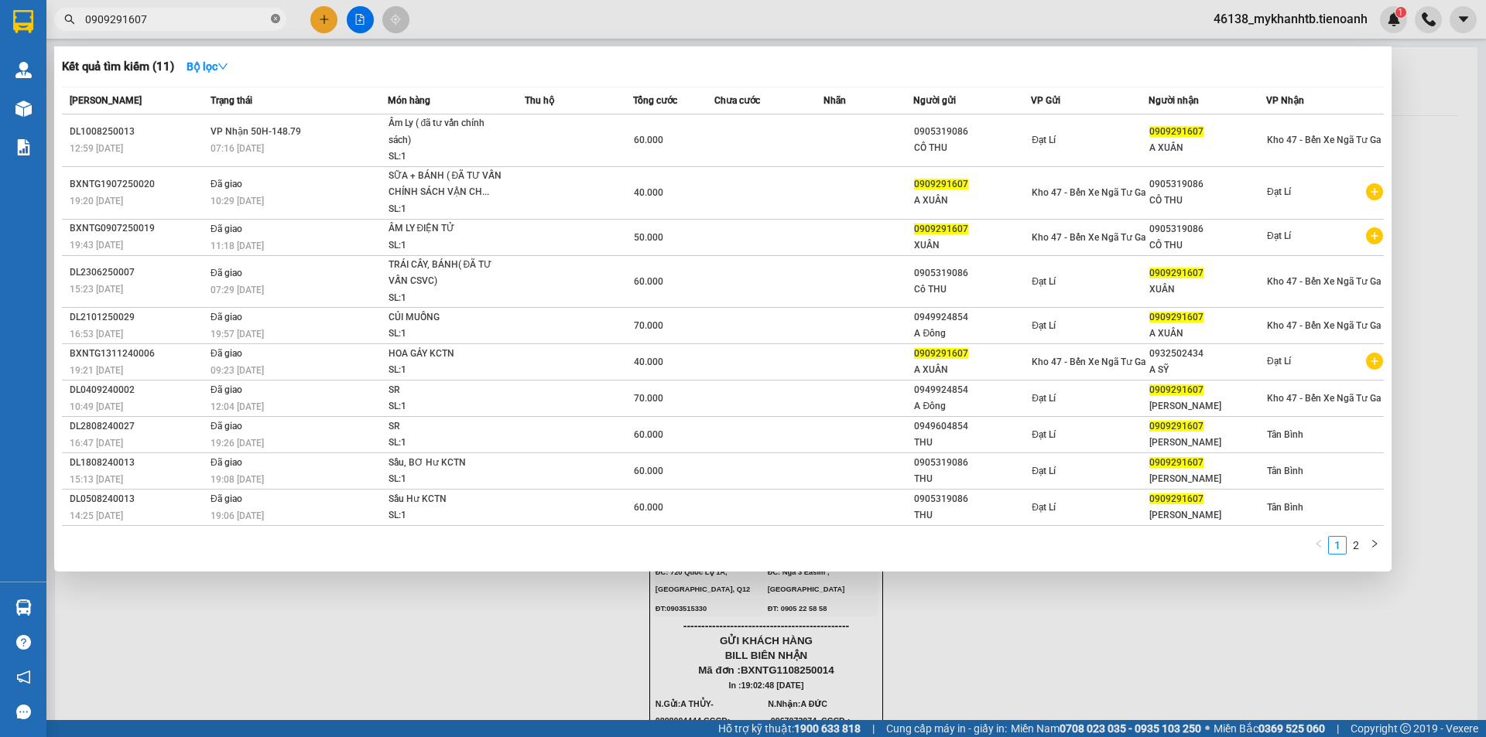
click at [276, 22] on icon "close-circle" at bounding box center [275, 18] width 9 height 9
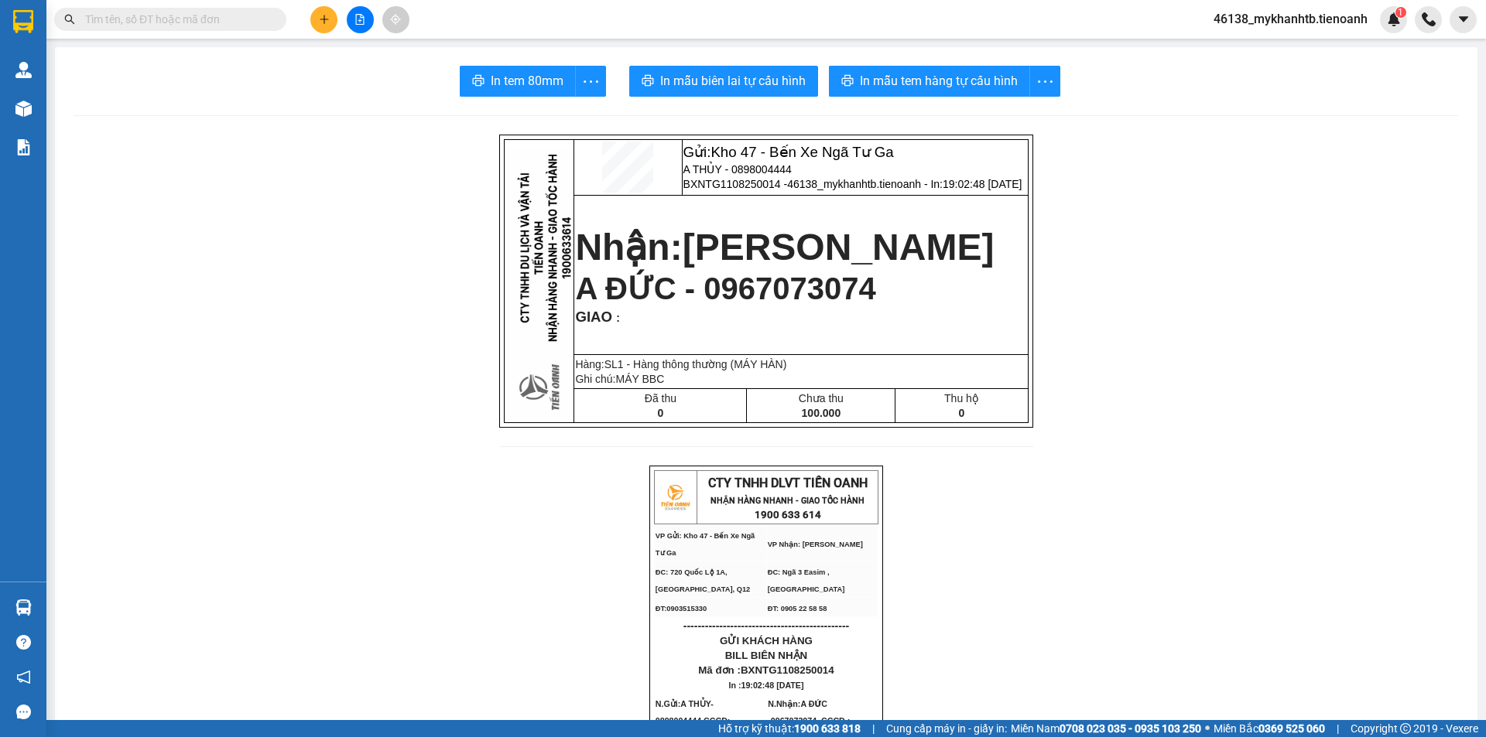
click at [241, 23] on input "text" at bounding box center [176, 19] width 183 height 17
click at [214, 24] on input "text" at bounding box center [176, 19] width 183 height 17
click at [222, 19] on input "text" at bounding box center [176, 19] width 183 height 17
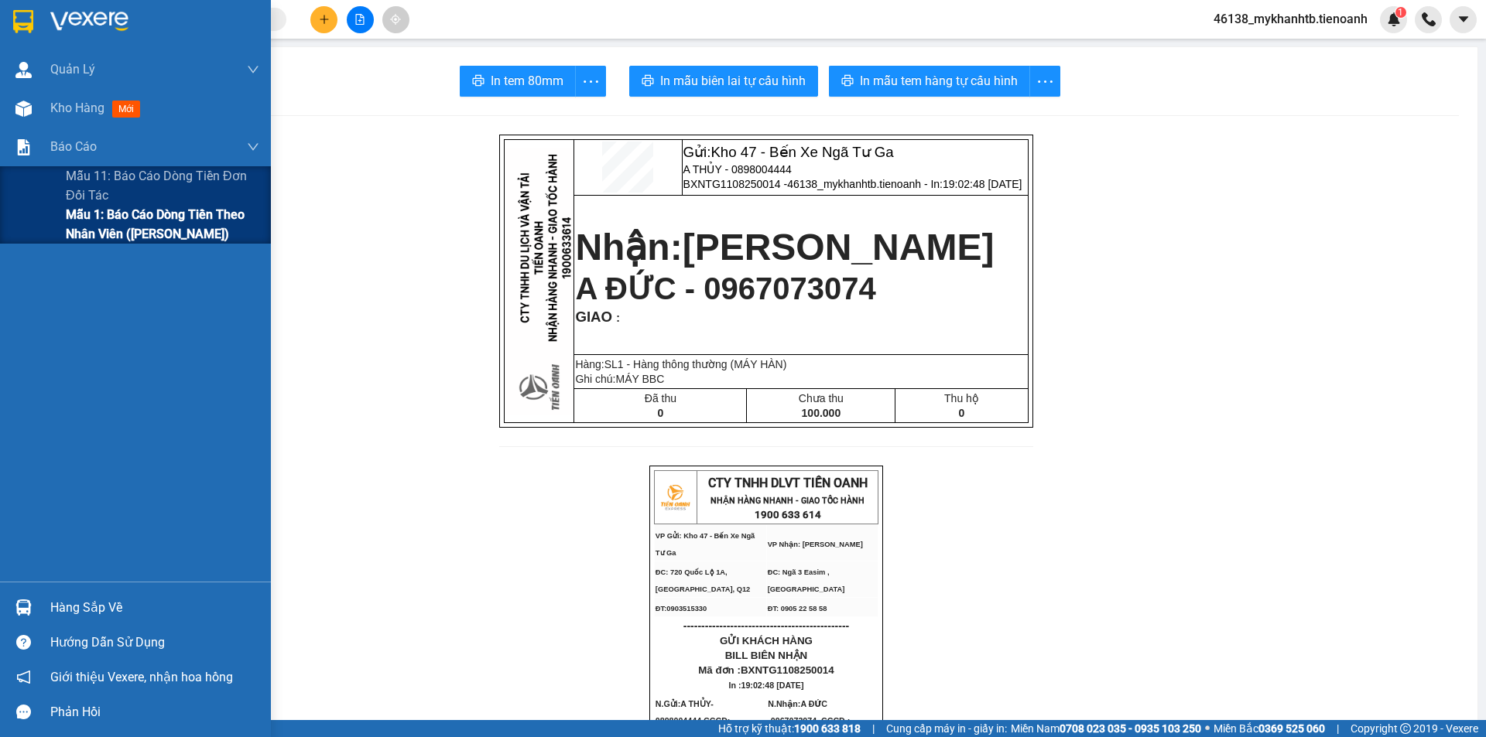
click at [108, 220] on span "Mẫu 1: Báo cáo dòng tiền theo nhân viên ([PERSON_NAME])" at bounding box center [162, 224] width 193 height 39
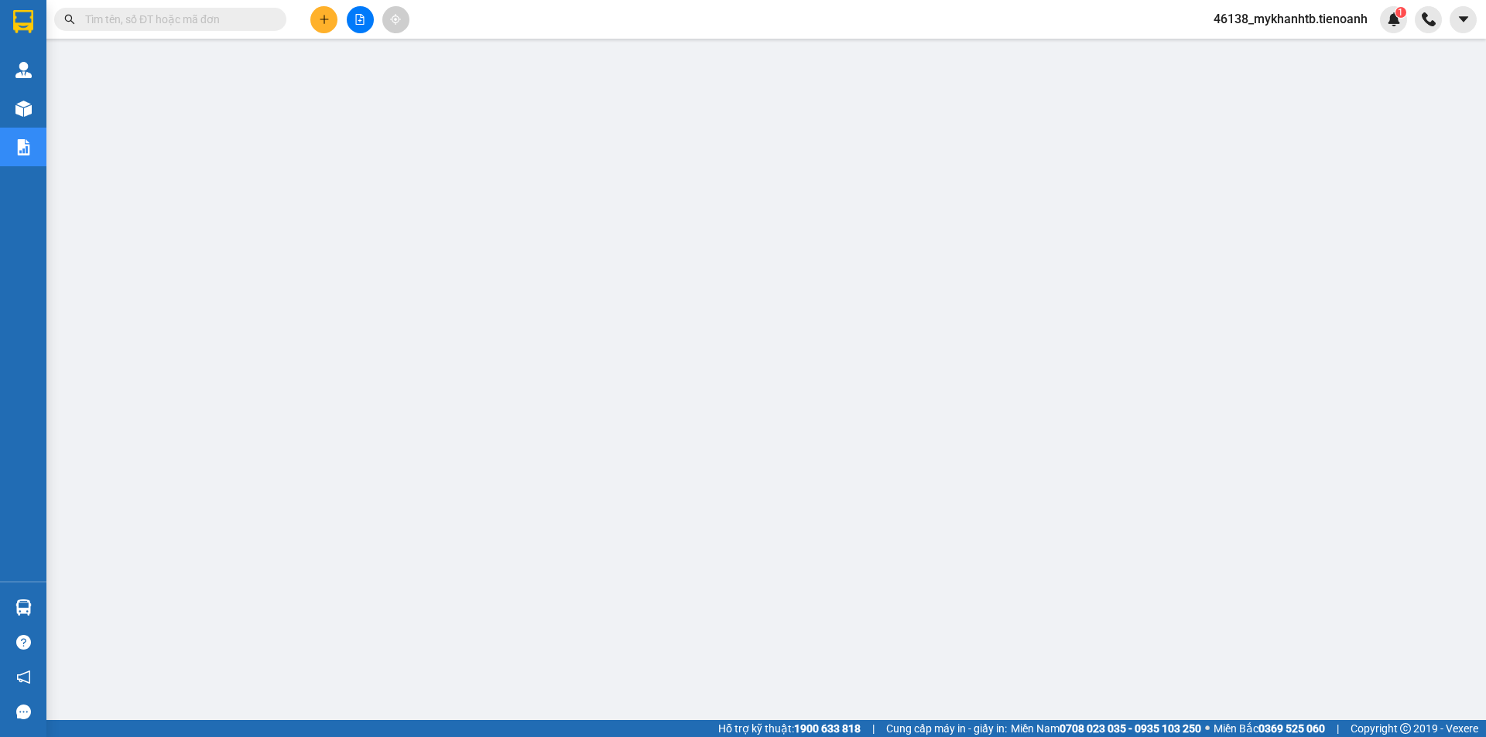
click at [265, 12] on input "text" at bounding box center [176, 19] width 183 height 17
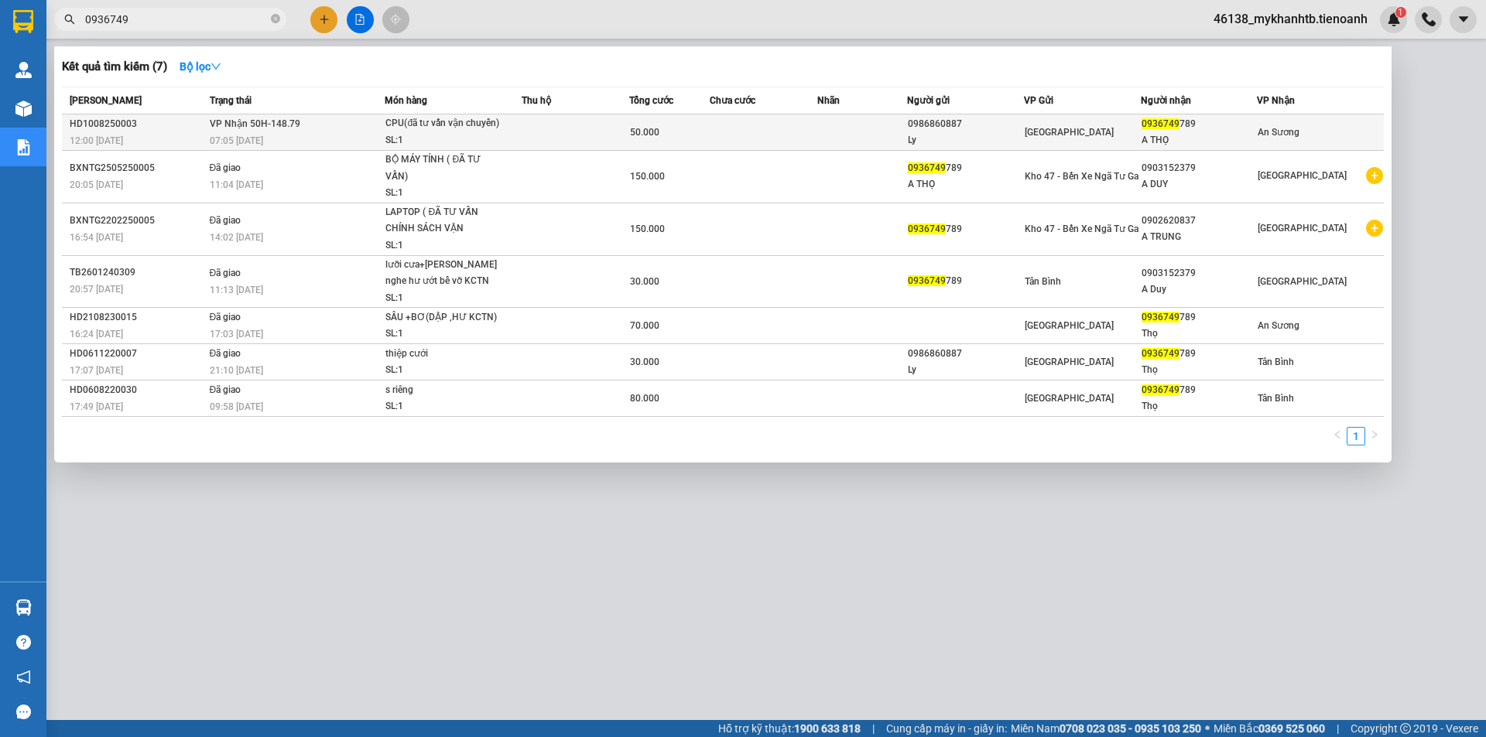
type input "0936749"
click at [473, 129] on div "CPU(đã tư vấn vận chuyển)" at bounding box center [443, 123] width 116 height 17
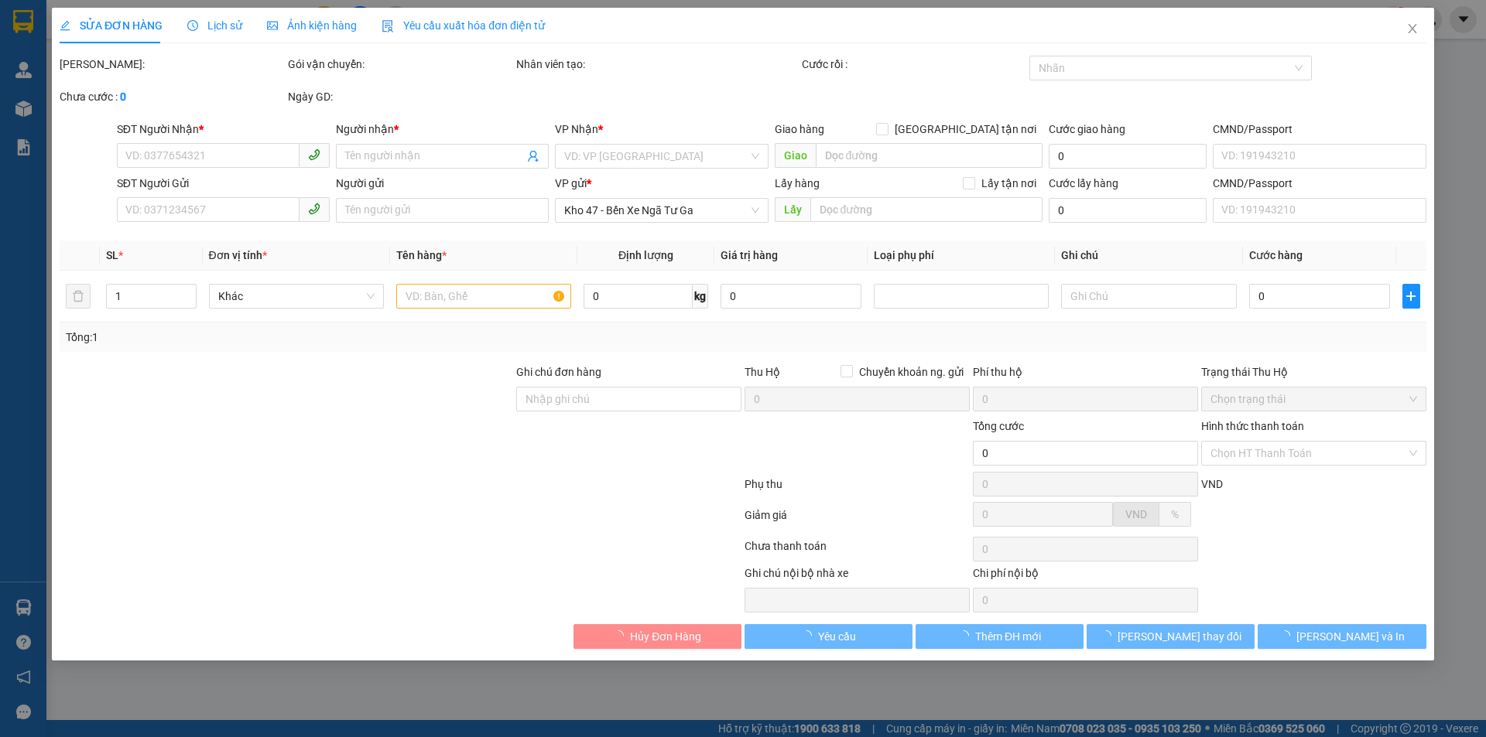
type input "0936749789"
type input "A THỌ"
type input "0986860887"
type input "Ly"
type input "211870163"
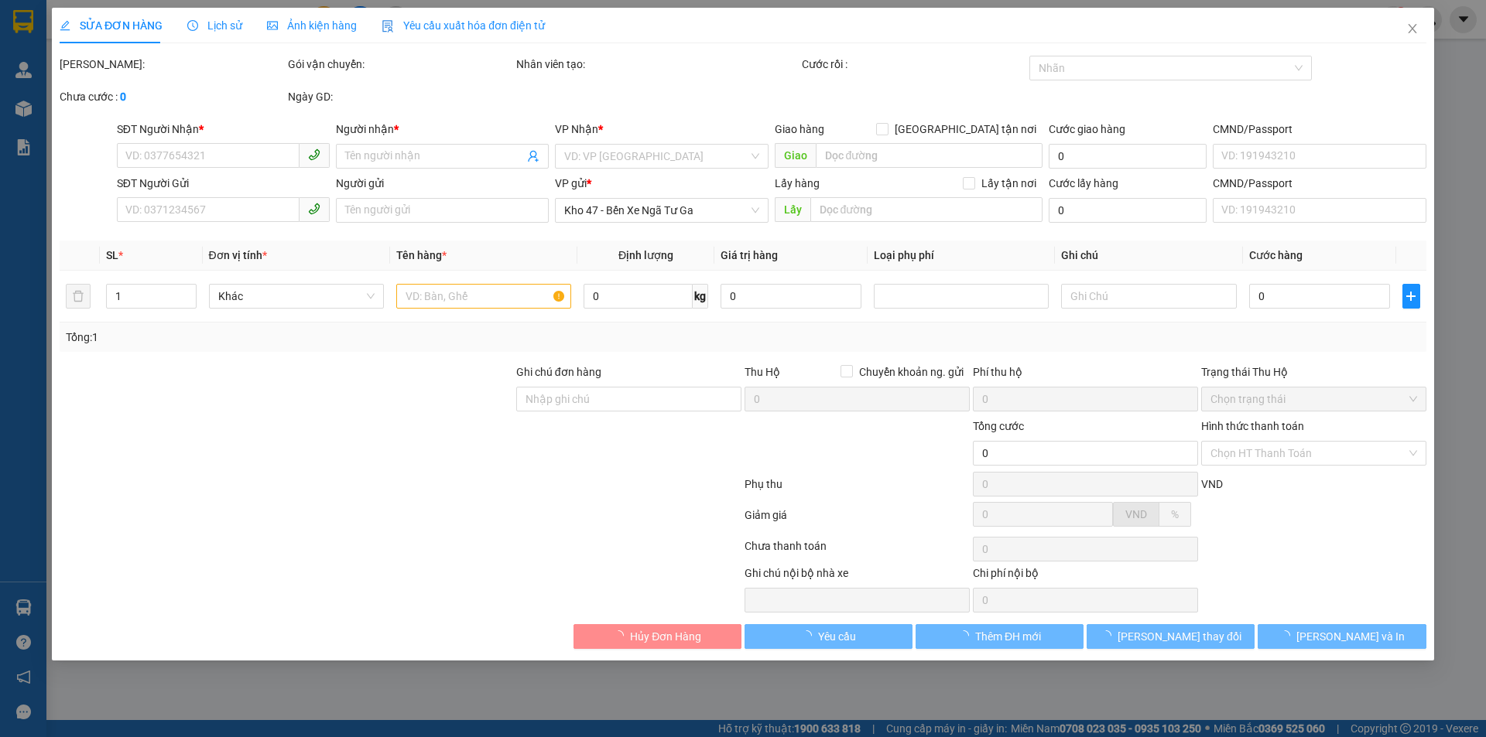
type input "50.000"
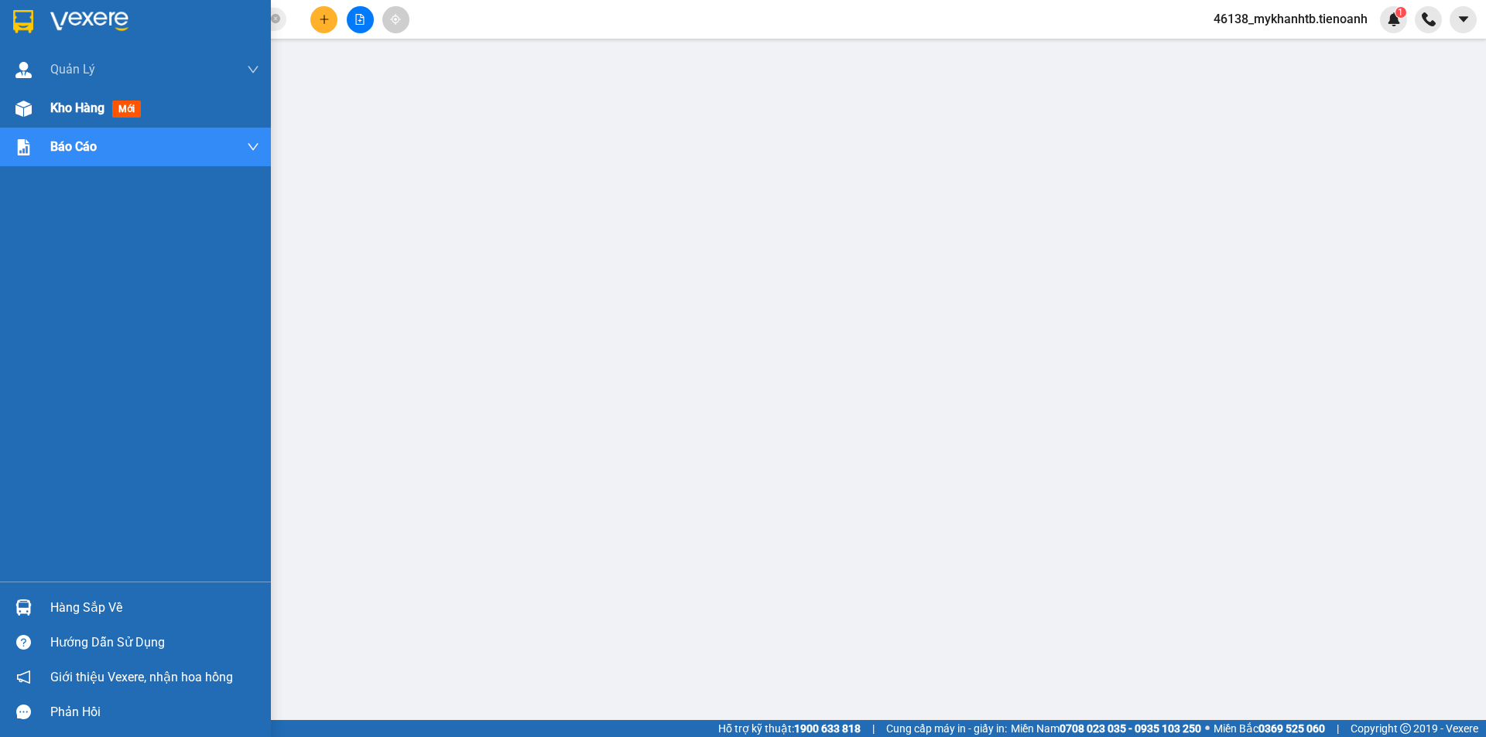
click at [22, 107] on img at bounding box center [23, 109] width 16 height 16
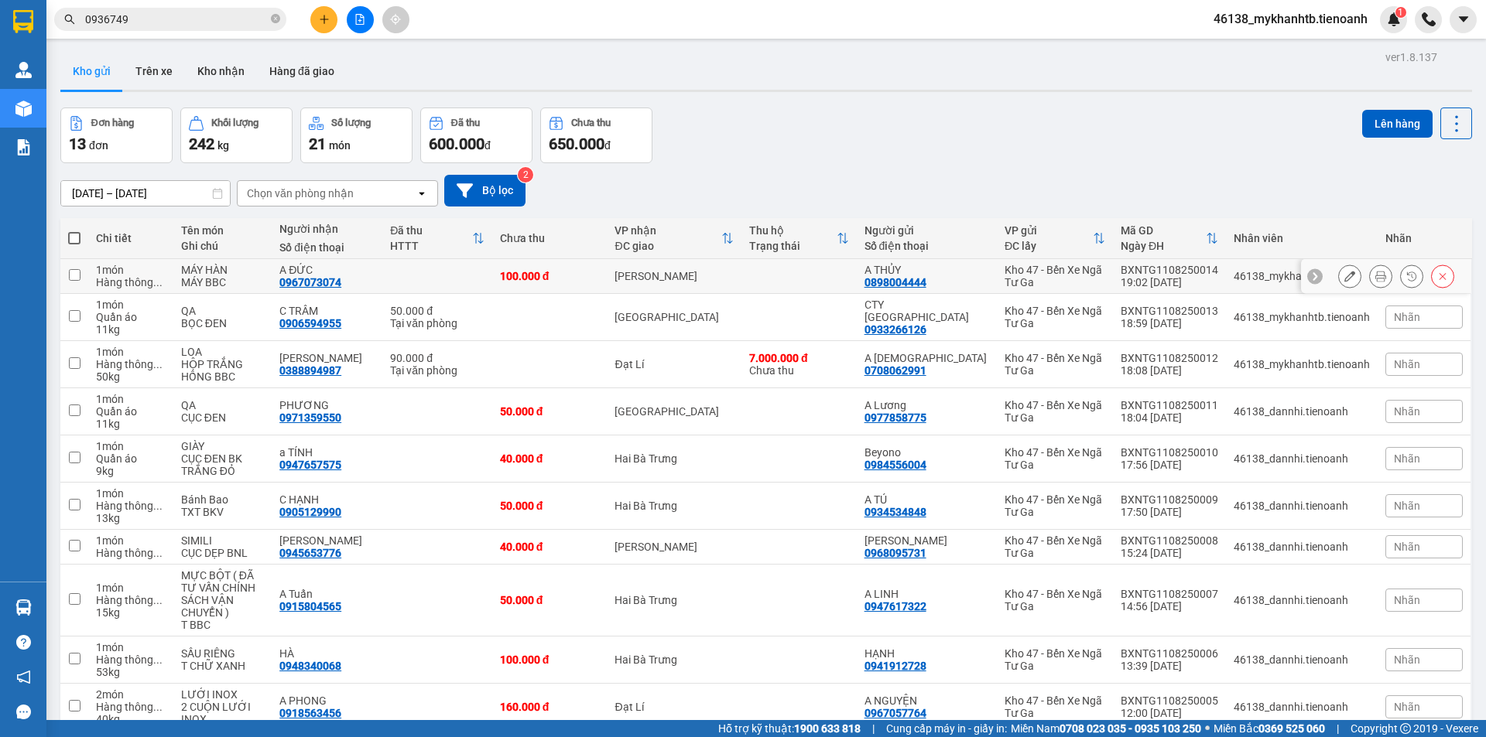
click at [78, 272] on input "checkbox" at bounding box center [75, 275] width 12 height 12
checkbox input "true"
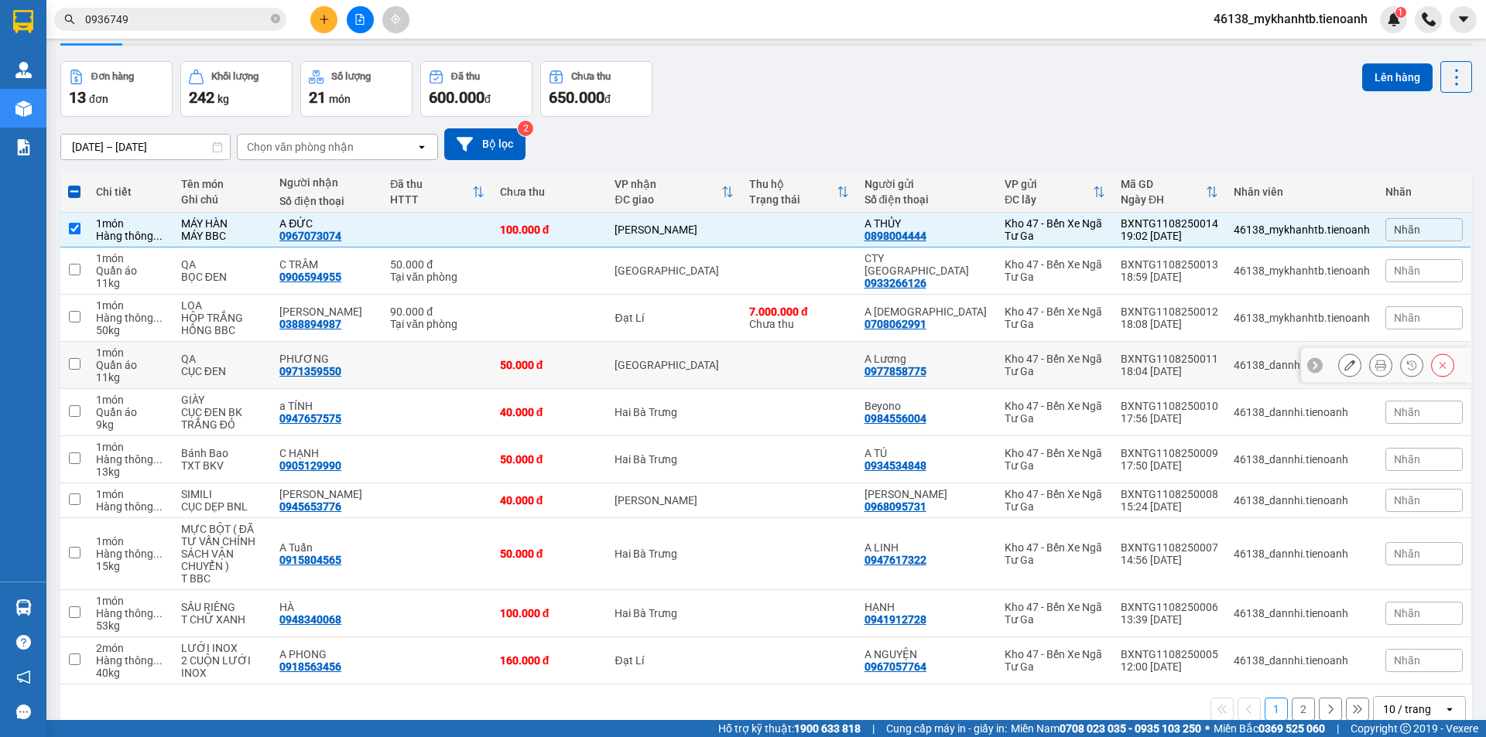
scroll to position [71, 0]
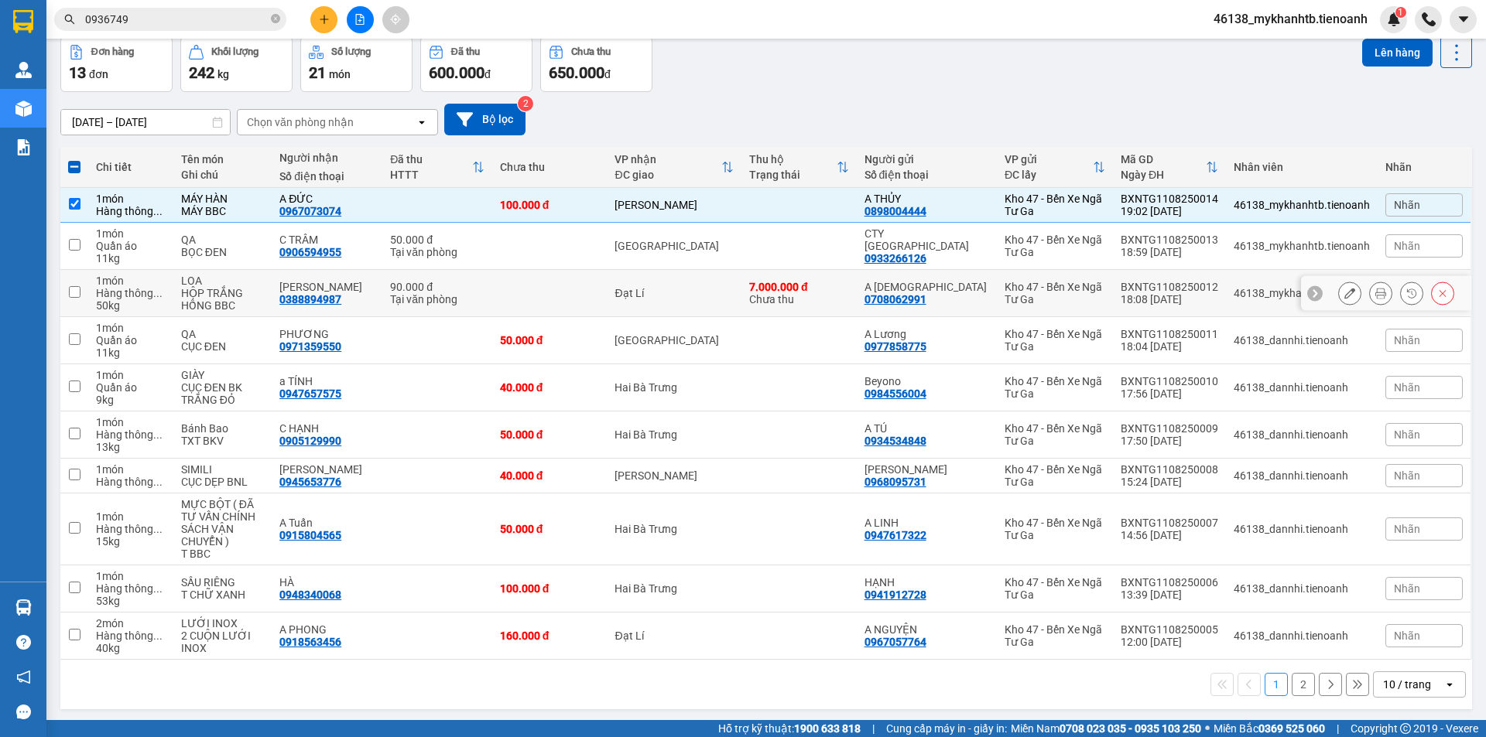
click at [195, 292] on div "HỘP TRẮNG HỒNG BBC" at bounding box center [222, 299] width 83 height 25
checkbox input "true"
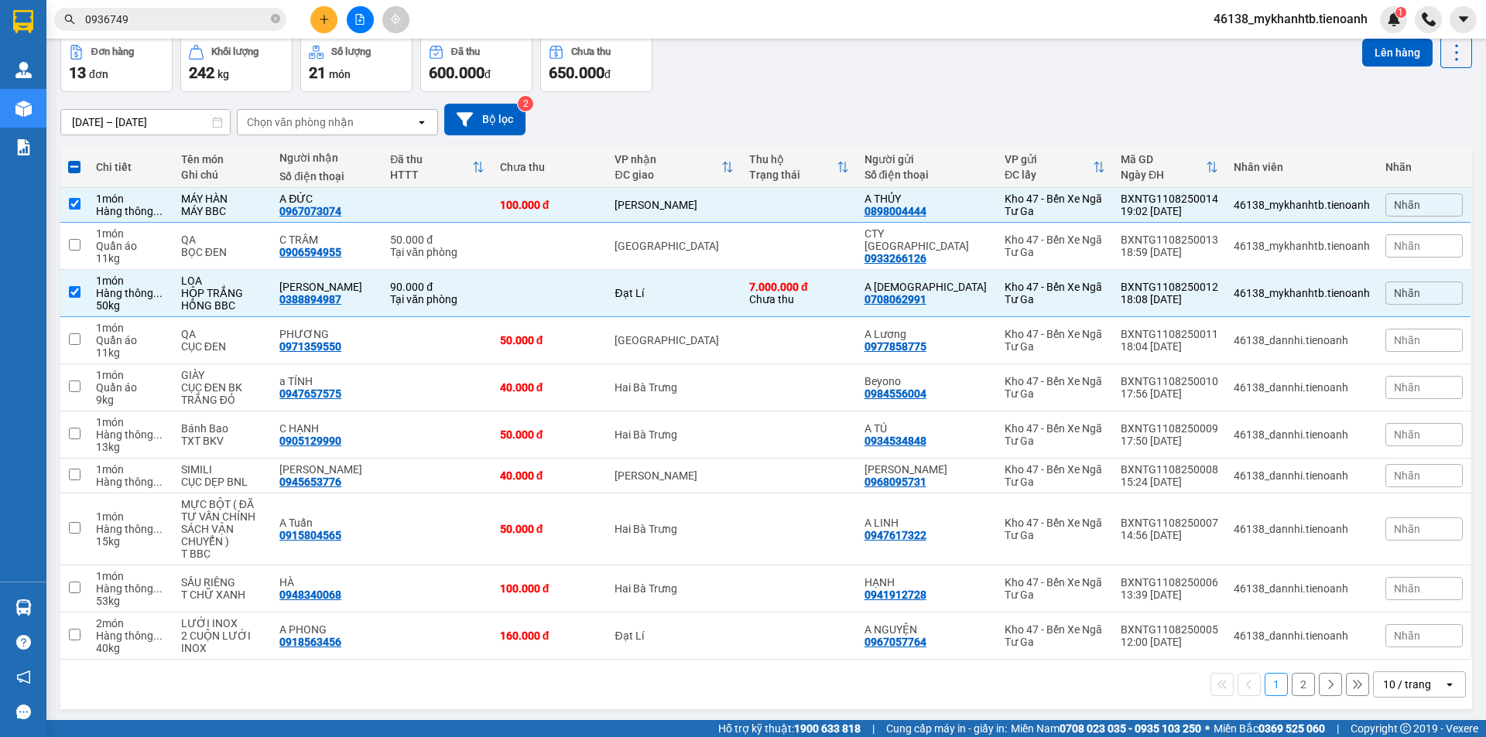
click at [1420, 672] on div "10 / trang" at bounding box center [1408, 684] width 70 height 25
click at [1411, 634] on span "100 / trang" at bounding box center [1401, 638] width 56 height 15
checkbox input "false"
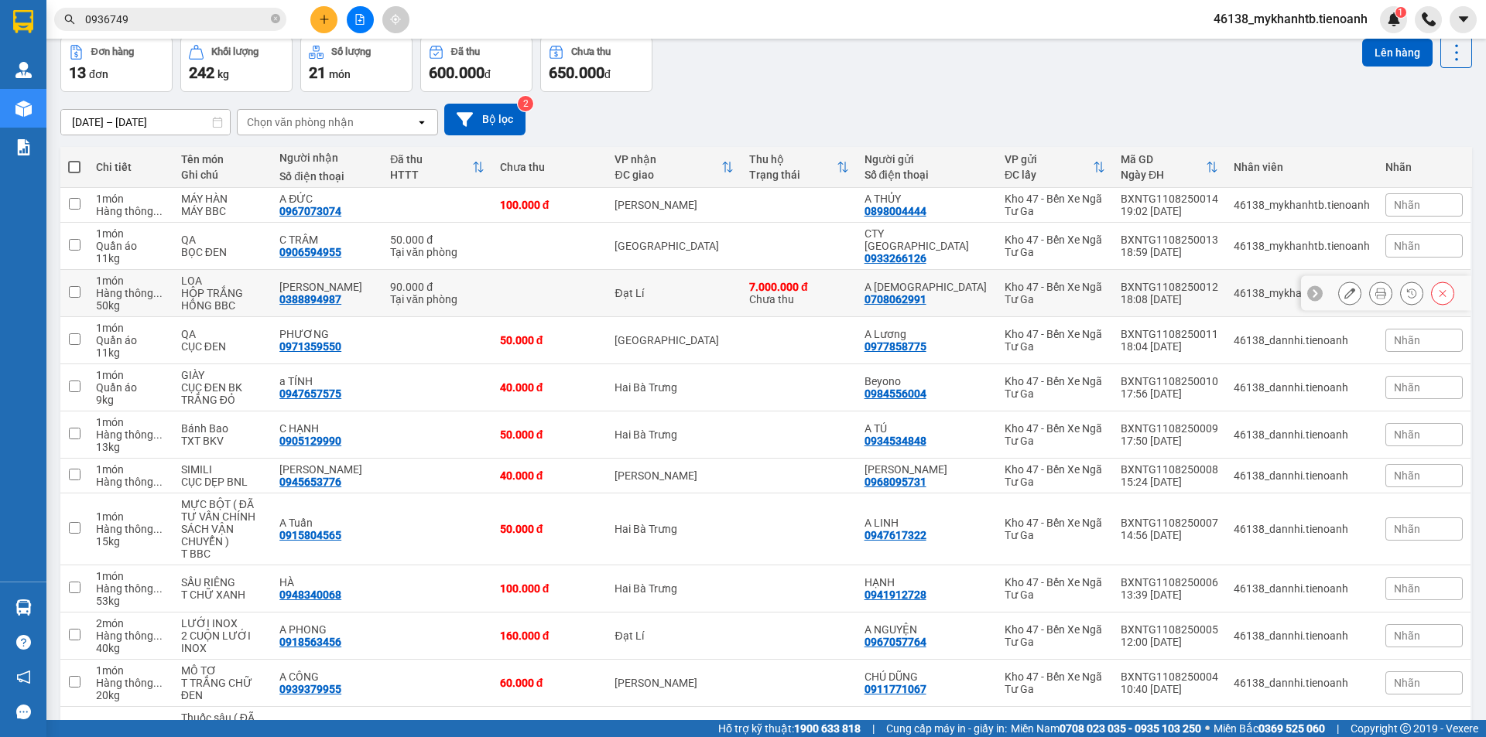
drag, startPoint x: 193, startPoint y: 290, endPoint x: 99, endPoint y: 234, distance: 109.3
click at [190, 287] on div "HỘP TRẮNG HỒNG BBC" at bounding box center [222, 299] width 83 height 25
checkbox input "true"
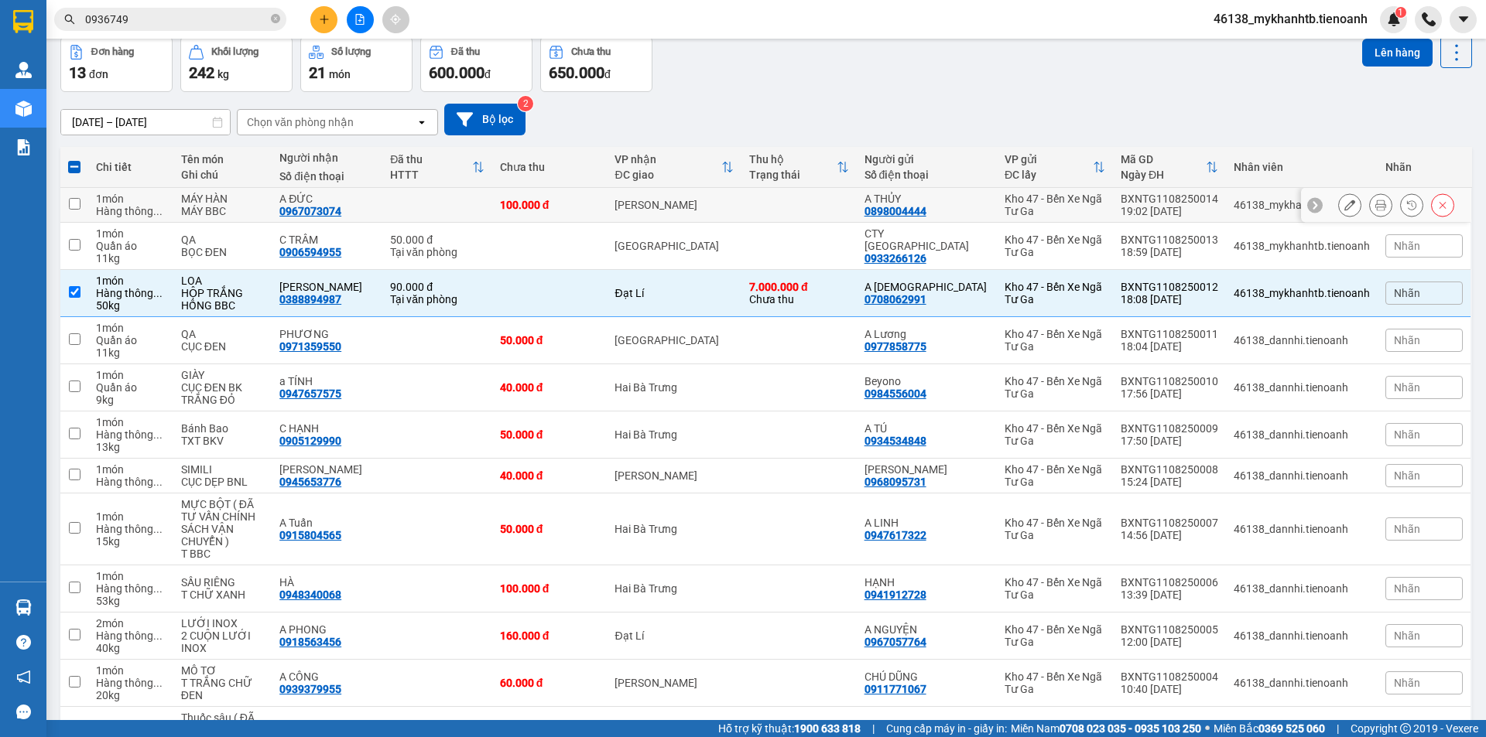
click at [92, 202] on td "1 món Hàng thông ..." at bounding box center [130, 205] width 85 height 35
checkbox input "true"
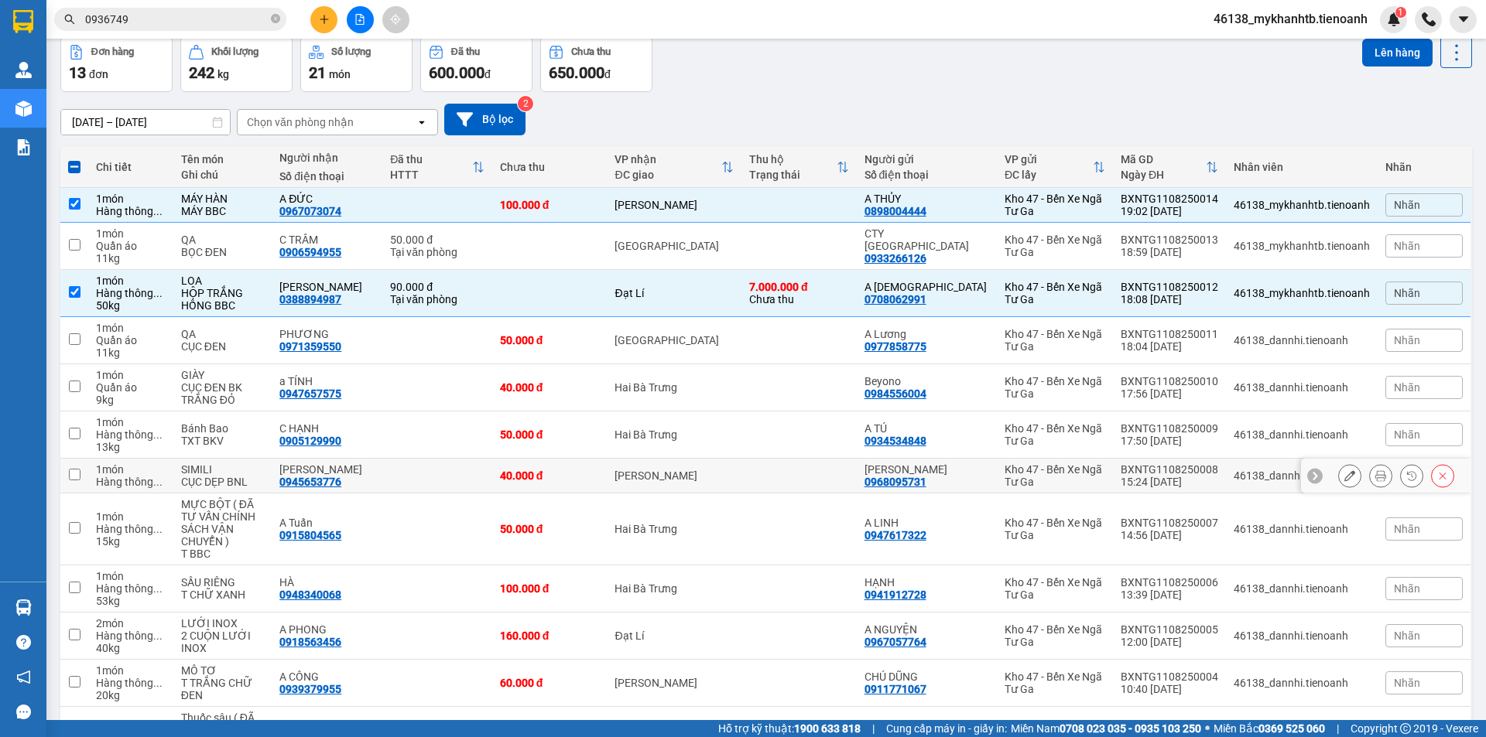
click at [127, 472] on div "1 món" at bounding box center [131, 469] width 70 height 12
checkbox input "true"
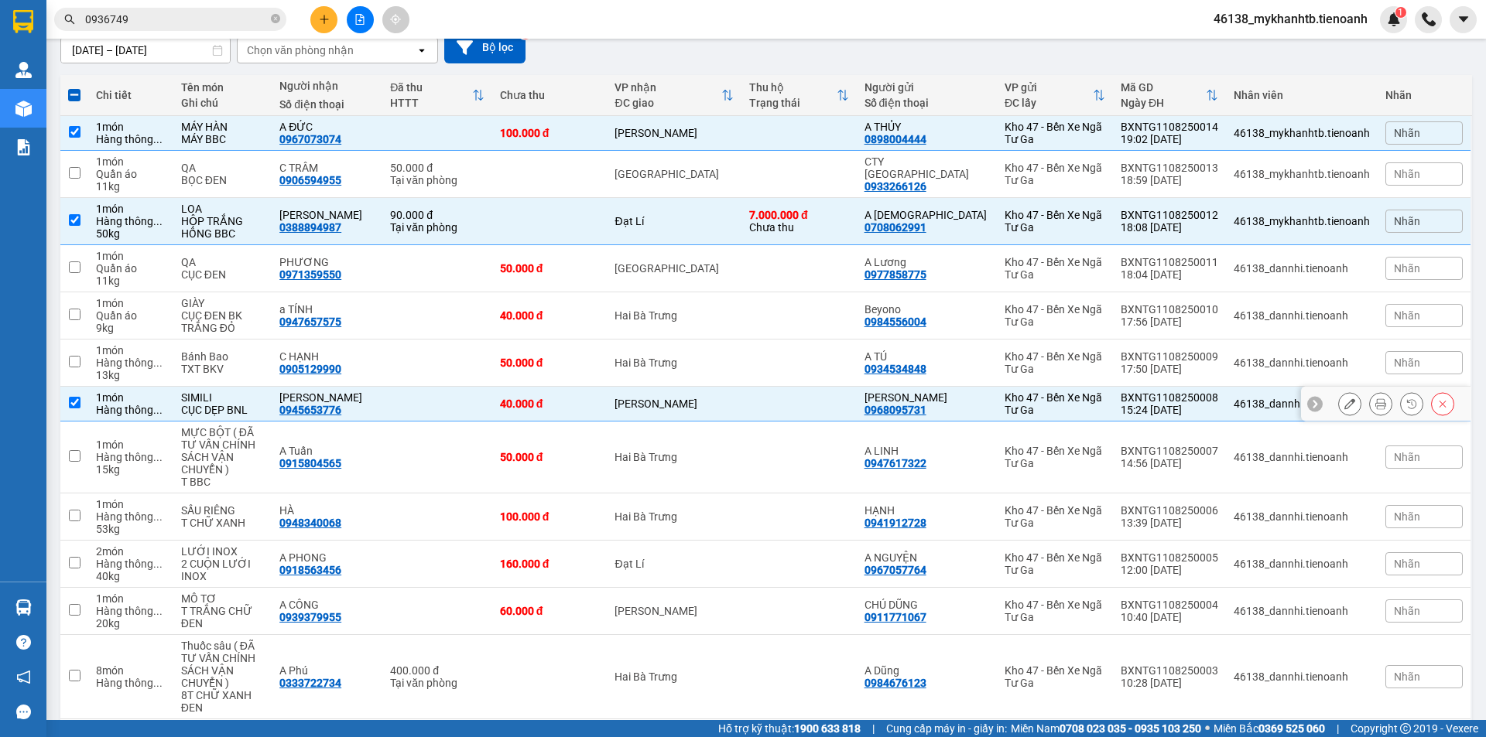
scroll to position [241, 0]
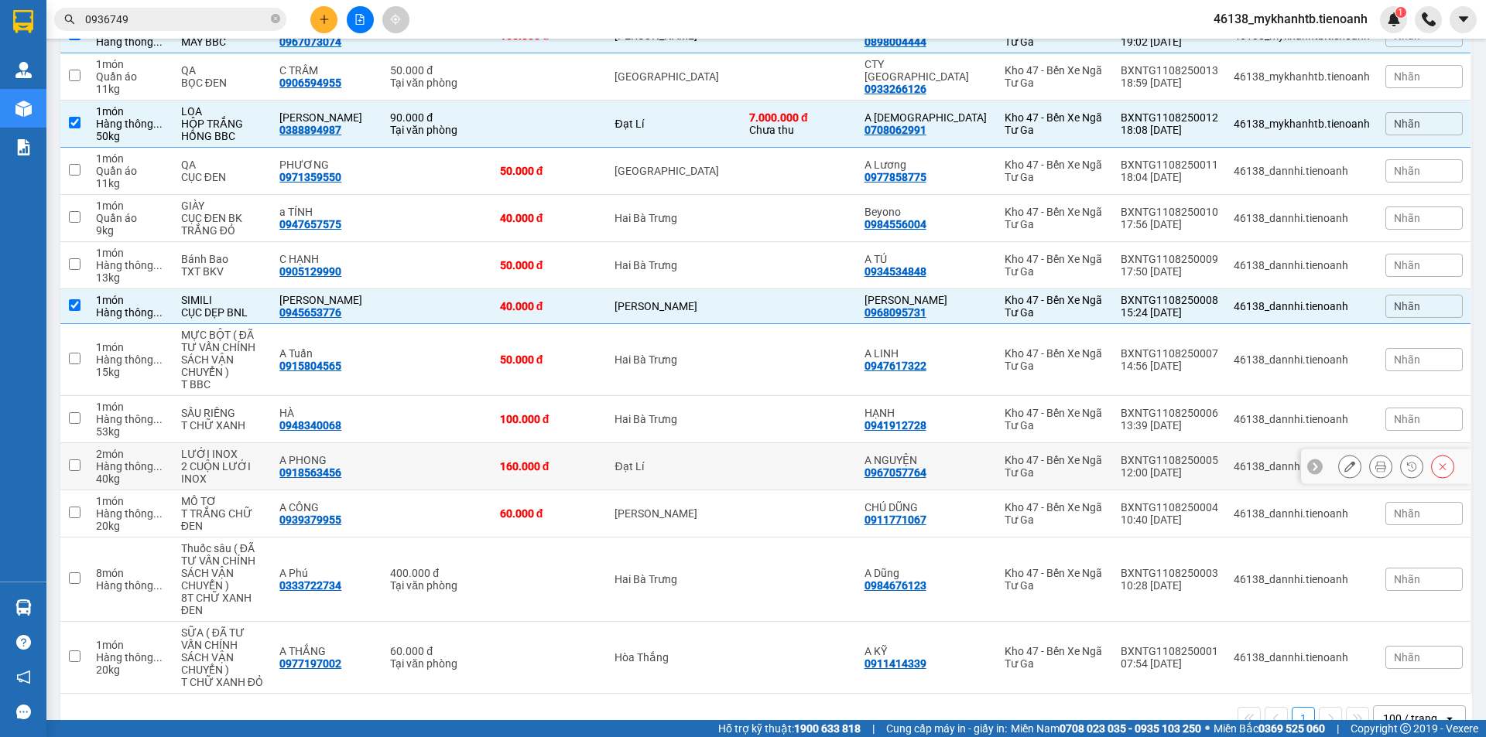
click at [119, 460] on div "Hàng thông ..." at bounding box center [131, 466] width 70 height 12
checkbox input "true"
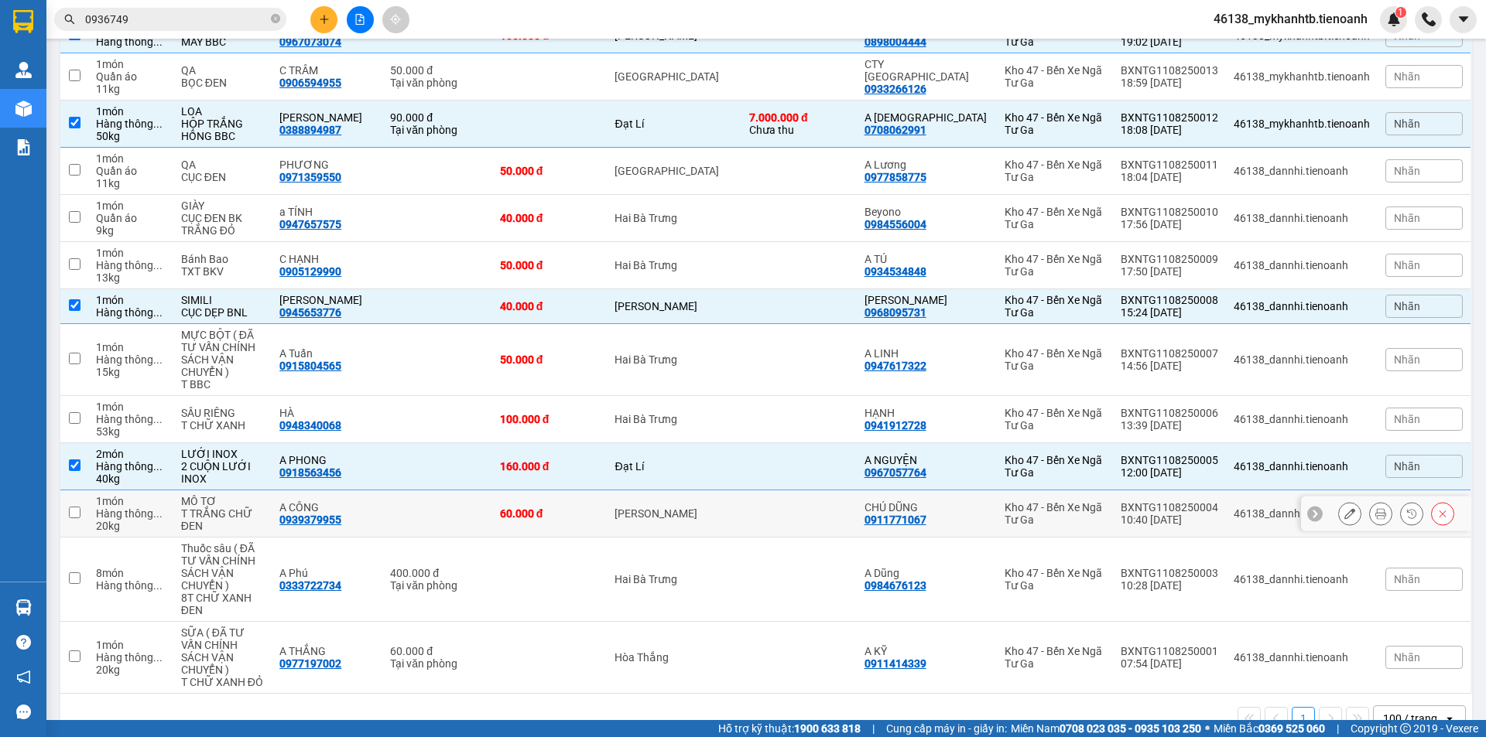
click at [121, 508] on div "Hàng thông ..." at bounding box center [131, 514] width 70 height 12
checkbox input "true"
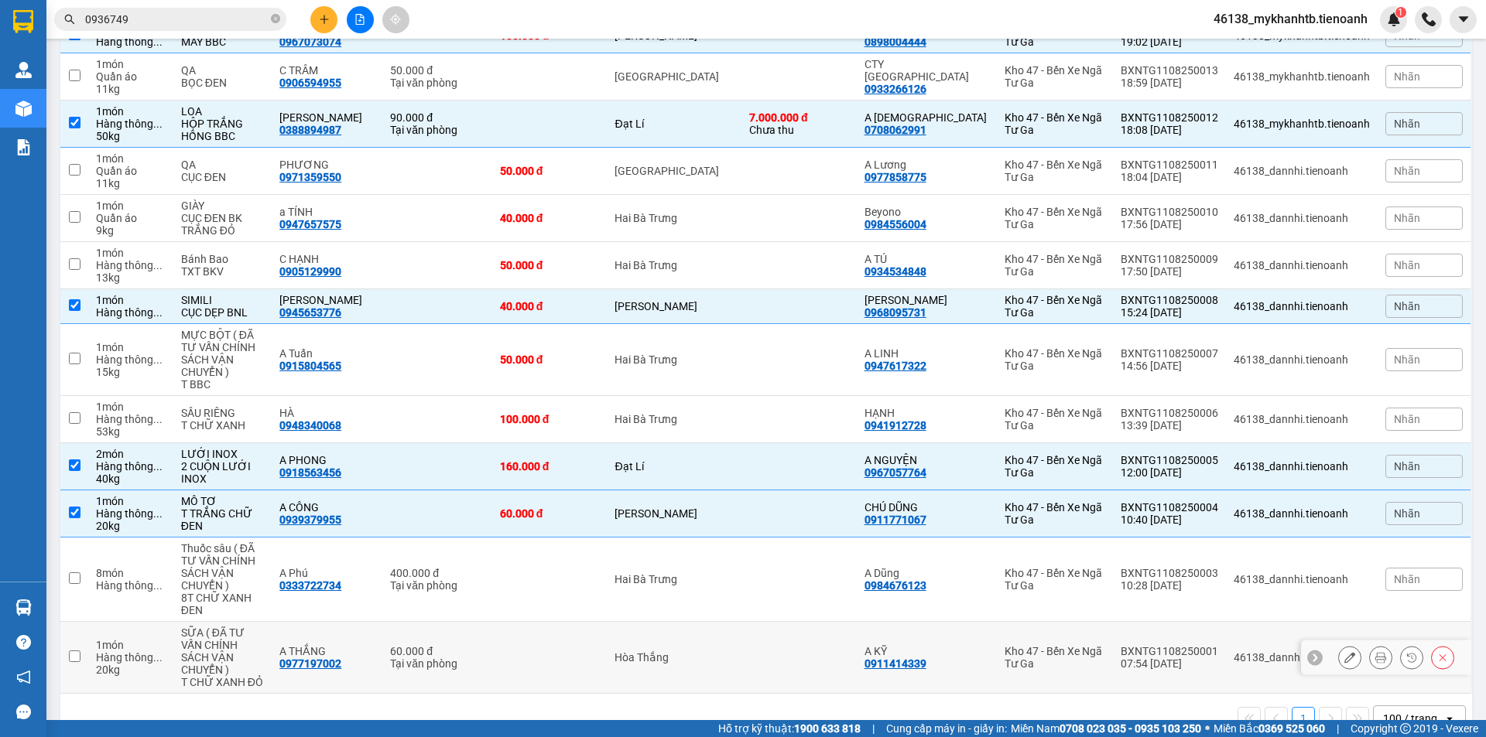
click at [95, 631] on td "1 món Hàng thông ... 20 kg" at bounding box center [130, 658] width 85 height 72
checkbox input "true"
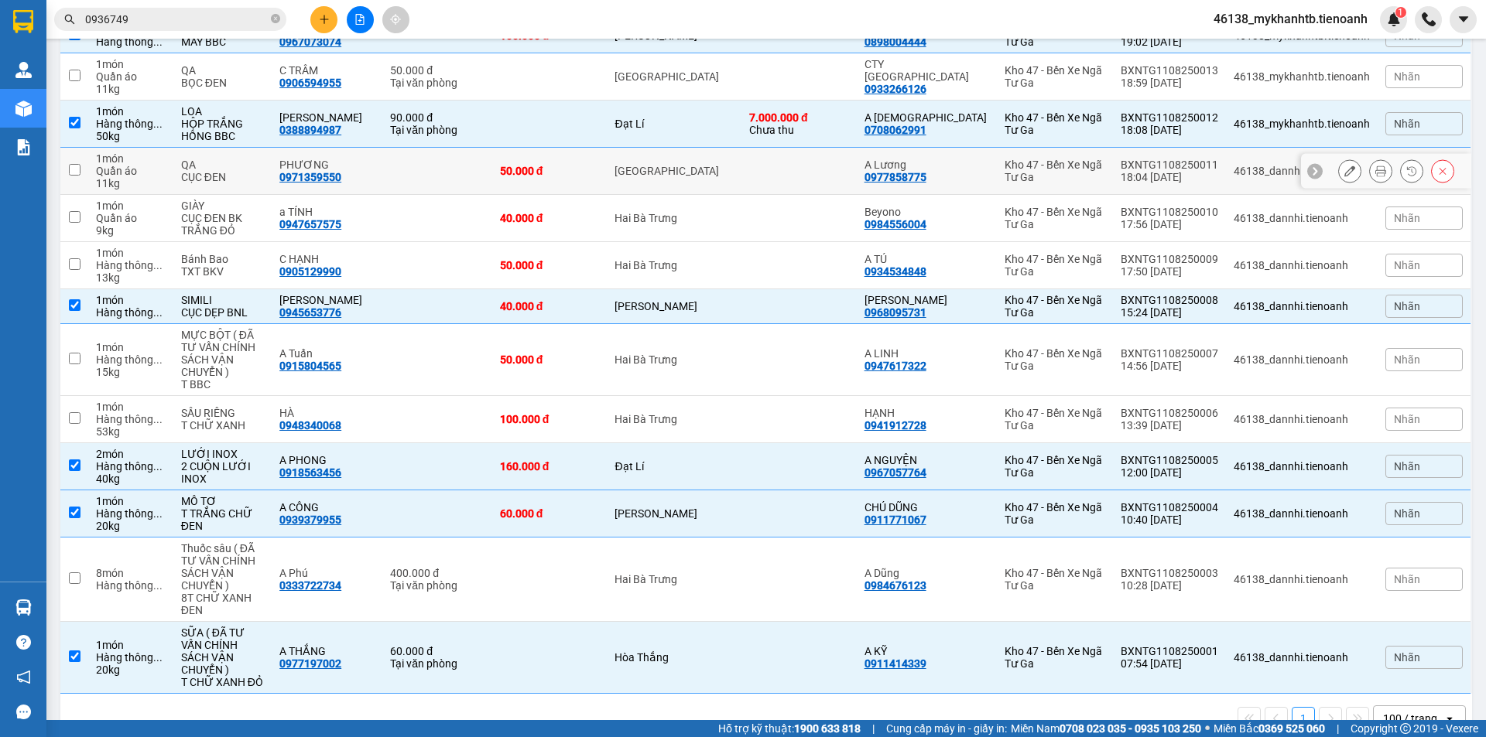
click at [173, 167] on td "1 món Quần áo 11 kg" at bounding box center [130, 171] width 85 height 47
checkbox input "true"
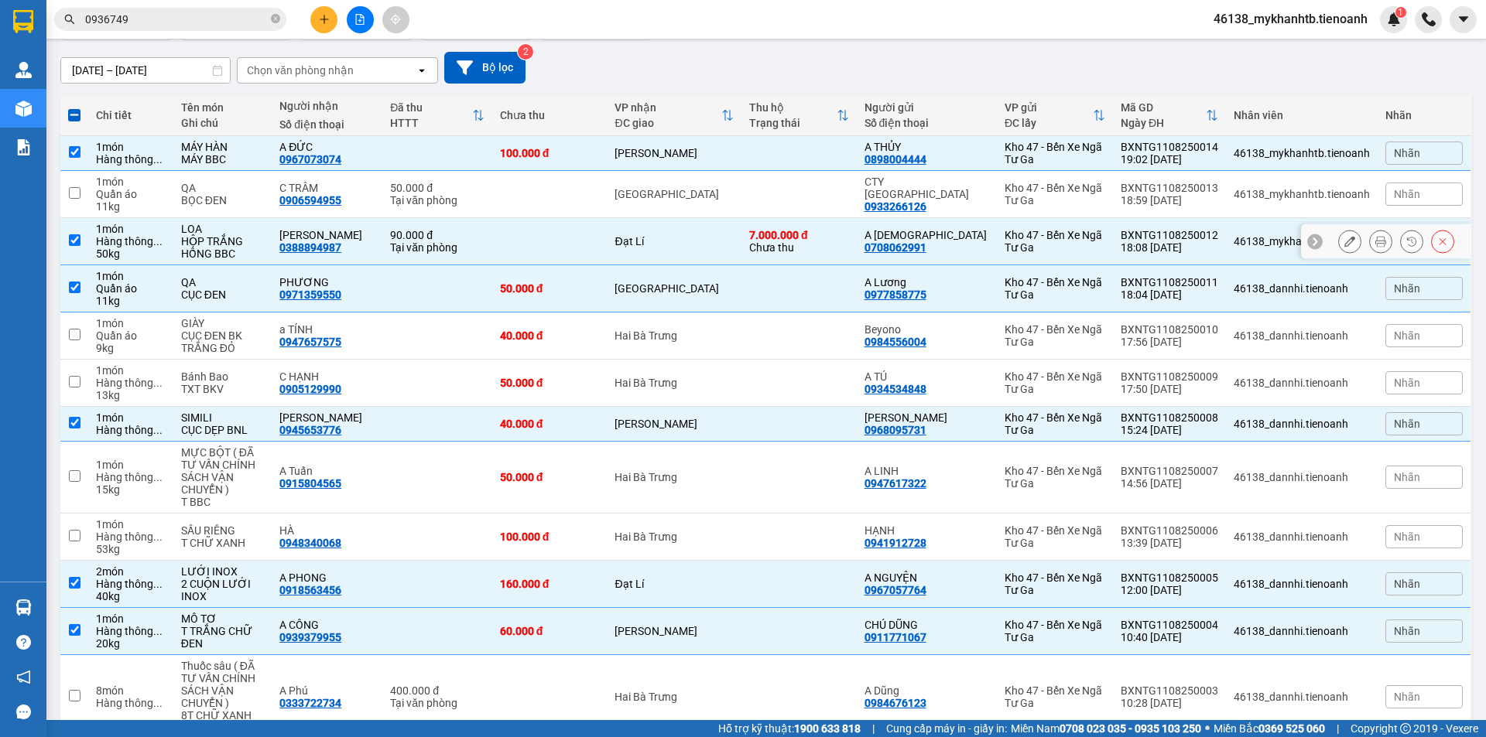
scroll to position [0, 0]
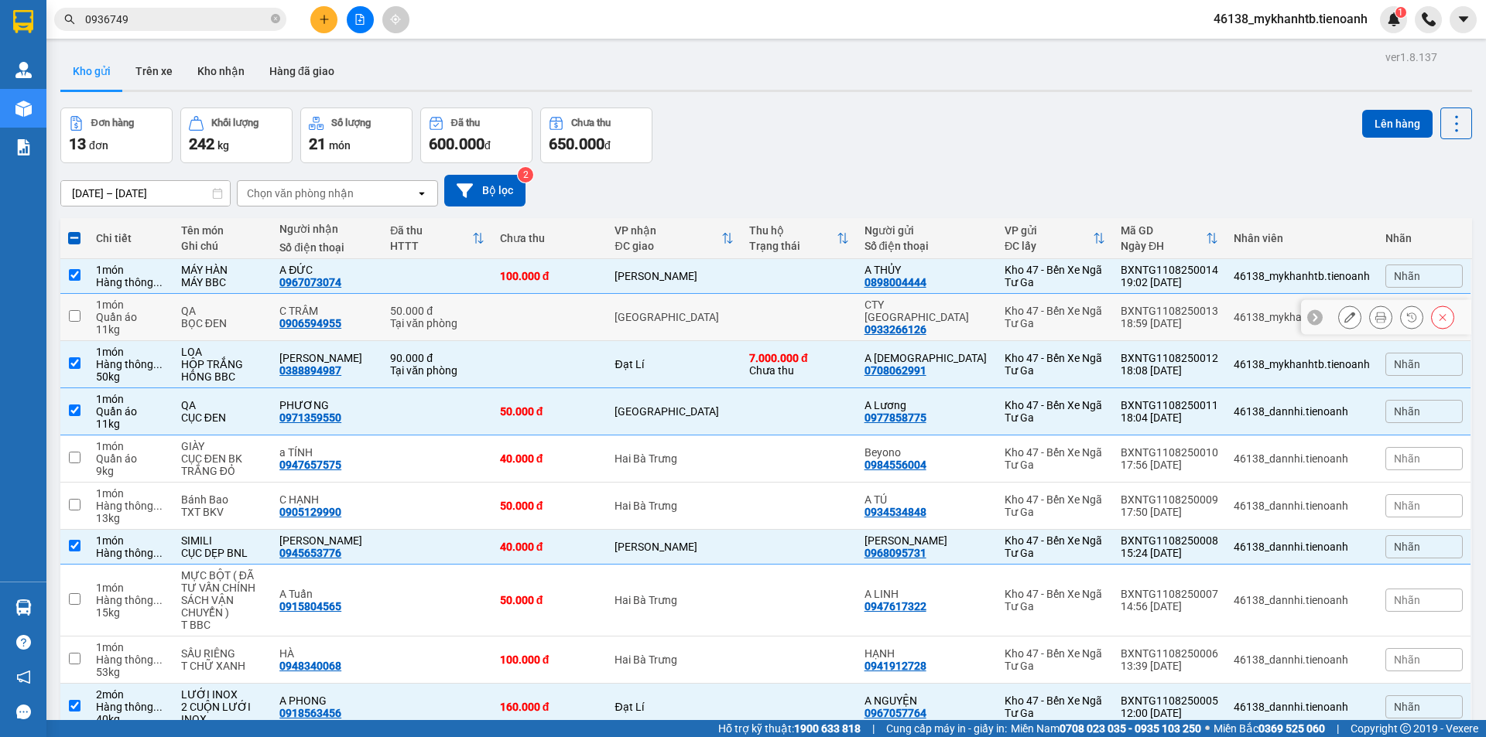
click at [97, 313] on div "Quần áo" at bounding box center [131, 317] width 70 height 12
checkbox input "true"
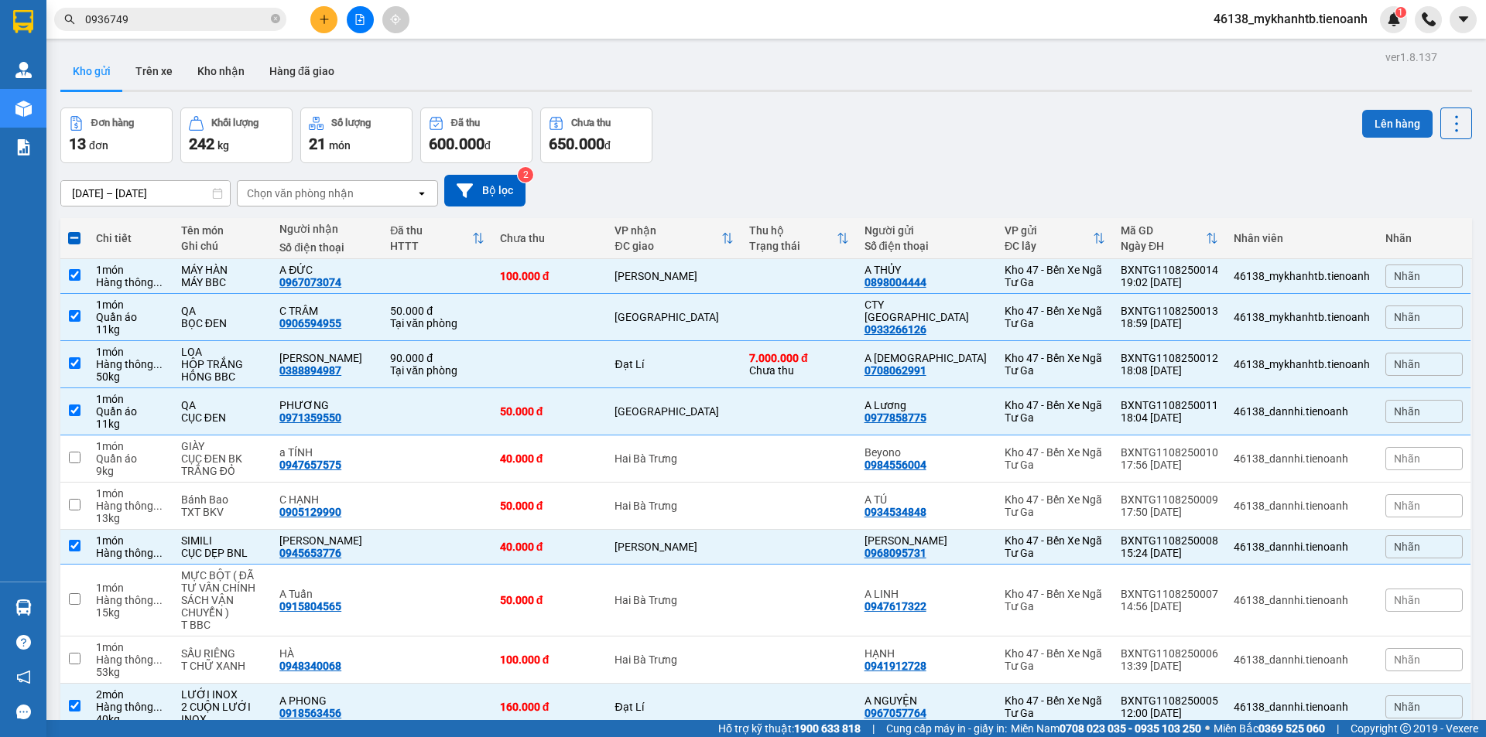
click at [1382, 134] on button "Lên hàng" at bounding box center [1397, 124] width 70 height 28
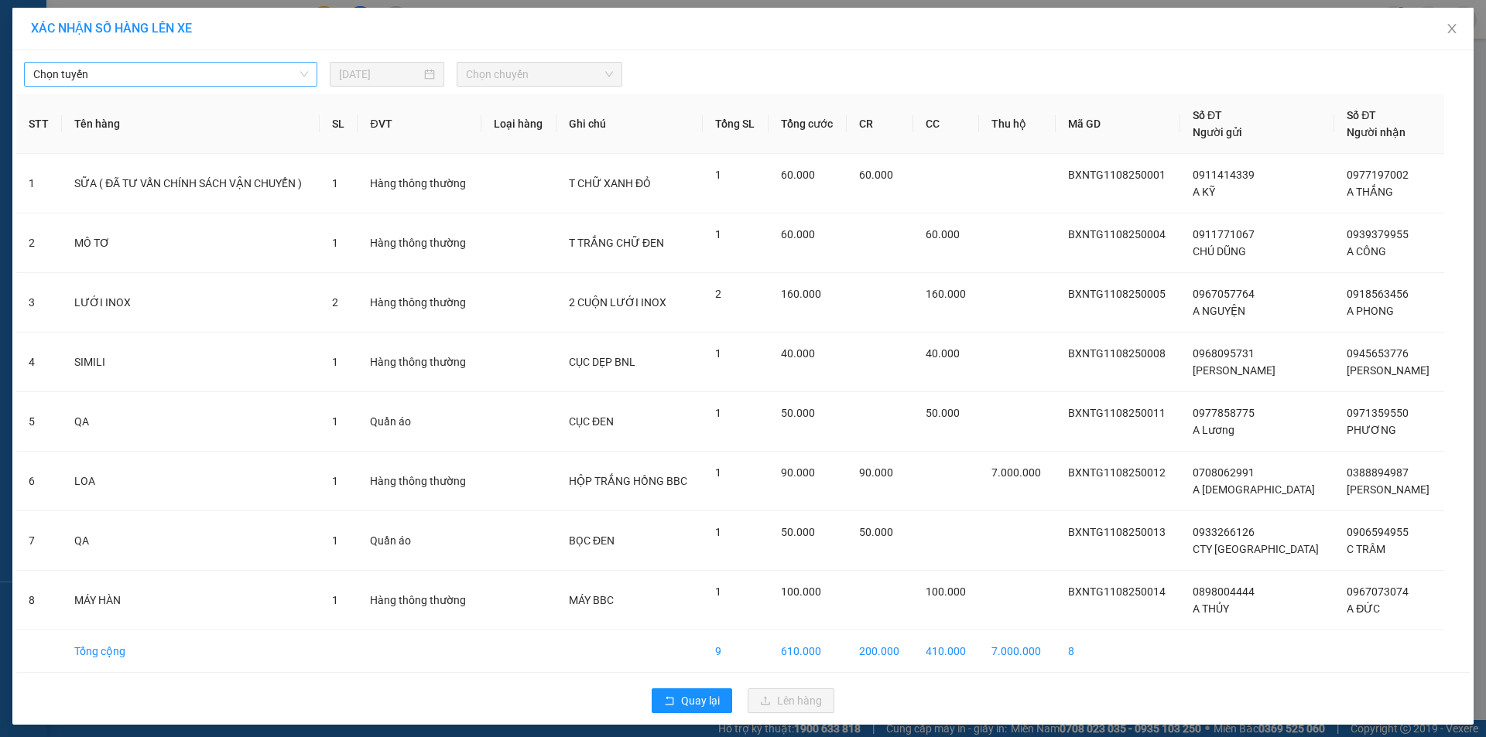
click at [205, 73] on span "Chọn tuyến" at bounding box center [170, 74] width 275 height 23
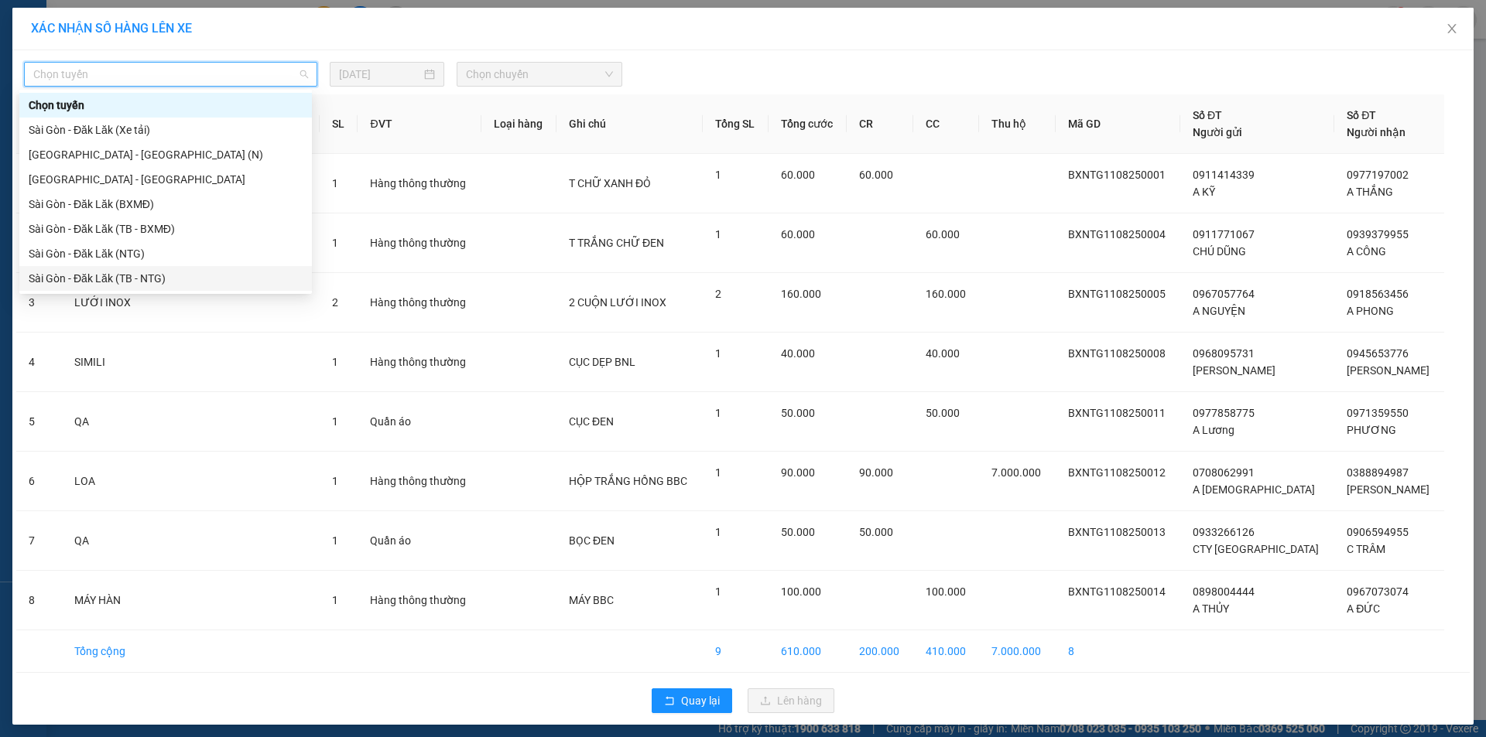
click at [153, 275] on div "Sài Gòn - Đăk Lăk (TB - NTG)" at bounding box center [166, 278] width 274 height 17
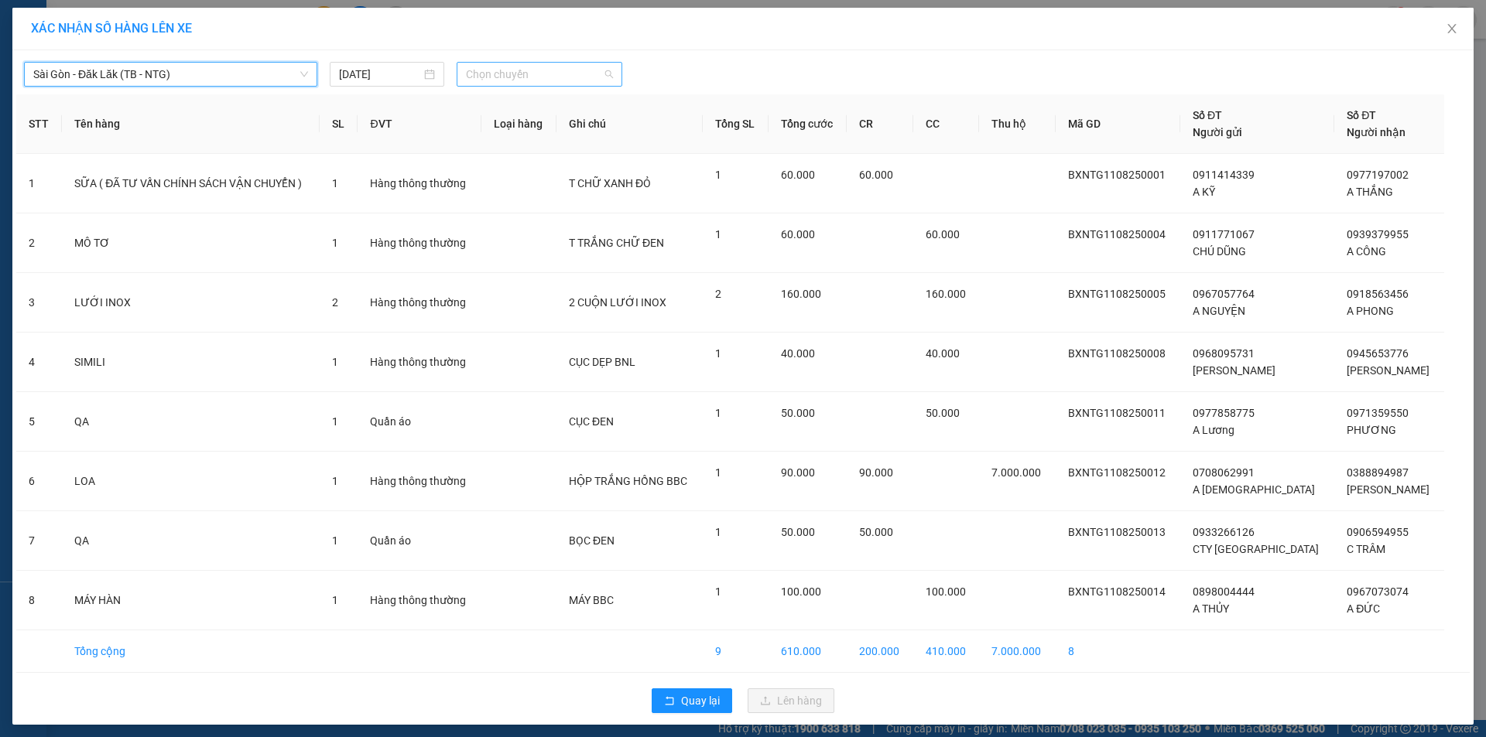
click at [527, 72] on span "Chọn chuyến" at bounding box center [539, 74] width 147 height 23
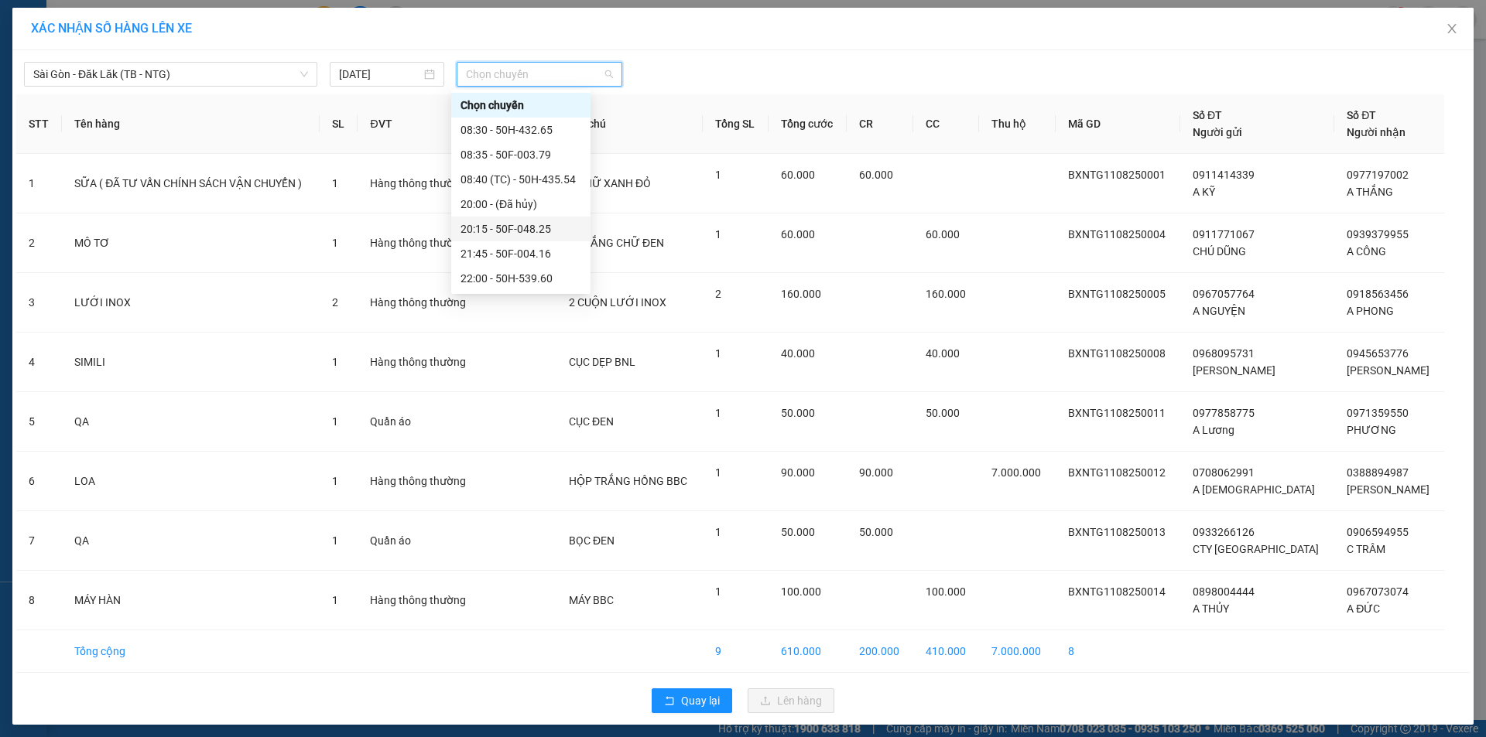
click at [561, 221] on div "20:15 - 50F-048.25" at bounding box center [520, 229] width 121 height 17
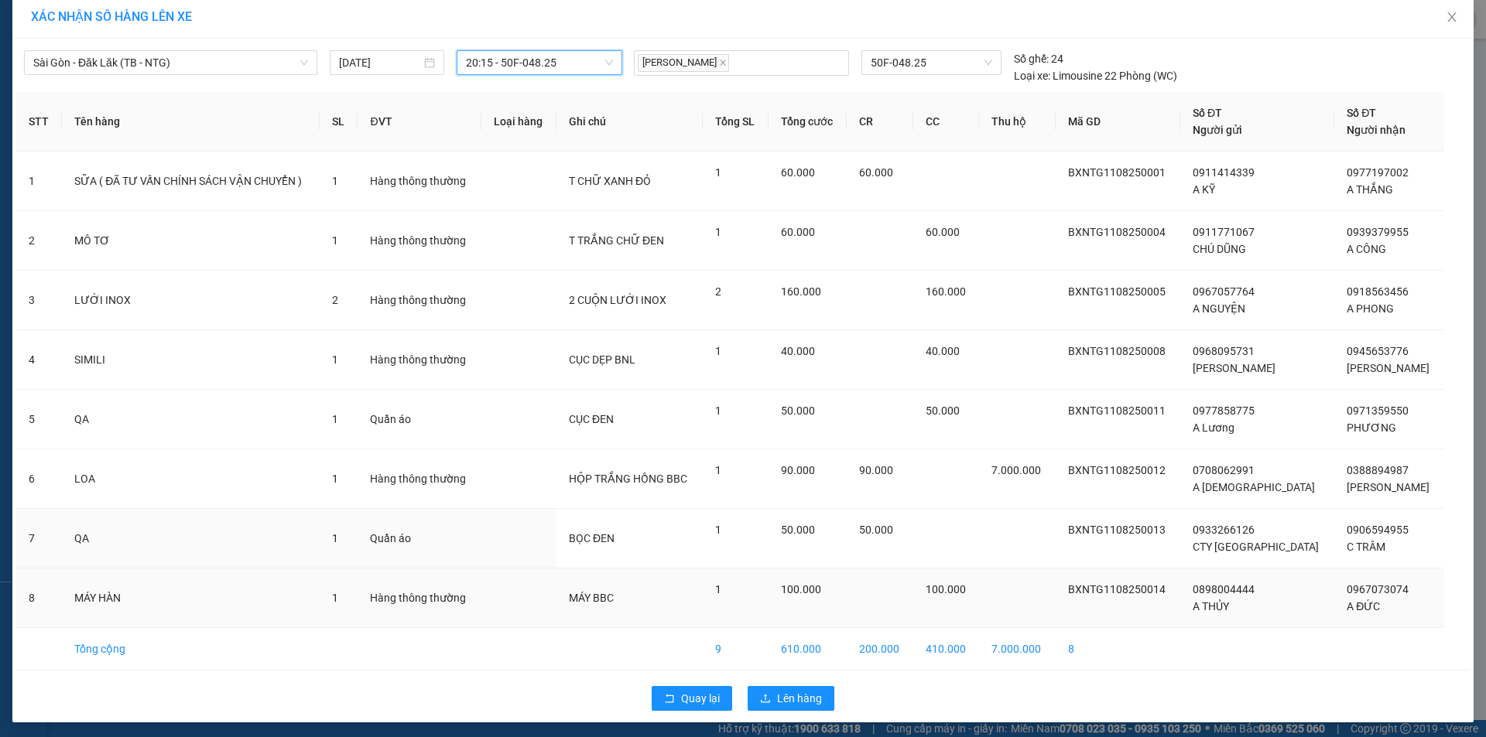
scroll to position [15, 0]
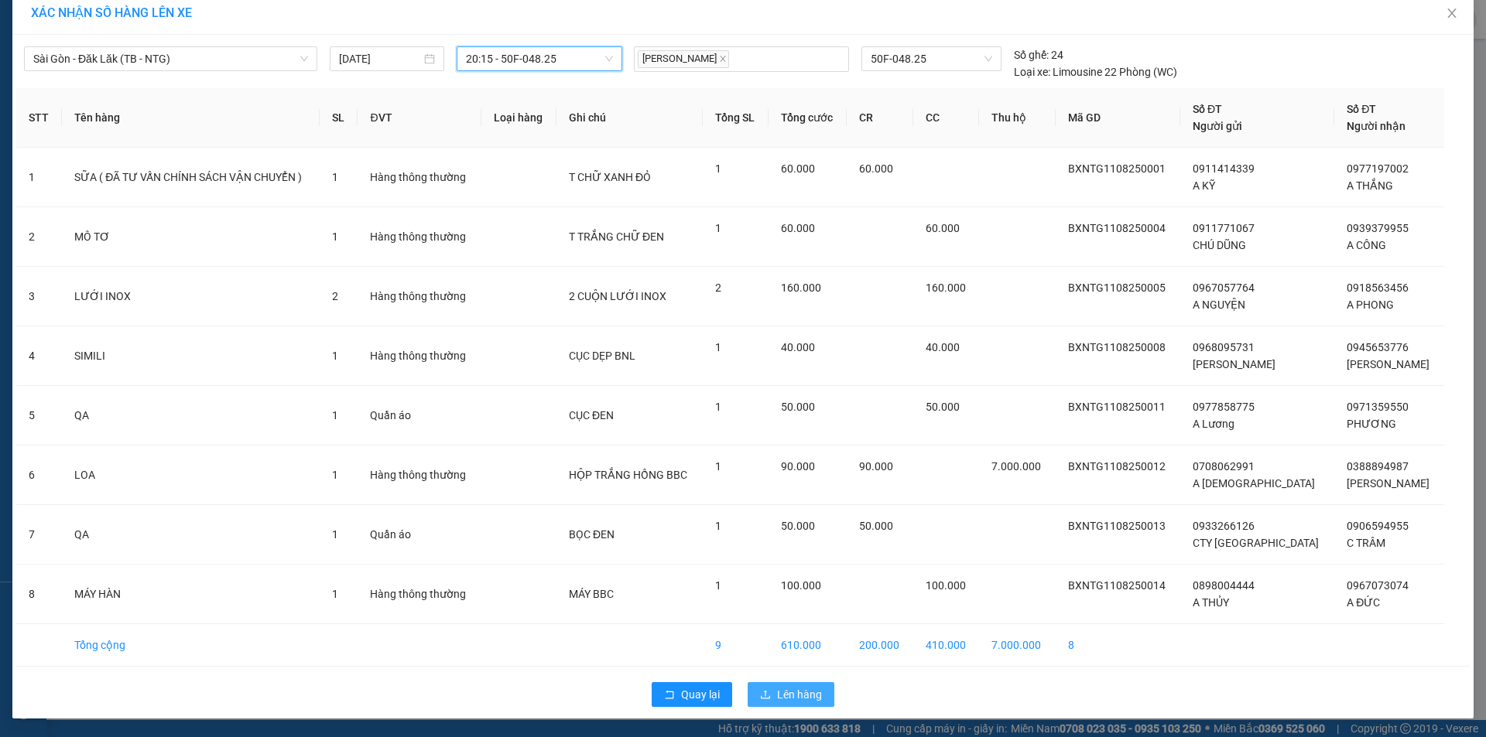
click at [808, 694] on span "Lên hàng" at bounding box center [799, 694] width 45 height 17
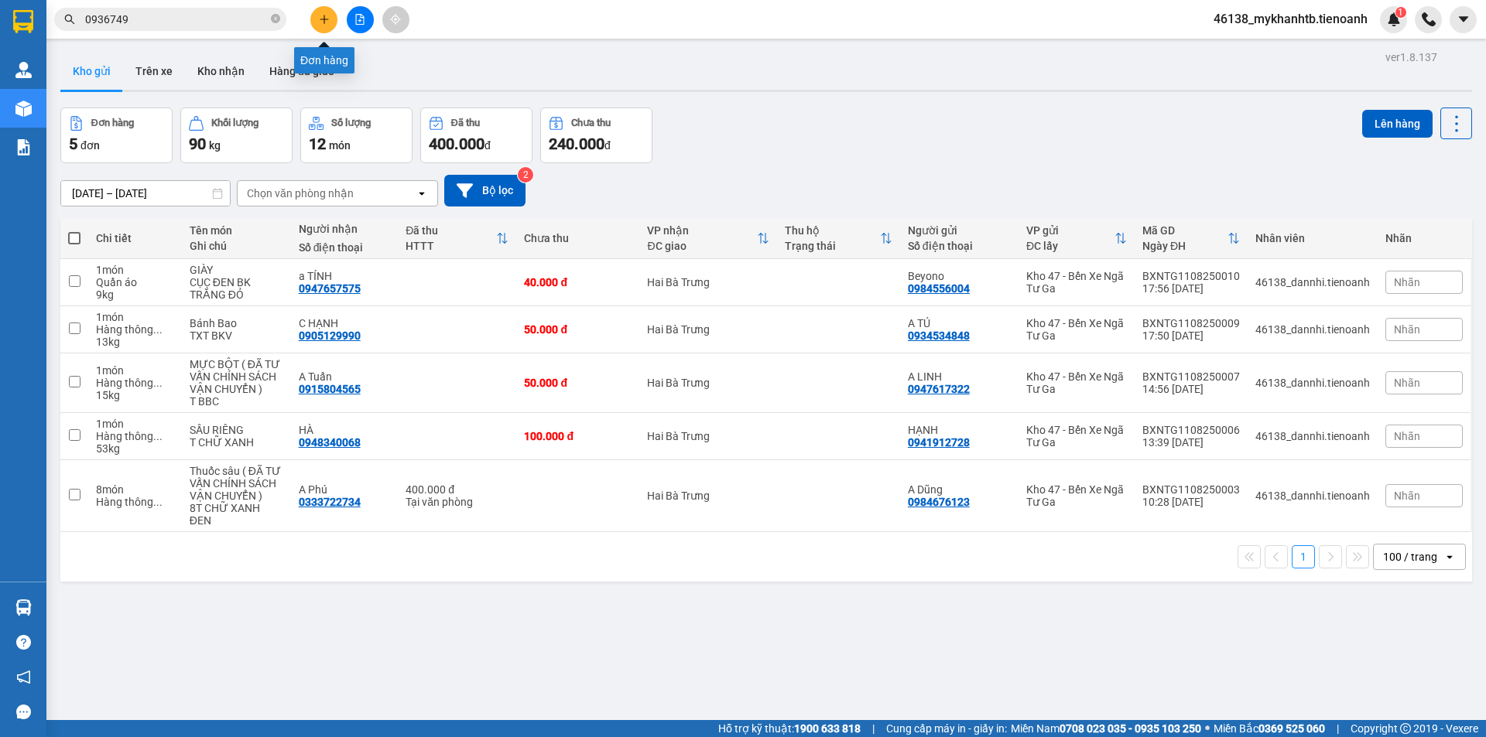
click at [334, 19] on button at bounding box center [323, 19] width 27 height 27
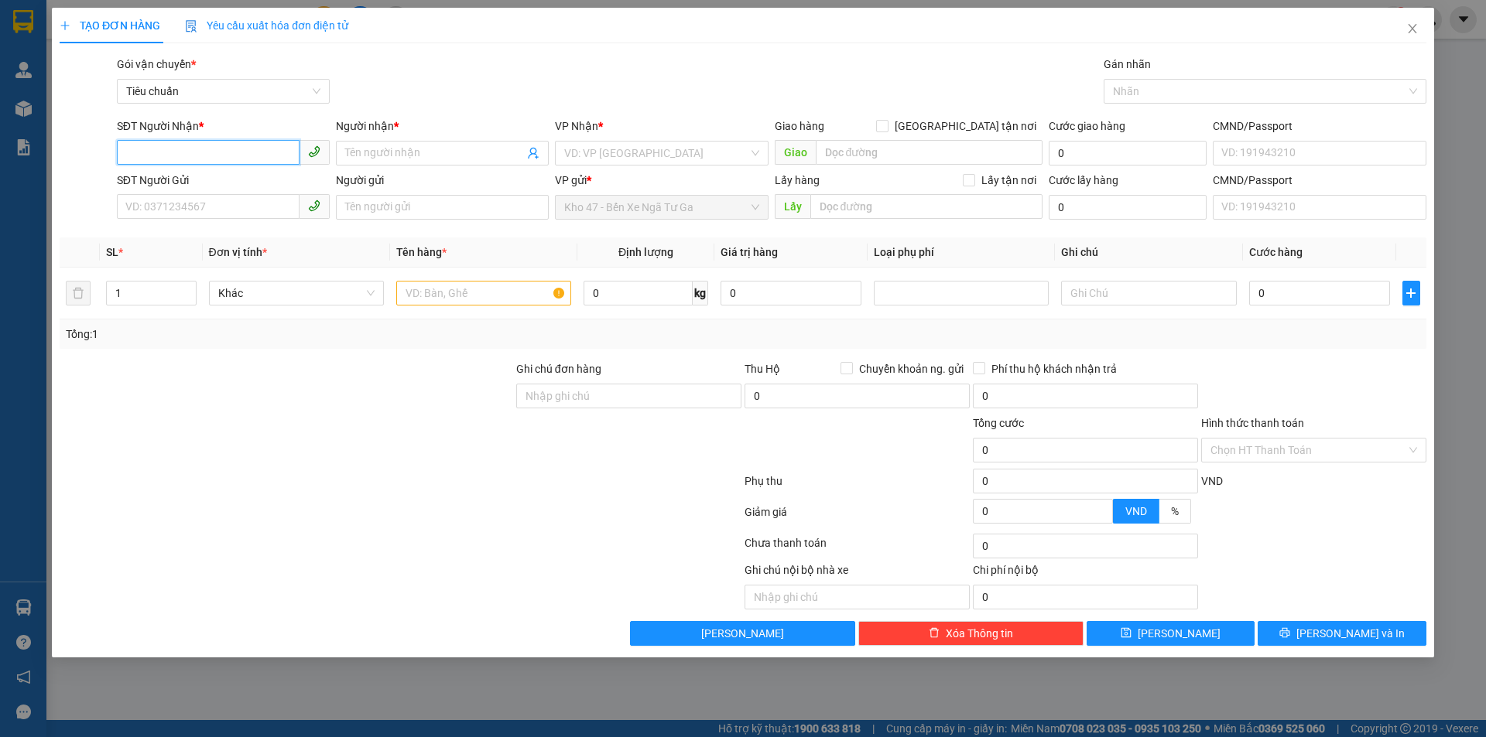
paste input "0979190707"
type input "0979190707"
click at [195, 193] on div "0979190707 - A MINH" at bounding box center [223, 184] width 213 height 25
type input "A MINH"
type input "50.000"
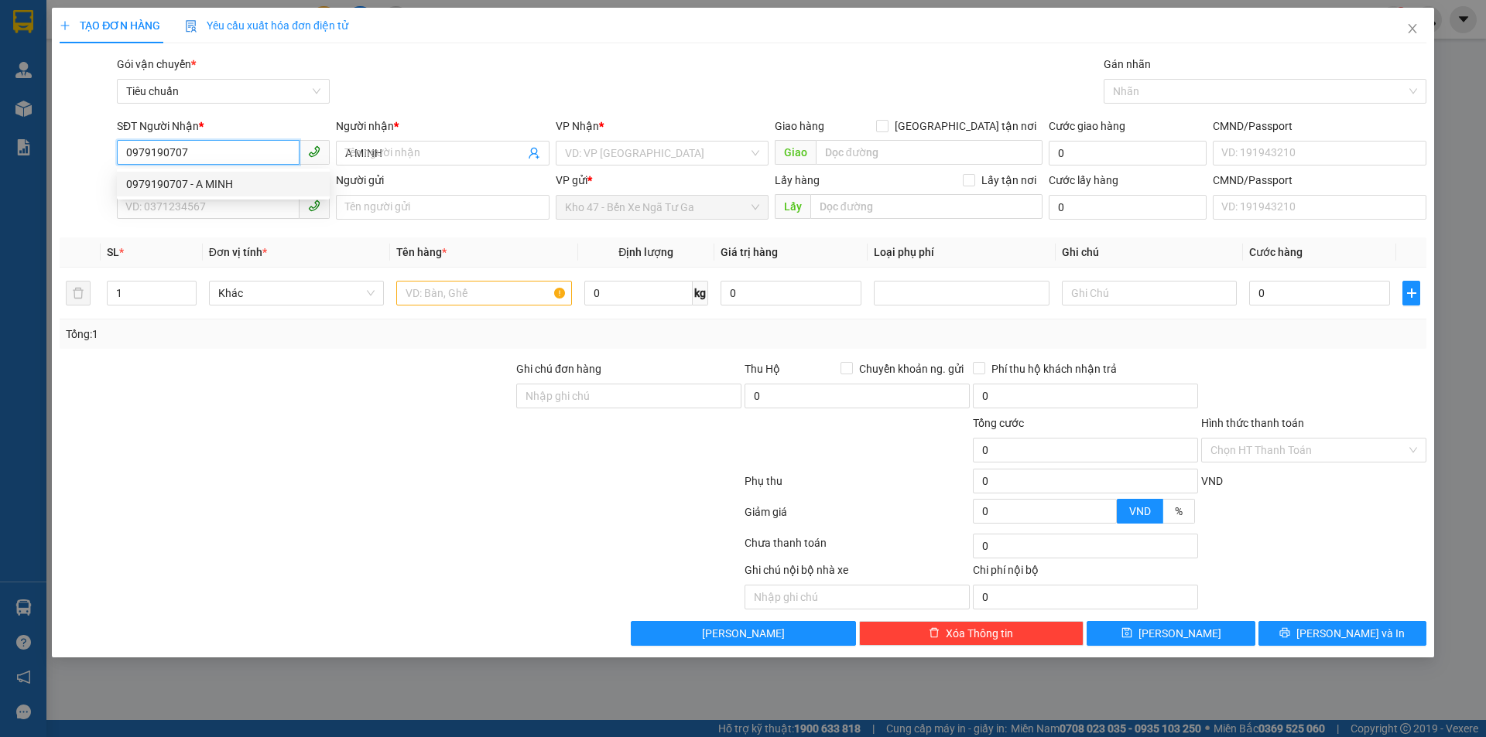
type input "50.000"
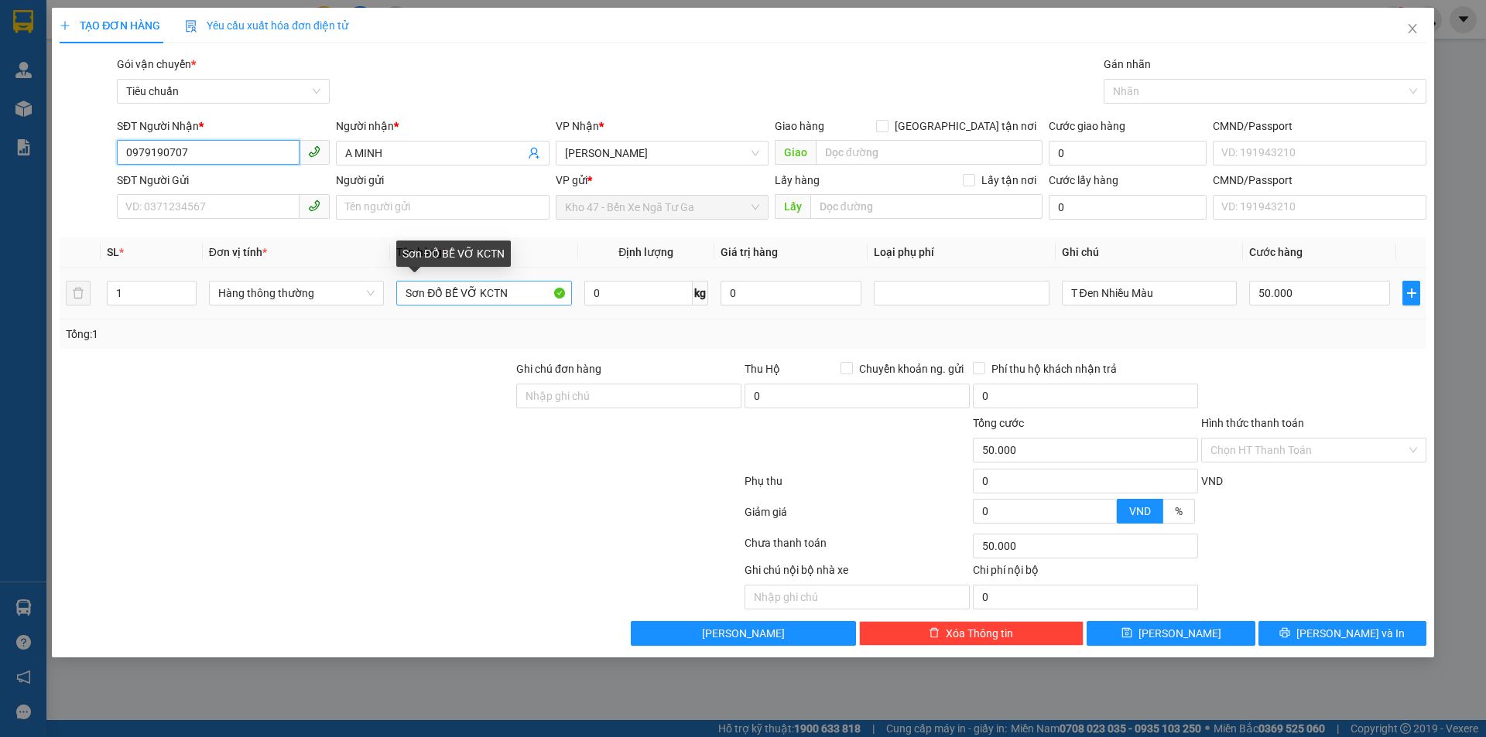
type input "0979190707"
drag, startPoint x: 521, startPoint y: 292, endPoint x: 0, endPoint y: 316, distance: 521.3
click at [0, 316] on div "TẠO ĐƠN HÀNG Yêu cầu xuất hóa đơn điện tử Transit Pickup Surcharge Ids Transit …" at bounding box center [743, 368] width 1486 height 737
type input "t"
type input "TXK"
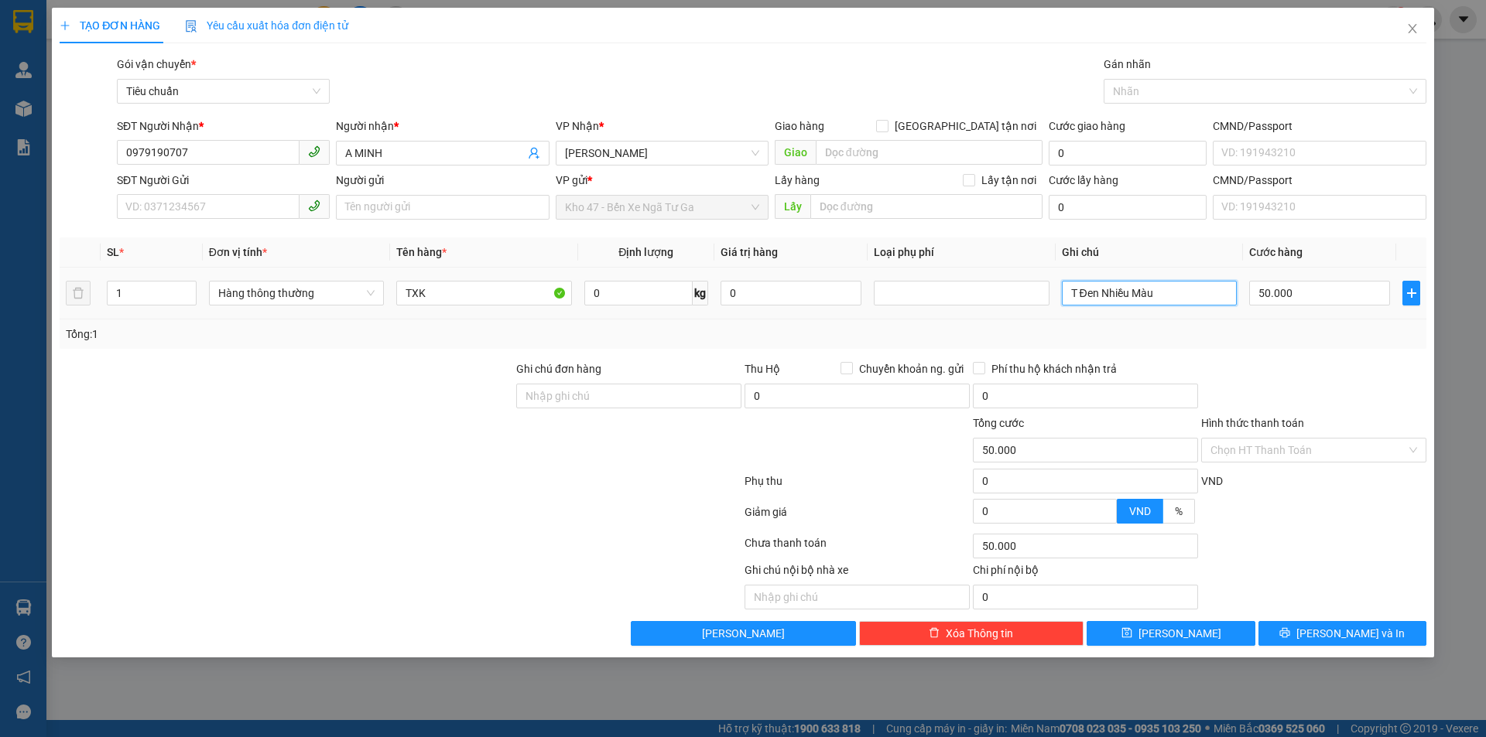
click at [1178, 299] on input "T Đen Nhiều Màu" at bounding box center [1149, 293] width 175 height 25
type input "TXV [GEOGRAPHIC_DATA]"
click at [1301, 295] on input "50.000" at bounding box center [1319, 293] width 141 height 25
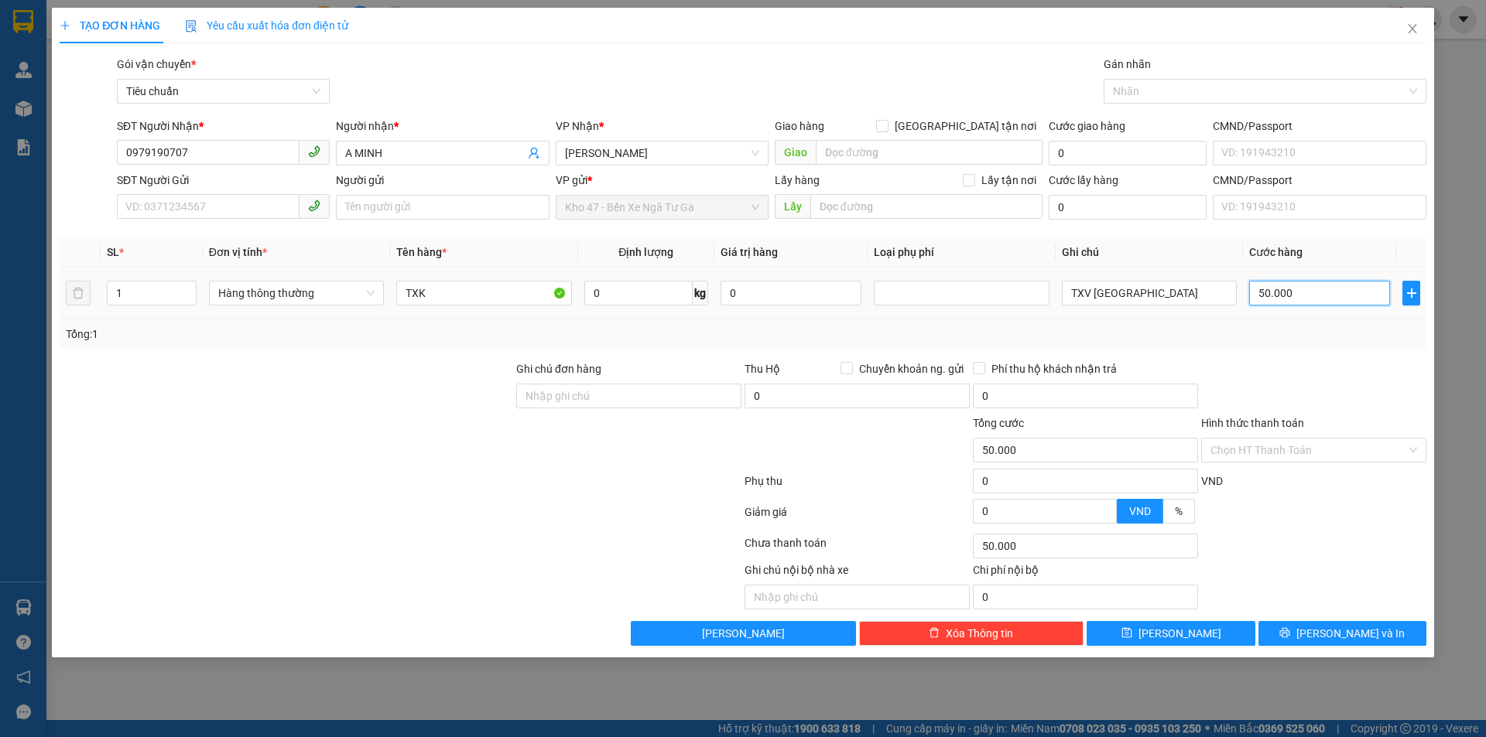
type input "0"
click at [1353, 361] on div at bounding box center [1313, 388] width 228 height 54
click at [1360, 638] on span "[PERSON_NAME] và In" at bounding box center [1350, 633] width 108 height 17
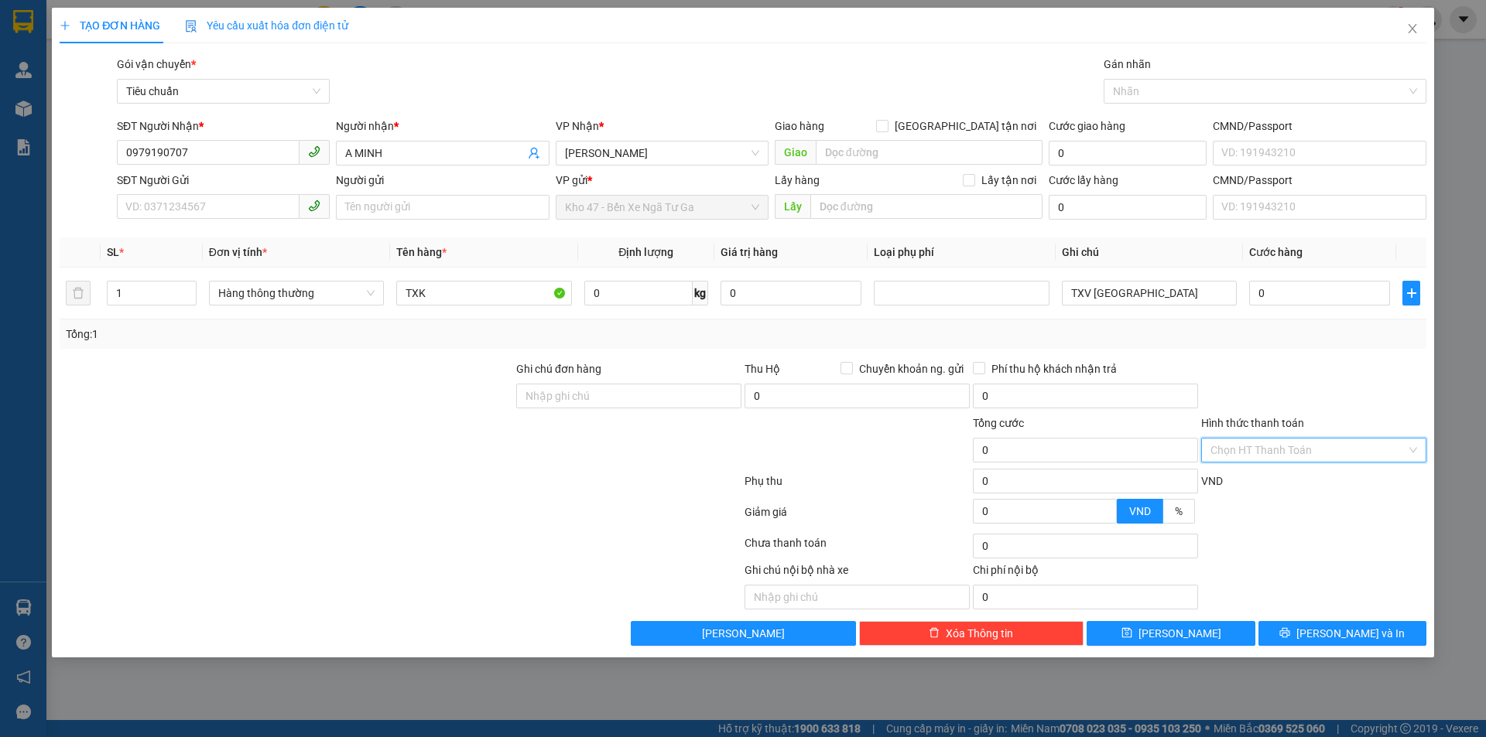
click at [1329, 448] on input "Hình thức thanh toán" at bounding box center [1308, 450] width 196 height 23
click at [1318, 535] on div "Miễn phí" at bounding box center [1313, 530] width 207 height 17
click at [1370, 636] on span "[PERSON_NAME] và In" at bounding box center [1350, 633] width 108 height 17
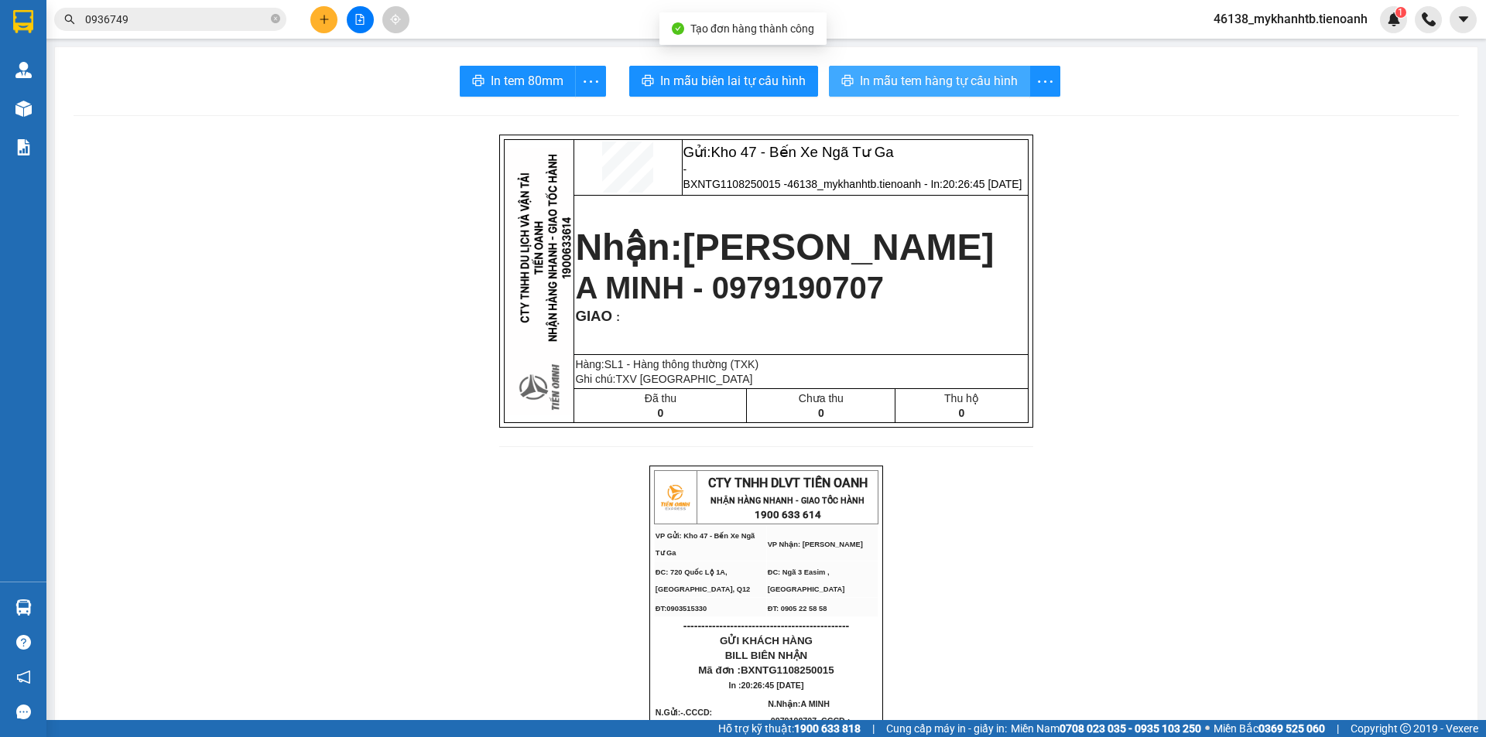
click at [979, 75] on span "In mẫu tem hàng tự cấu hình" at bounding box center [939, 80] width 158 height 19
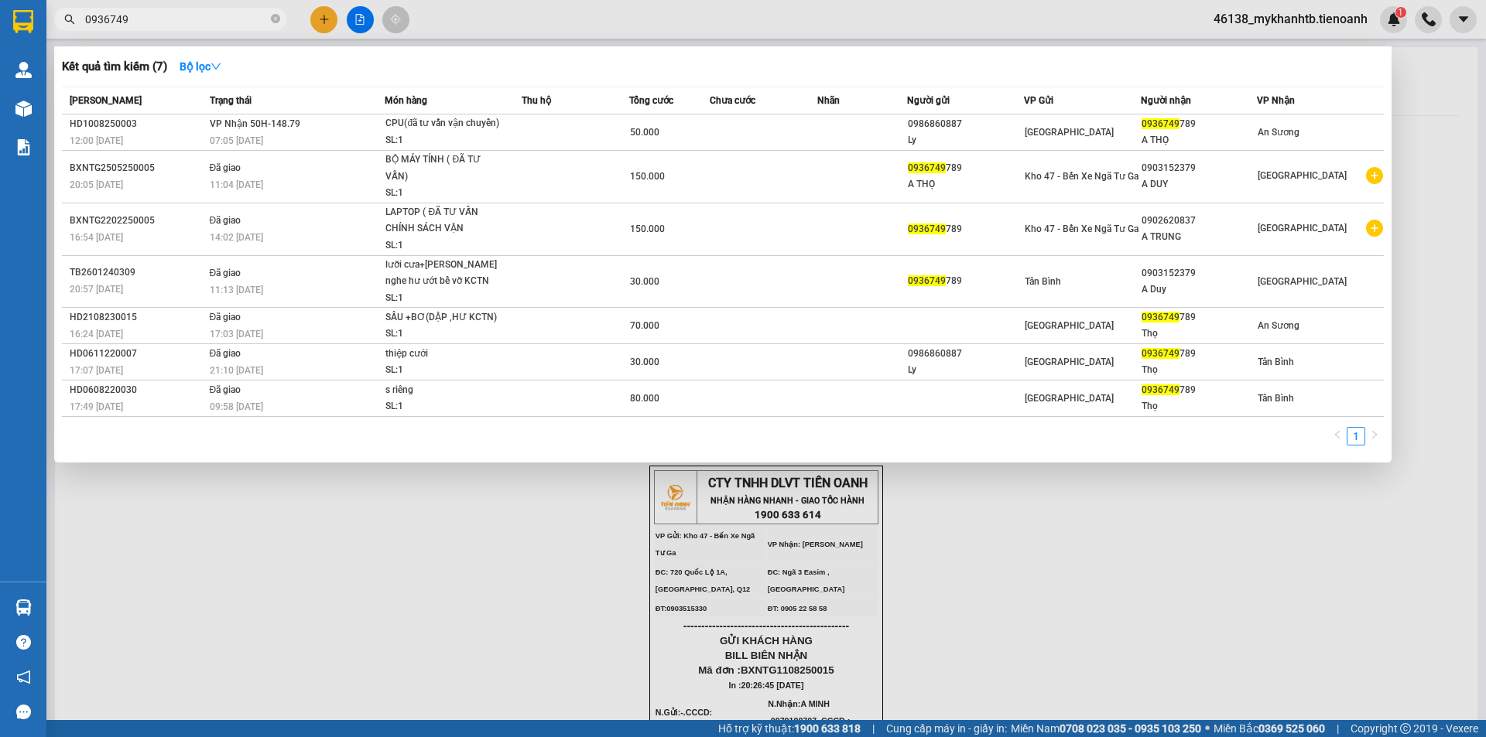
click at [163, 17] on input "0936749" at bounding box center [176, 19] width 183 height 17
drag, startPoint x: 163, startPoint y: 17, endPoint x: 190, endPoint y: 10, distance: 27.2
click at [164, 17] on input "0936749" at bounding box center [176, 19] width 183 height 17
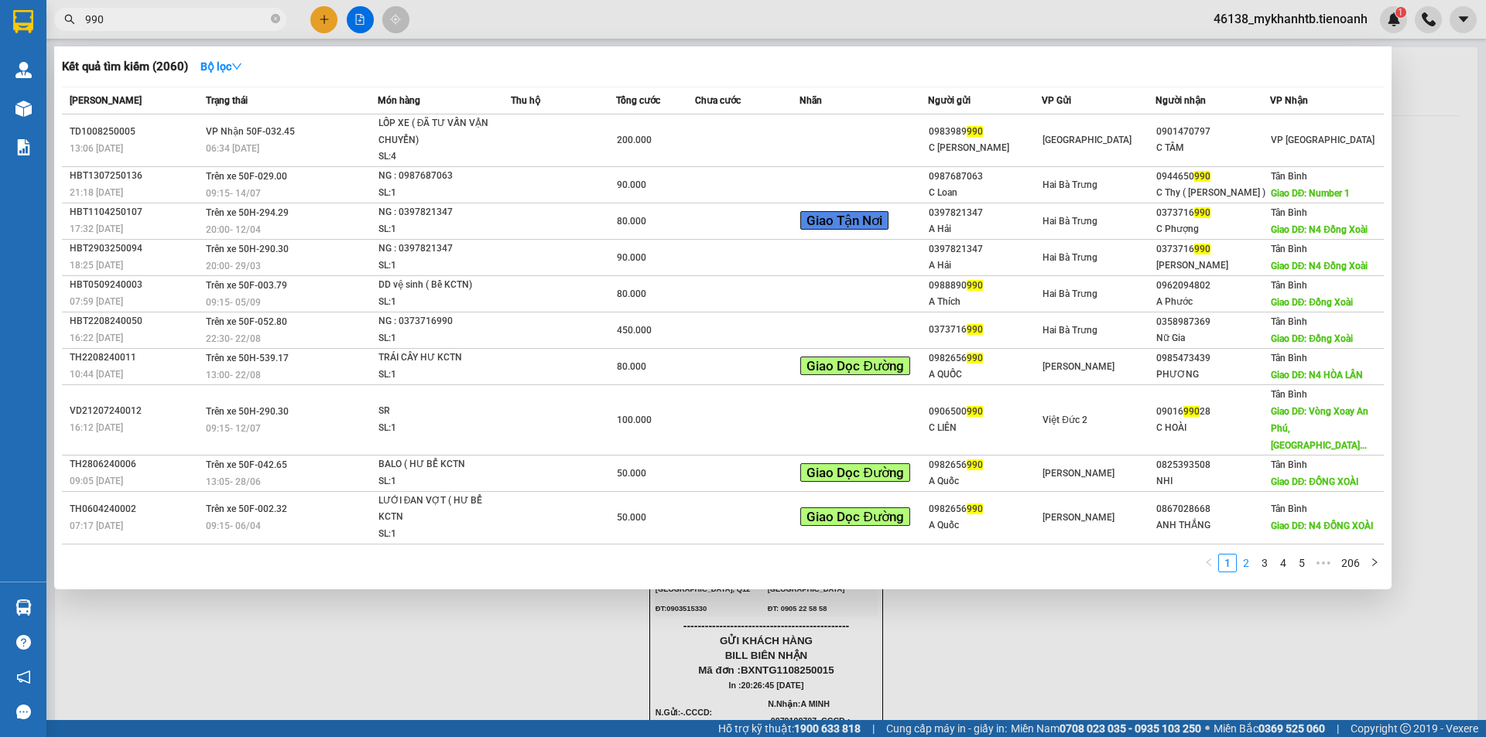
click at [1240, 555] on link "2" at bounding box center [1245, 563] width 17 height 17
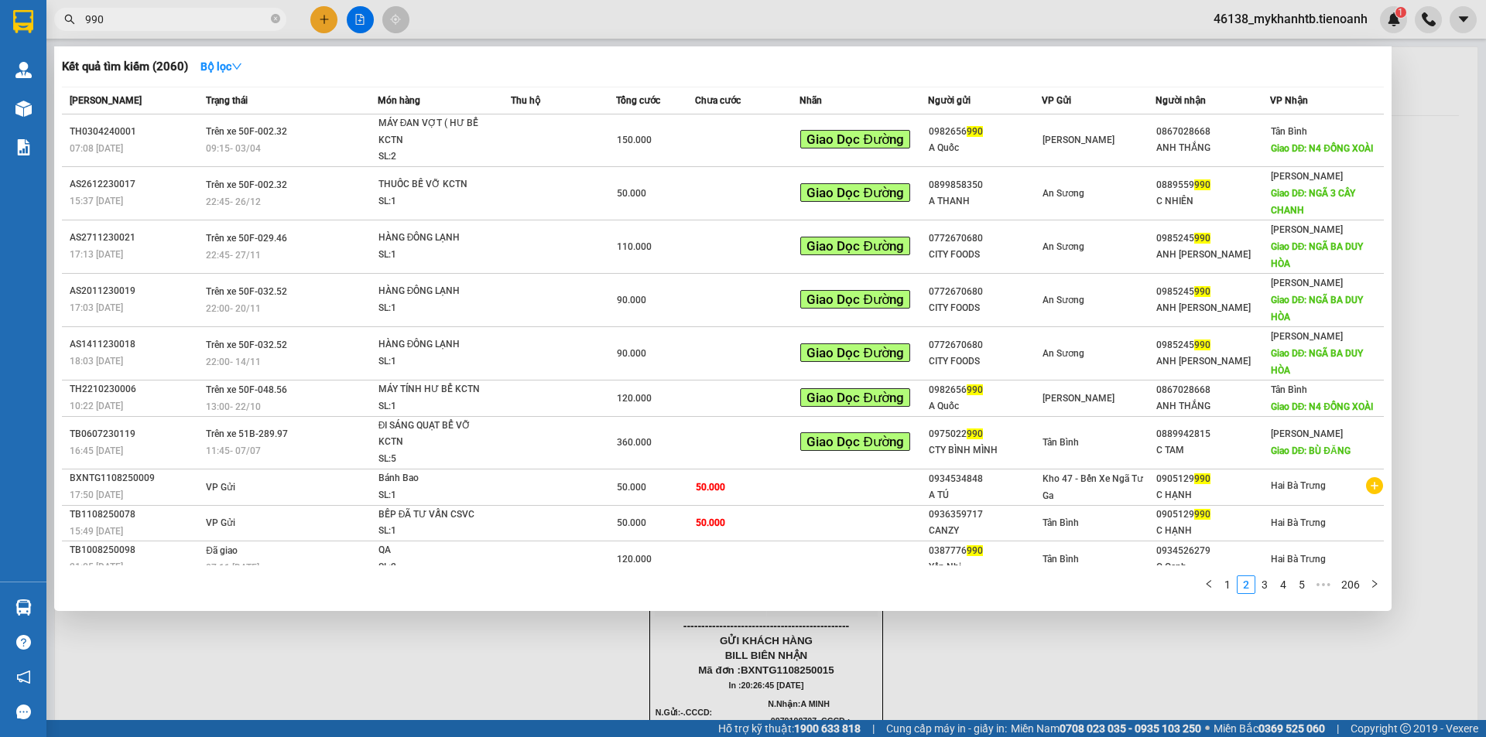
click at [184, 20] on input "990" at bounding box center [176, 19] width 183 height 17
type input "5"
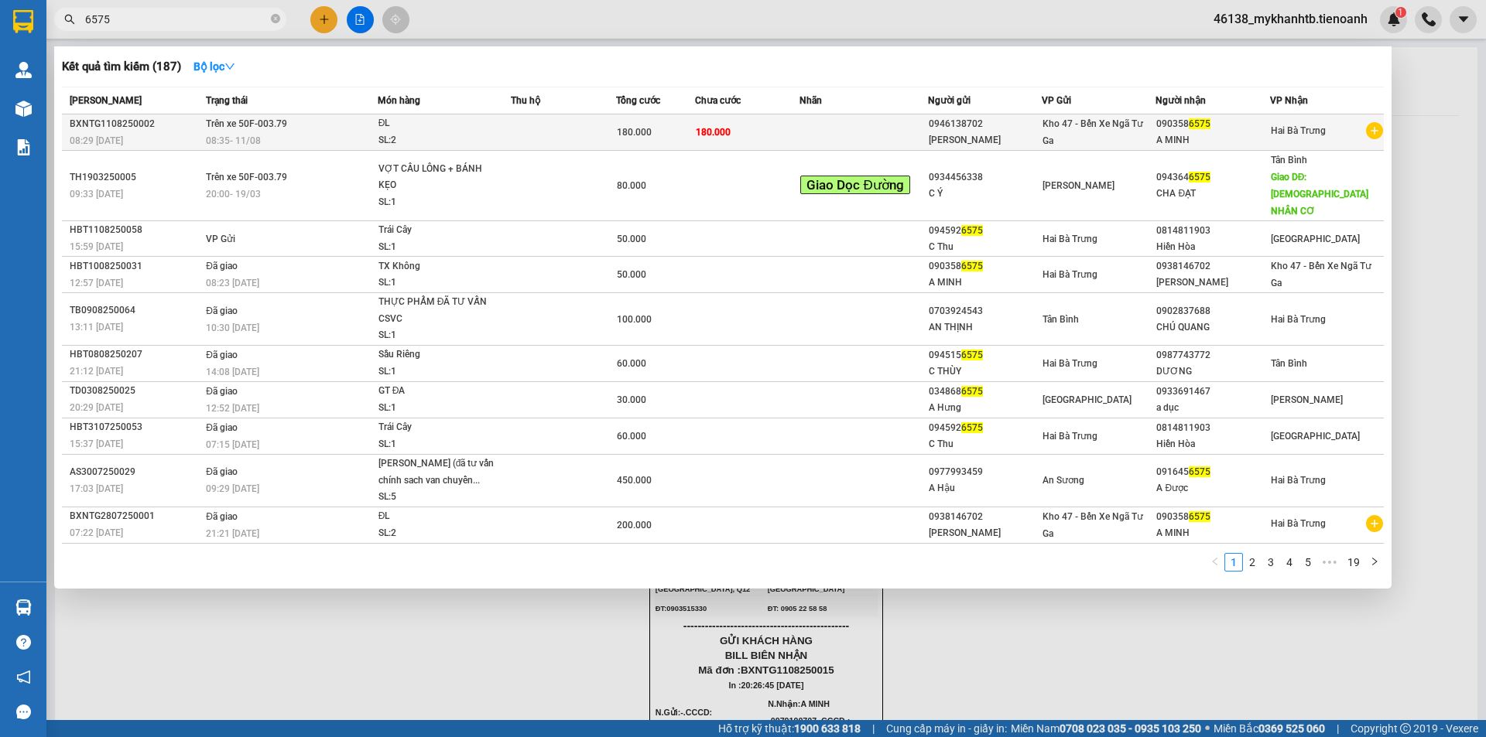
type input "6575"
click at [256, 123] on span "Trên xe 50F-003.79" at bounding box center [246, 123] width 81 height 11
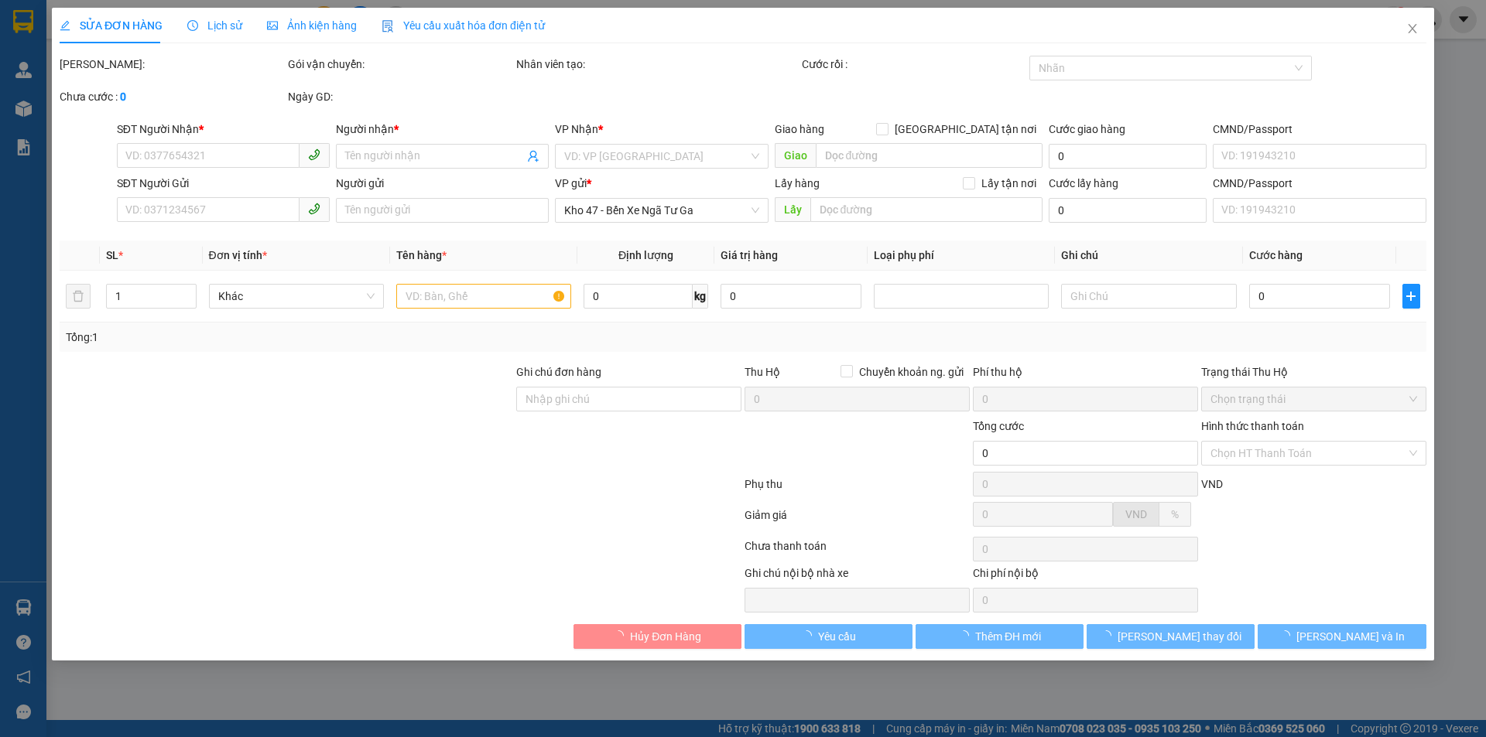
type input "0903586575"
type input "A MINH"
type input "0946138702"
type input "[PERSON_NAME]"
type input "180.000"
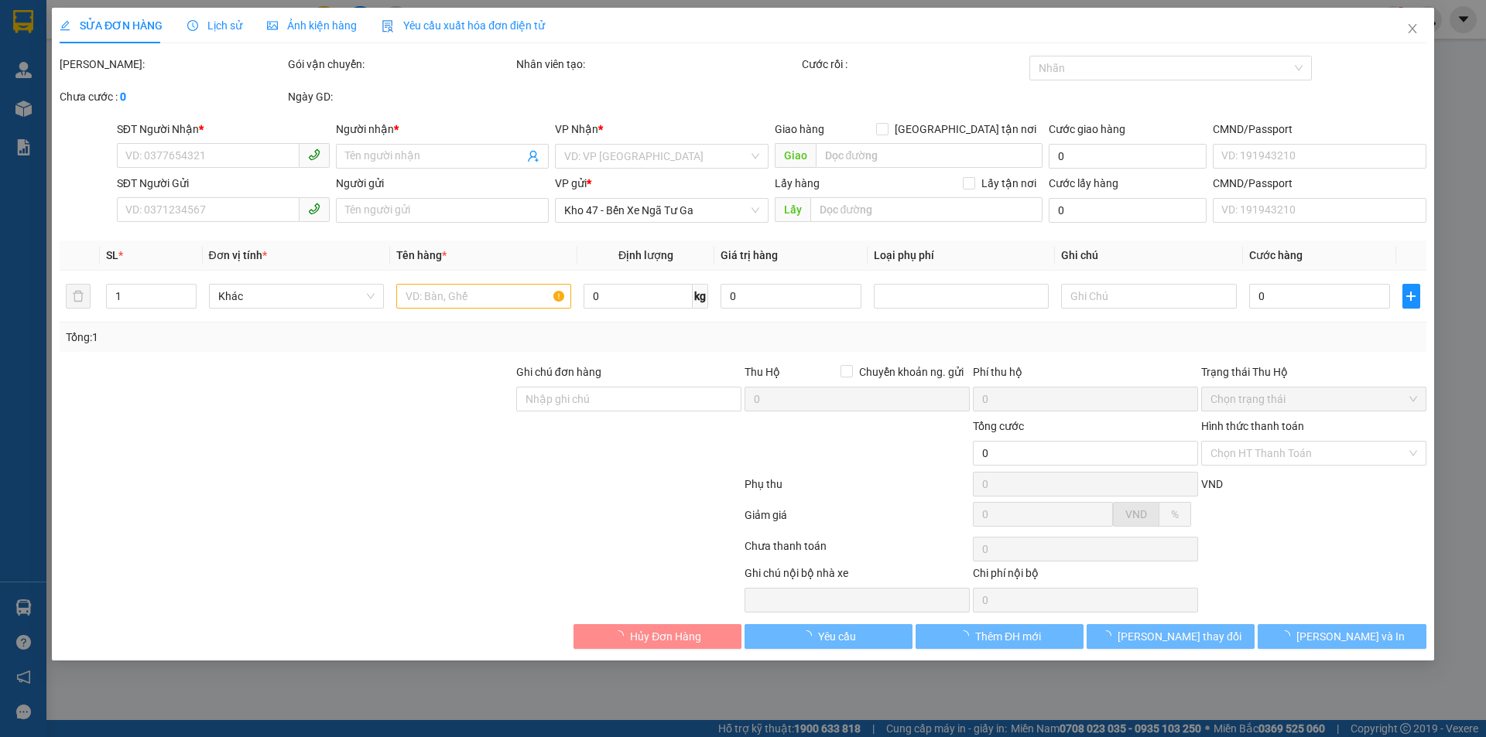
type input "180.000"
